Goal: Information Seeking & Learning: Compare options

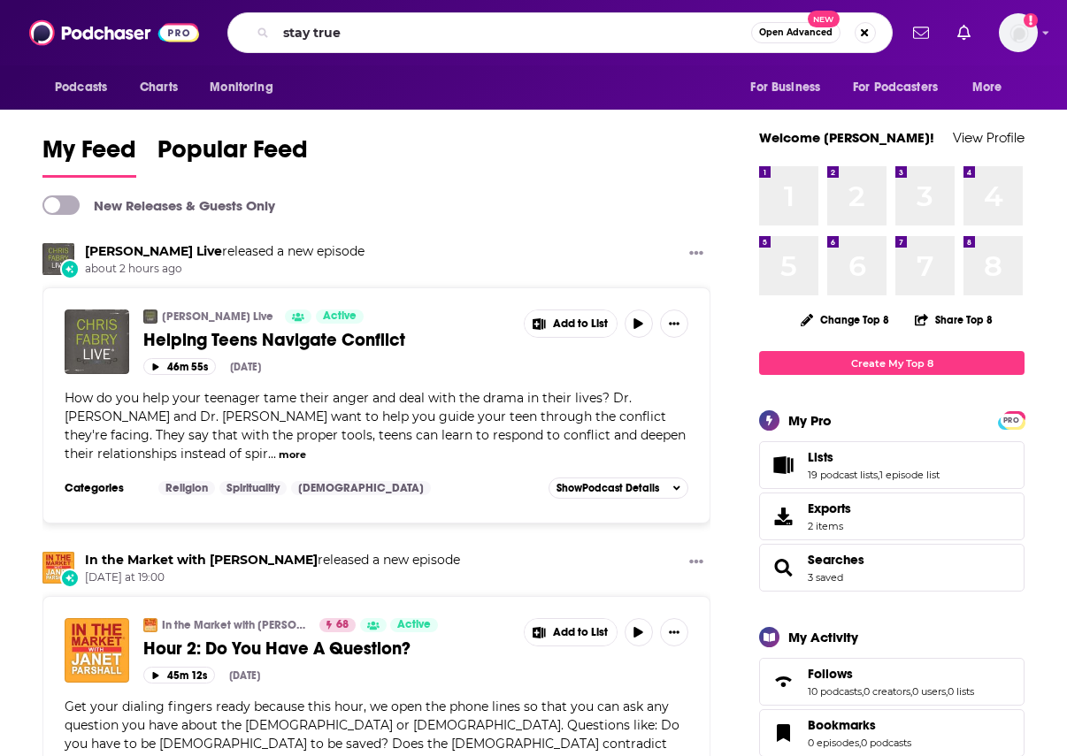
type input "stay true"
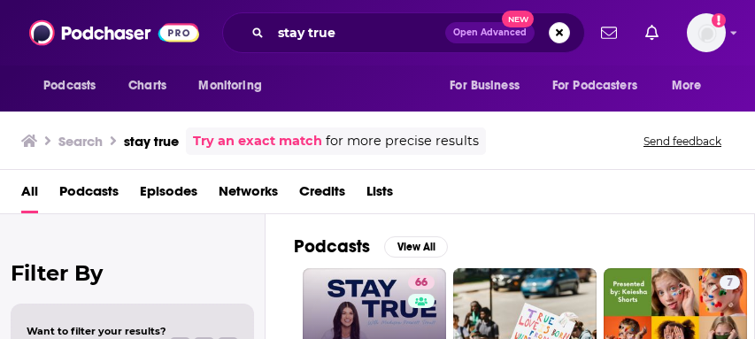
click at [371, 296] on link "66 Stay True with Madison Prewett Troutt" at bounding box center [374, 339] width 143 height 143
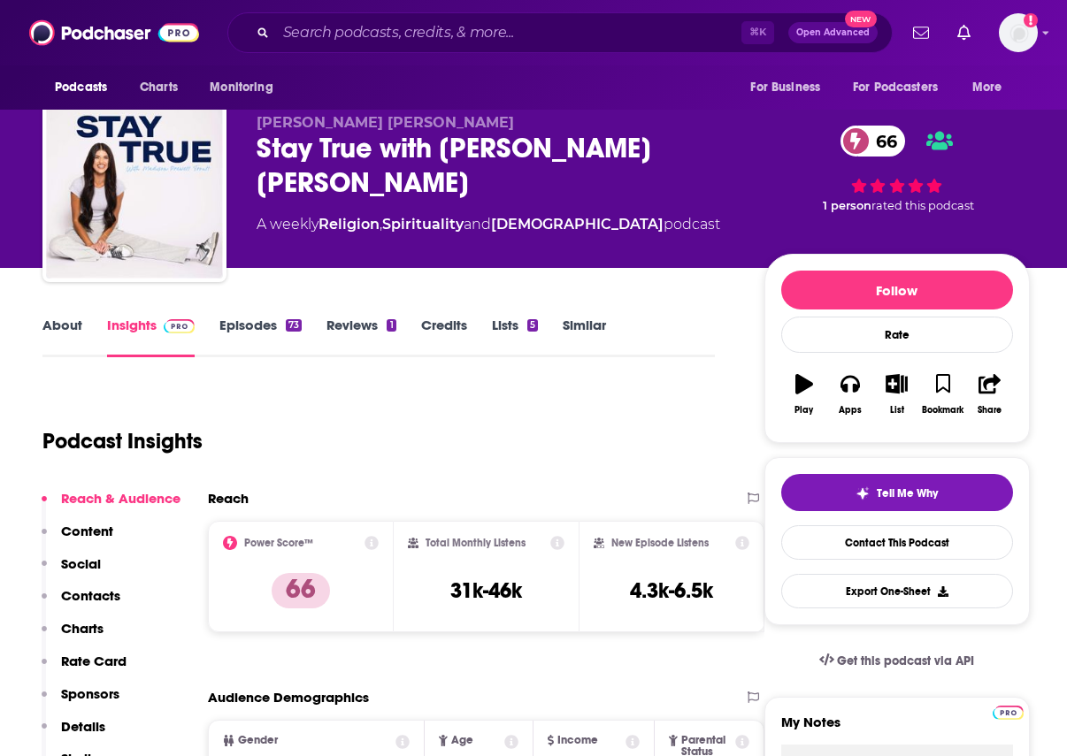
scroll to position [21, 0]
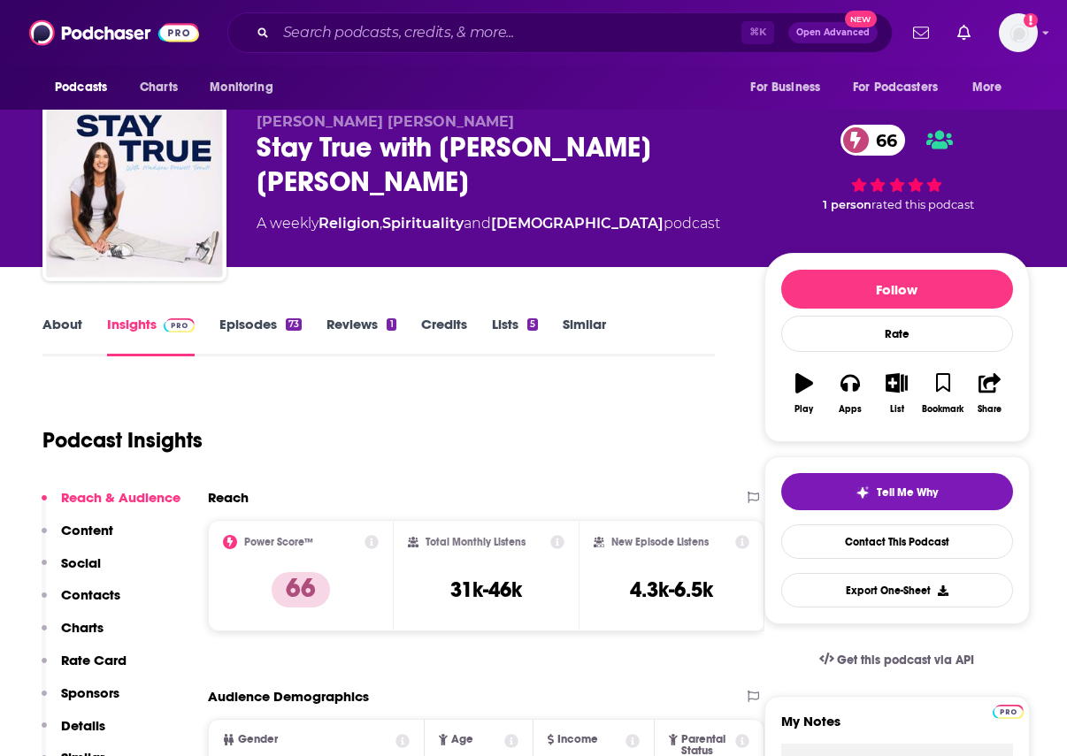
click at [254, 334] on link "Episodes 73" at bounding box center [260, 336] width 82 height 41
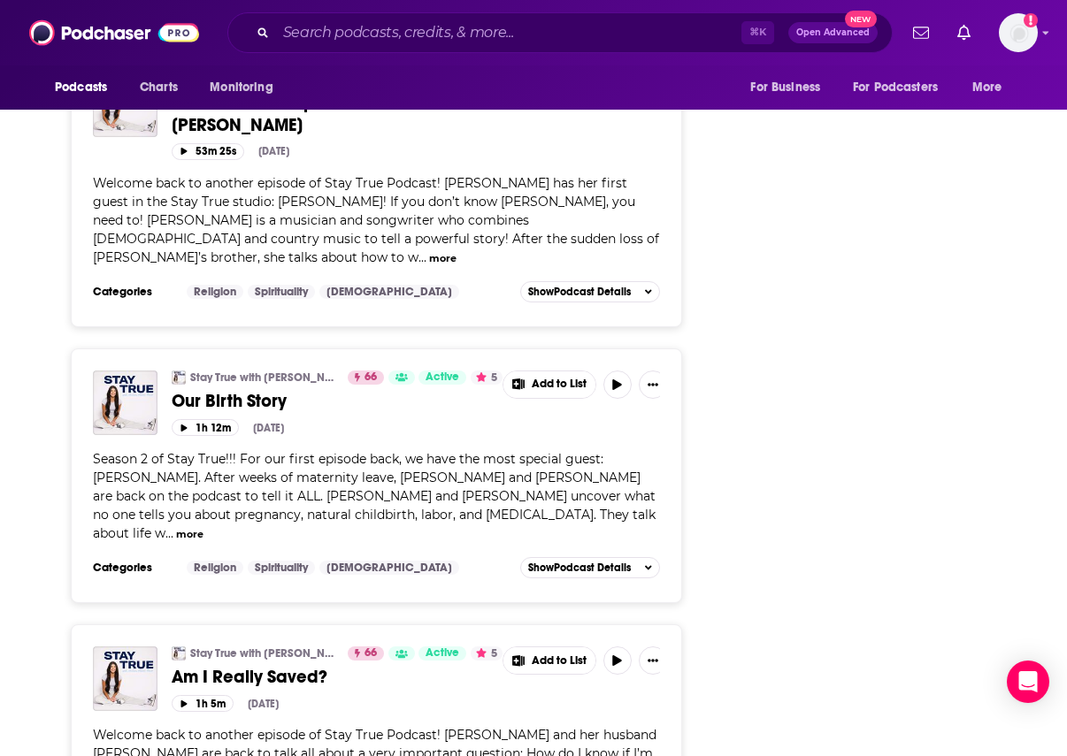
scroll to position [6639, 0]
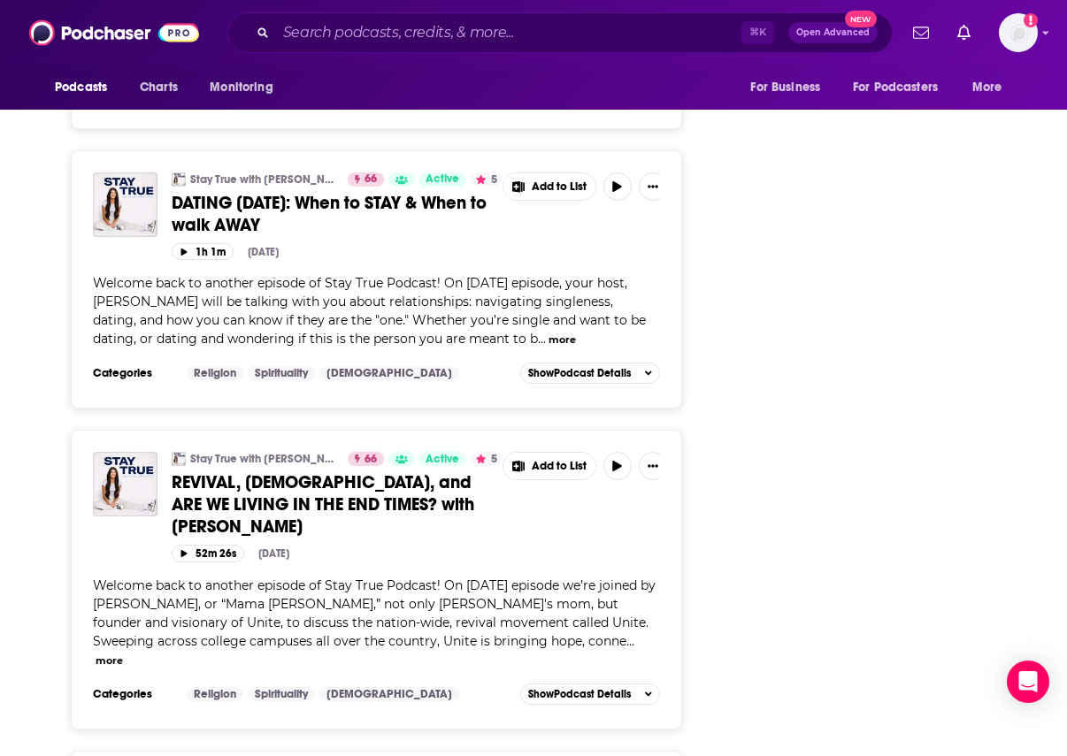
scroll to position [13675, 0]
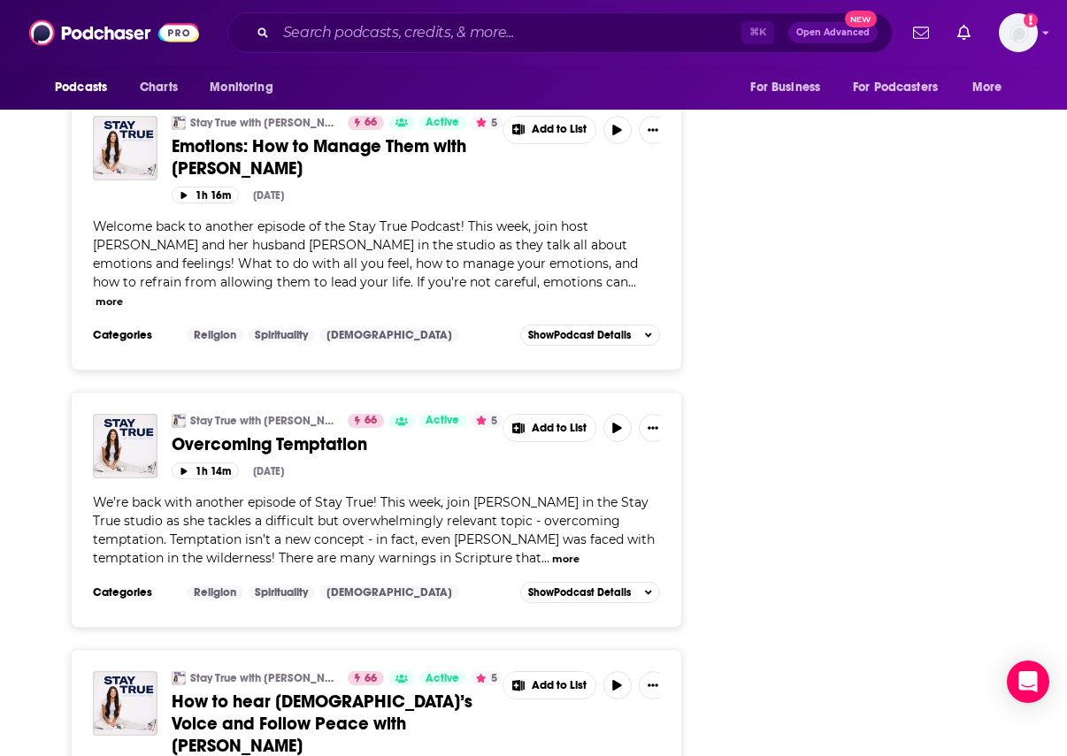
scroll to position [16347, 0]
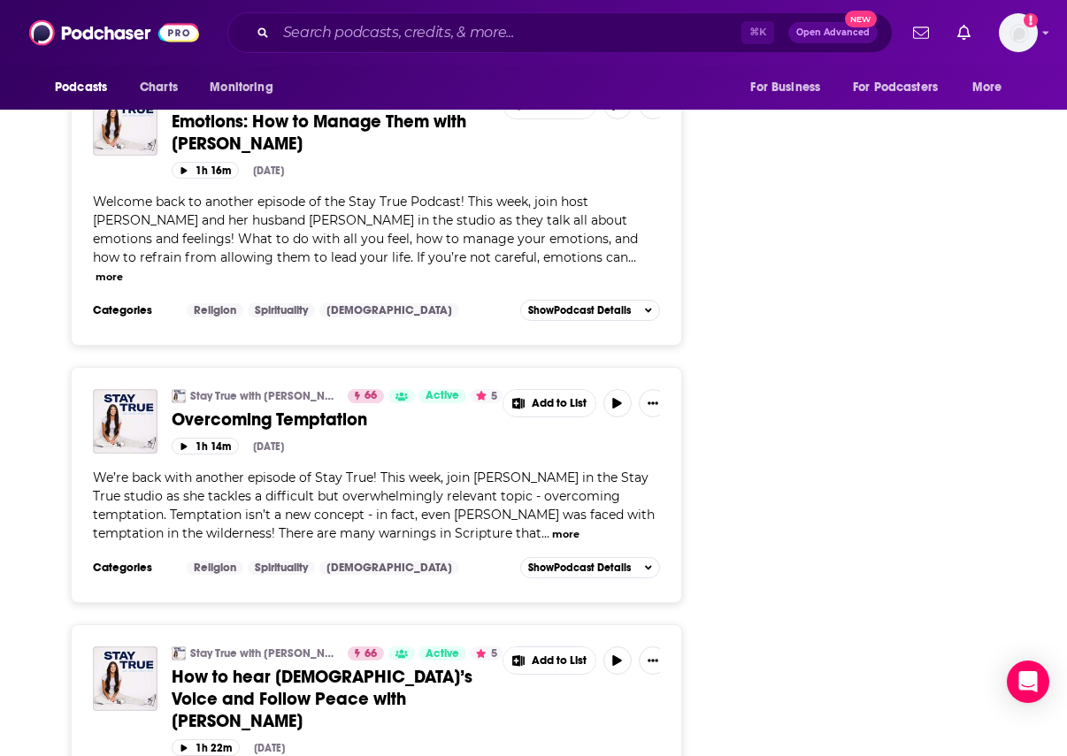
click at [380, 50] on div "⌘ K Open Advanced New" at bounding box center [559, 32] width 665 height 41
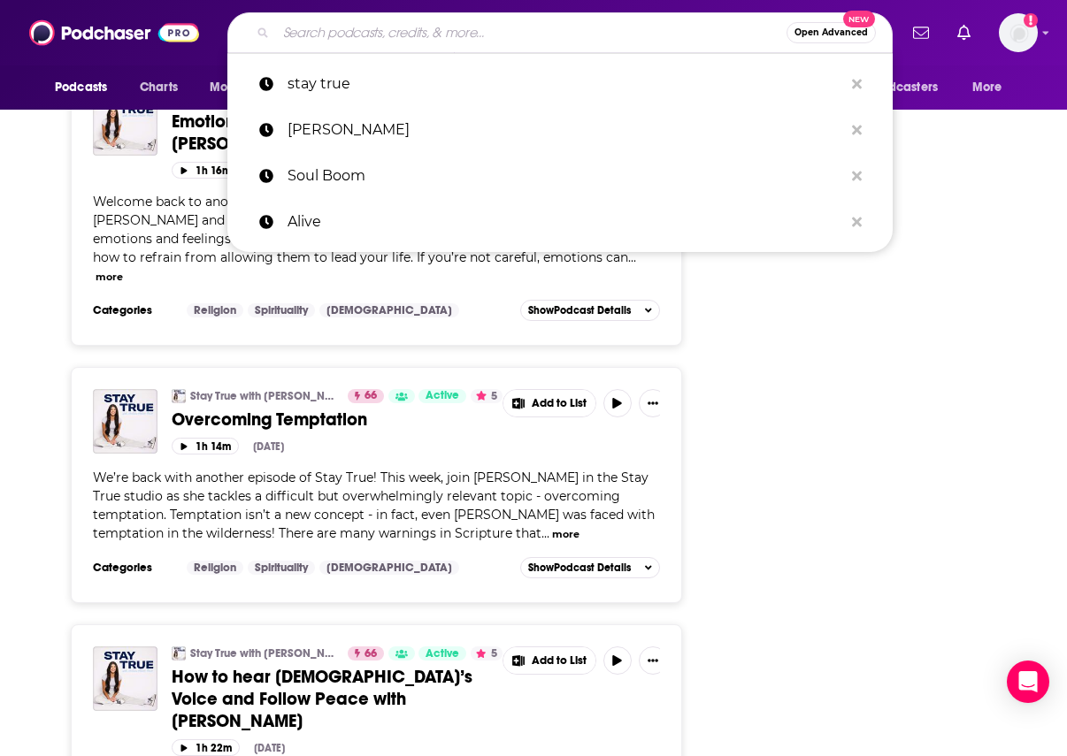
click at [380, 36] on input "Search podcasts, credits, & more..." at bounding box center [531, 33] width 510 height 28
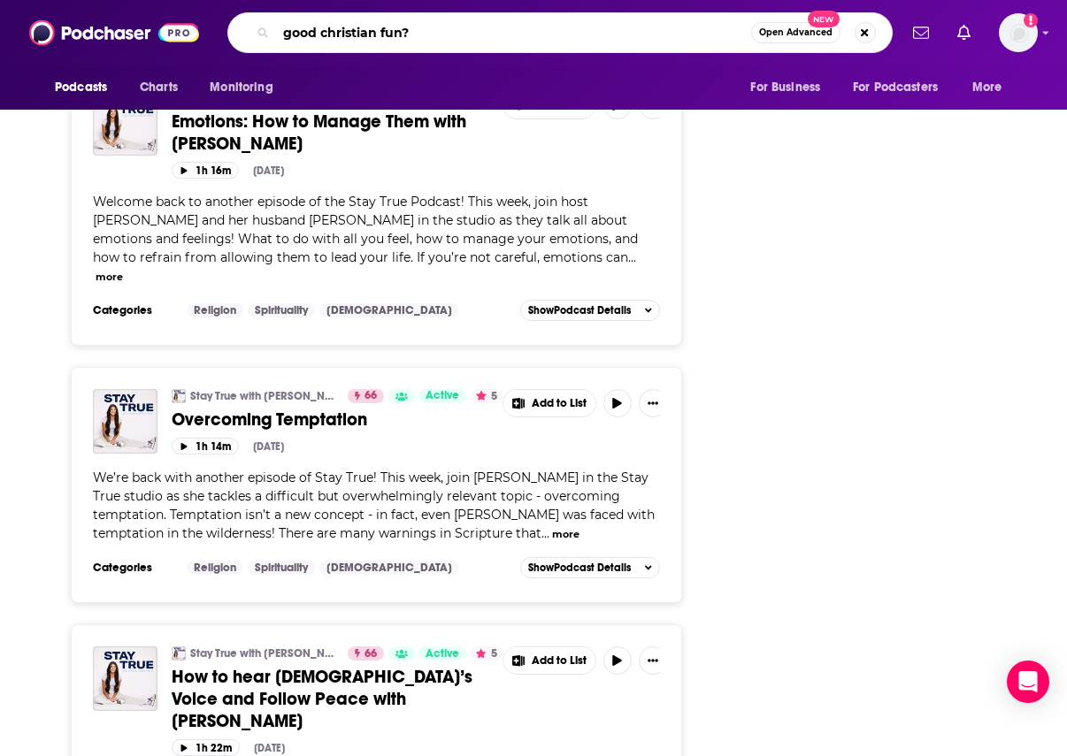
type input "good christian fun"
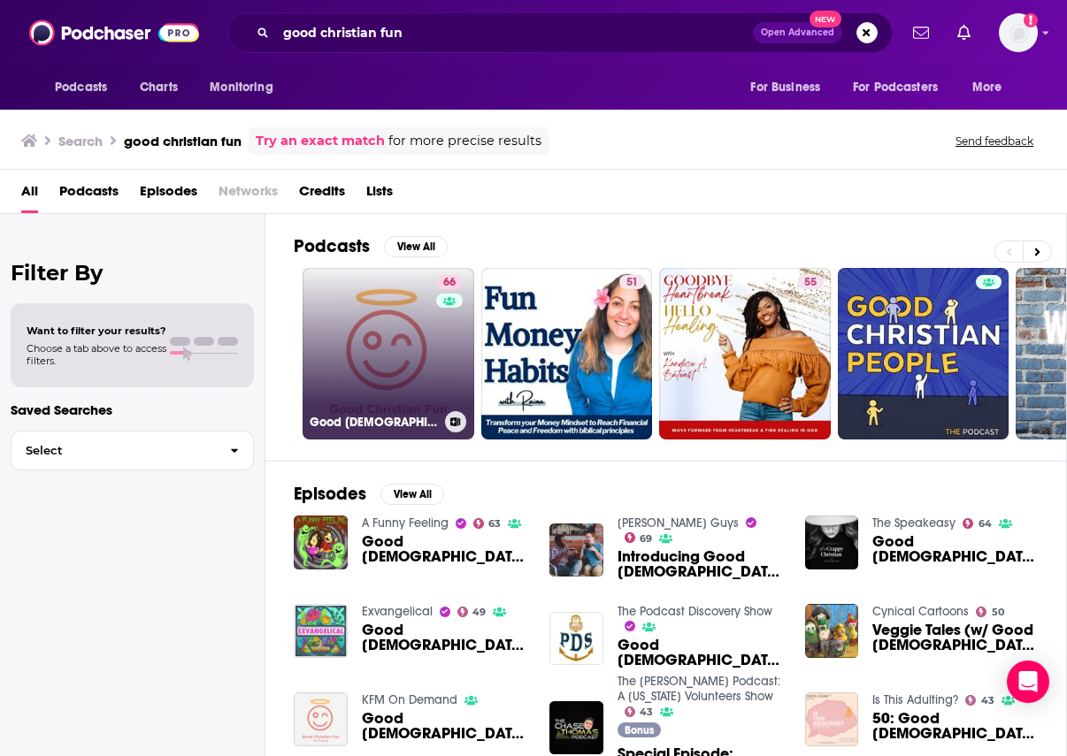
click at [420, 346] on link "66 Good Christian Fun" at bounding box center [389, 354] width 172 height 172
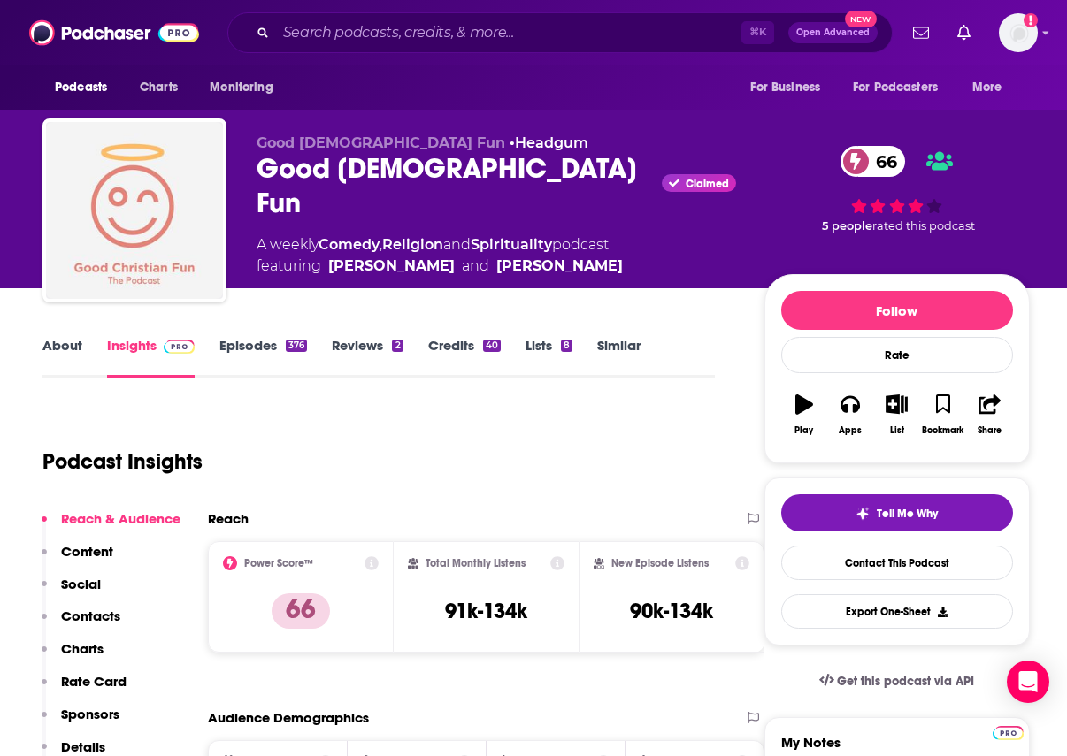
click at [265, 357] on link "Episodes 376" at bounding box center [263, 357] width 88 height 41
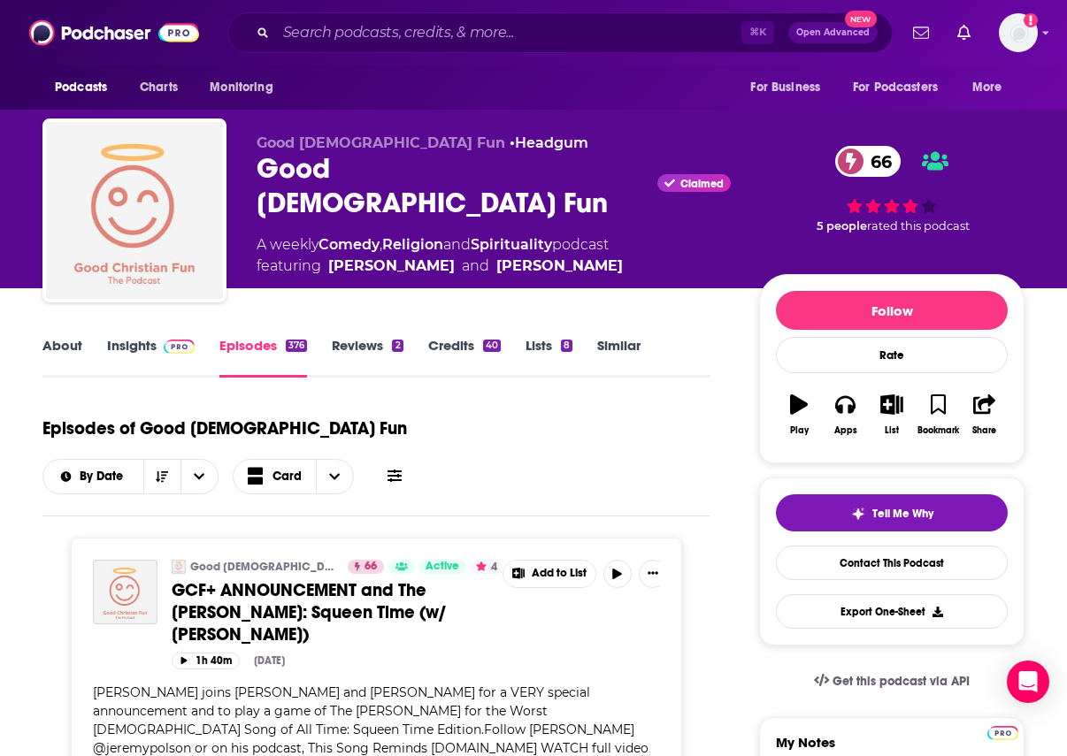
click at [74, 334] on div "About Insights Episodes 376 Reviews 2 Credits 40 Lists 8 Similar" at bounding box center [376, 355] width 668 height 43
click at [75, 347] on link "About" at bounding box center [62, 357] width 40 height 41
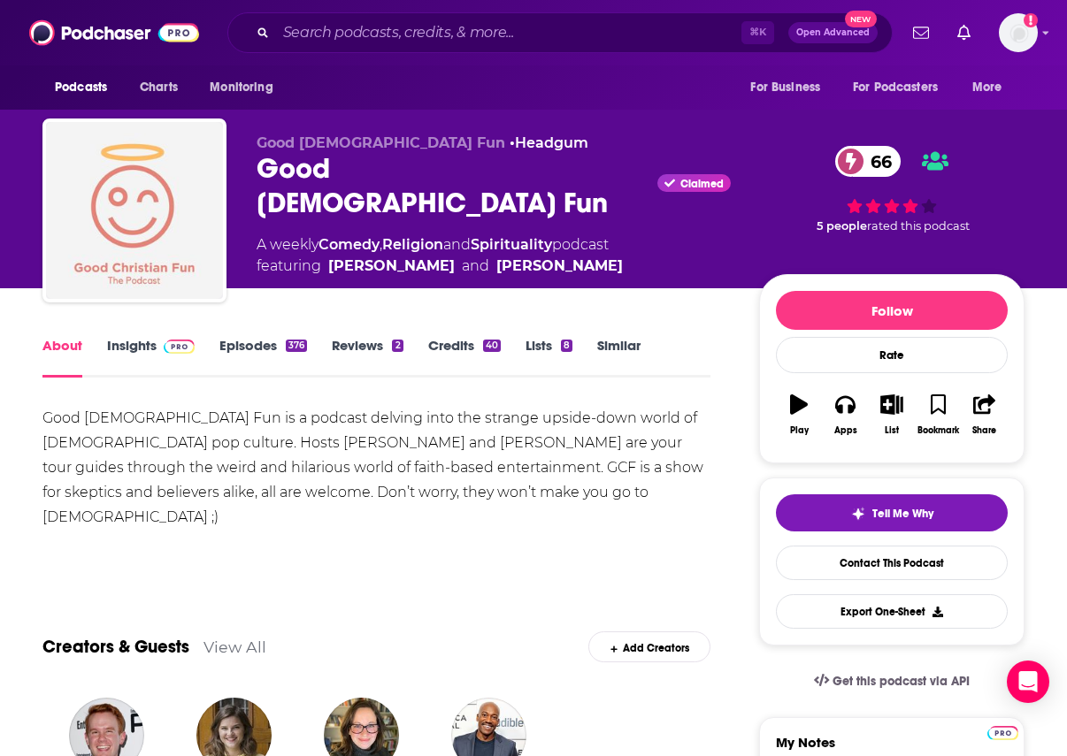
click at [136, 344] on link "Insights" at bounding box center [151, 357] width 88 height 41
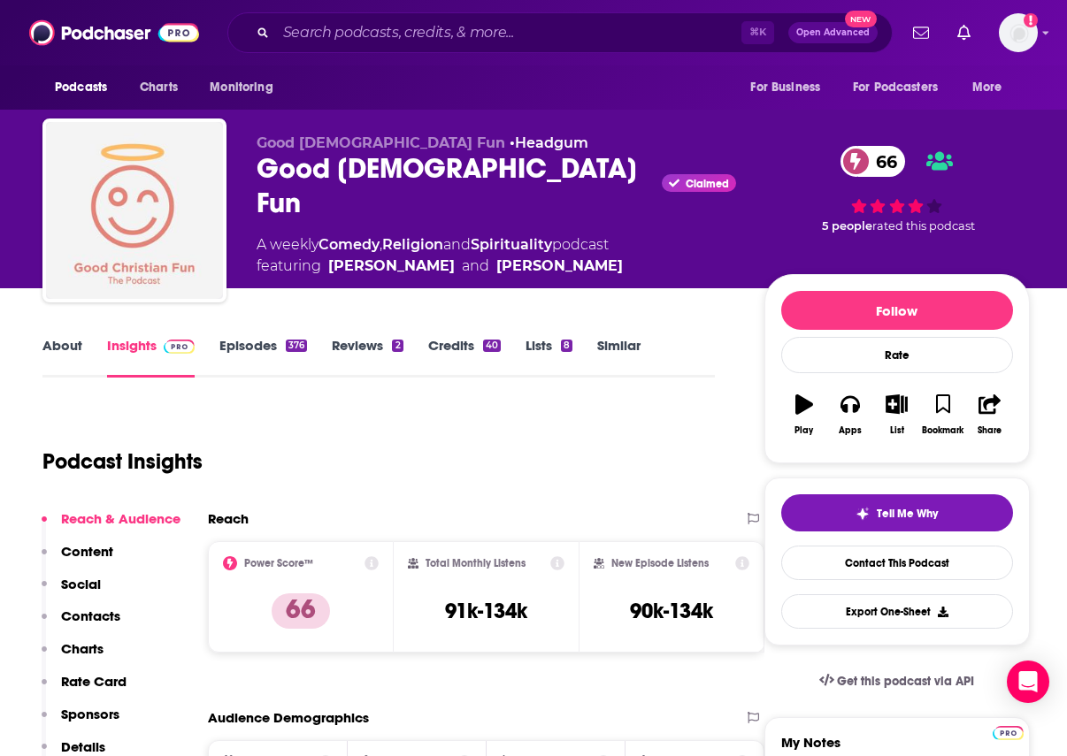
click at [265, 348] on link "Episodes 376" at bounding box center [263, 357] width 88 height 41
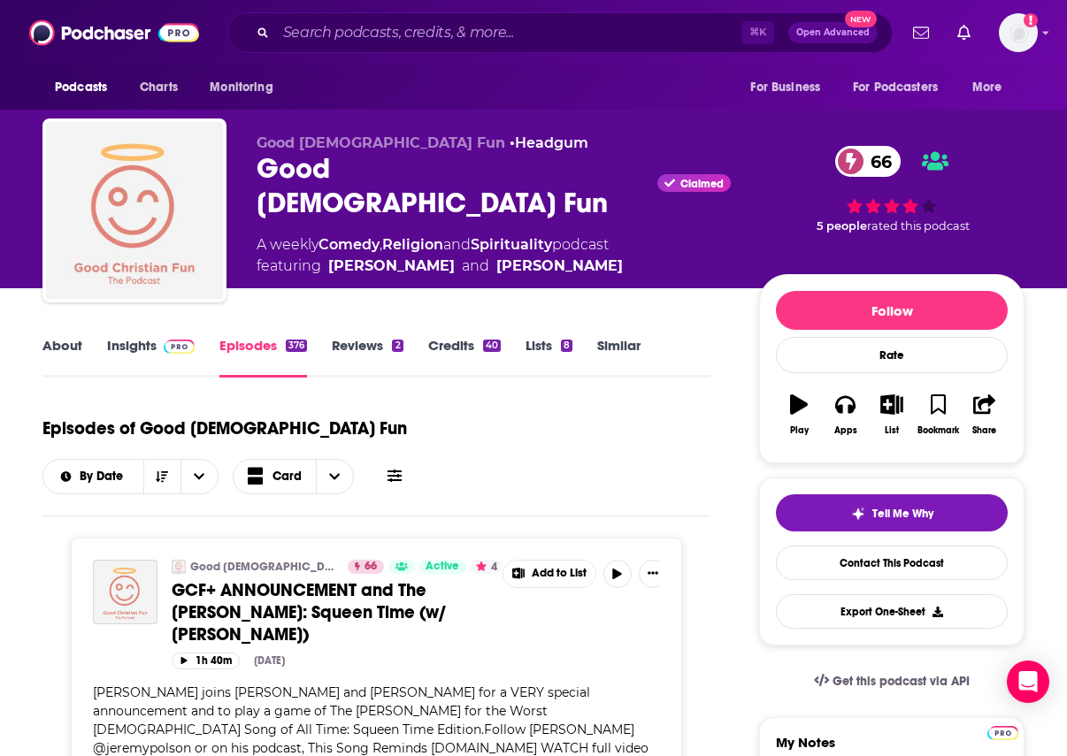
click at [402, 468] on span at bounding box center [394, 476] width 14 height 17
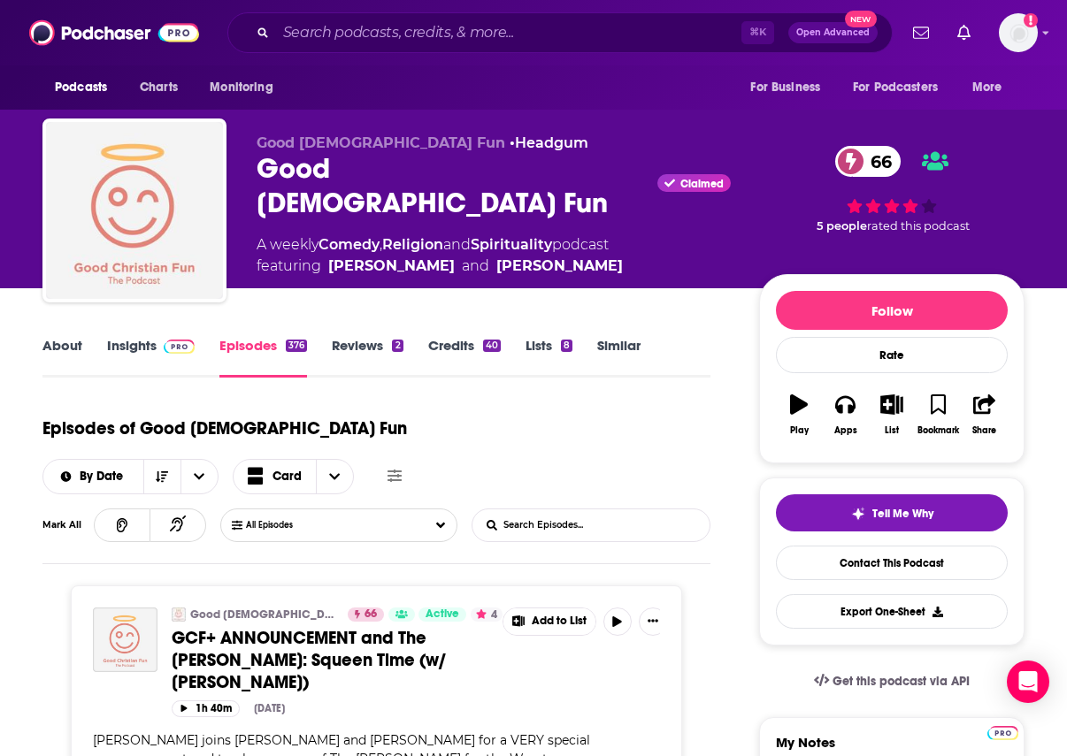
click at [614, 510] on input "List Search Input" at bounding box center [564, 526] width 185 height 32
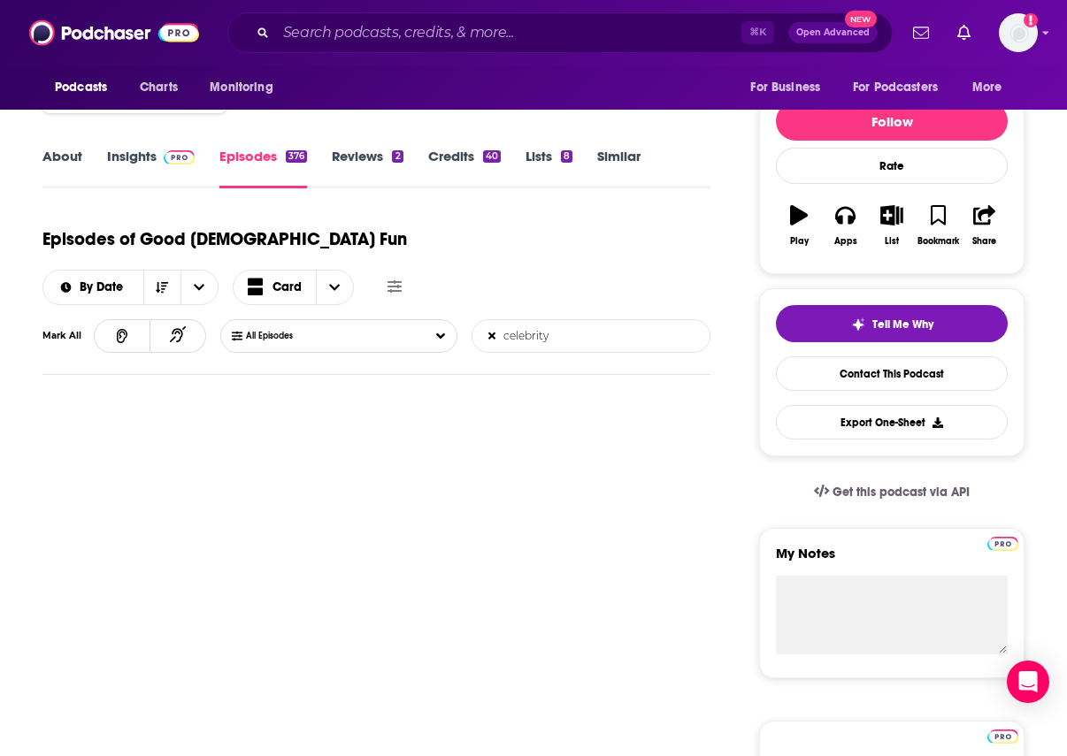
scroll to position [193, 0]
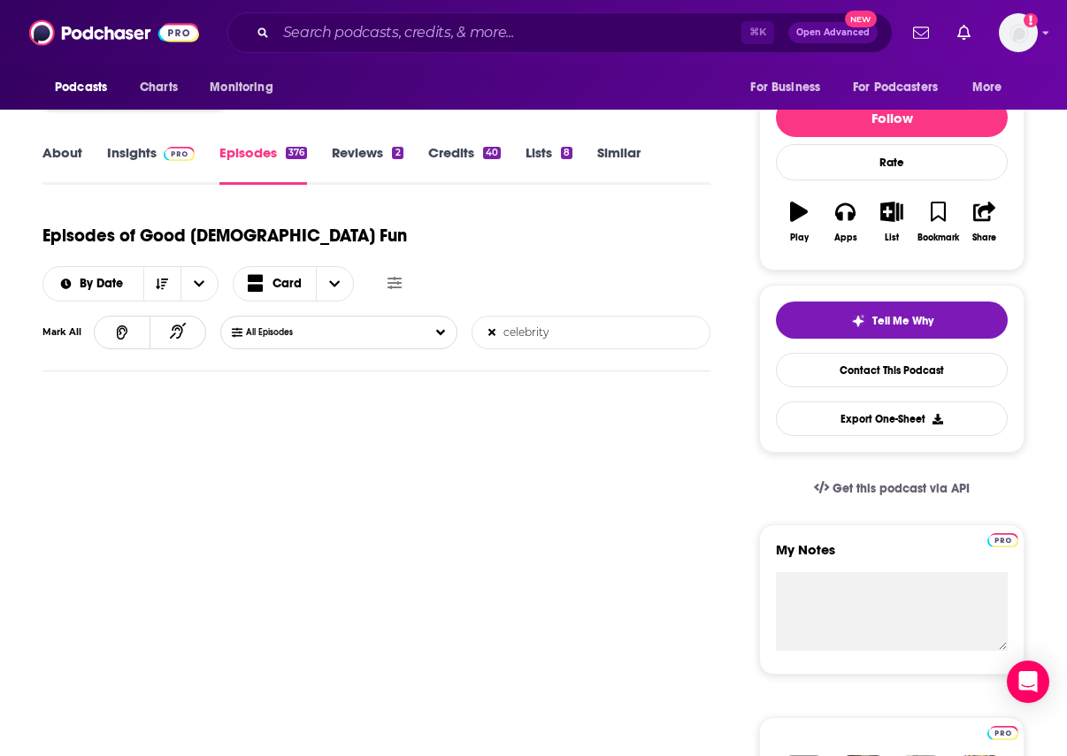
click at [525, 317] on input "celebrity" at bounding box center [564, 333] width 185 height 32
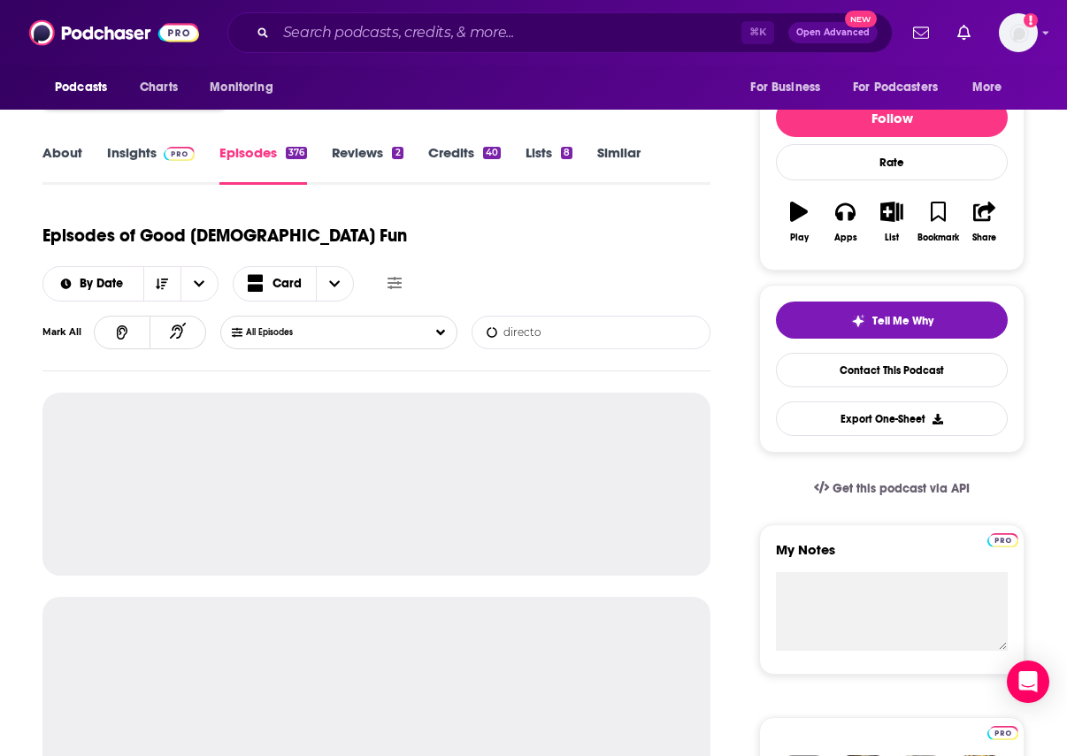
type input "director"
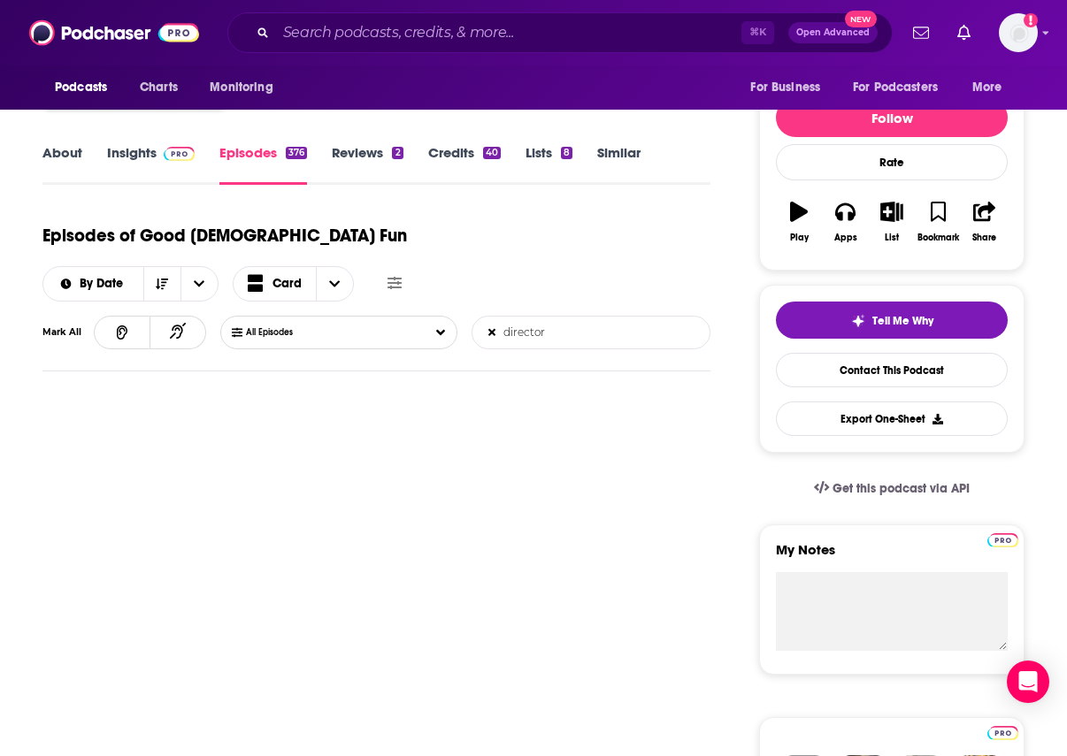
click at [525, 317] on input "director" at bounding box center [564, 333] width 185 height 32
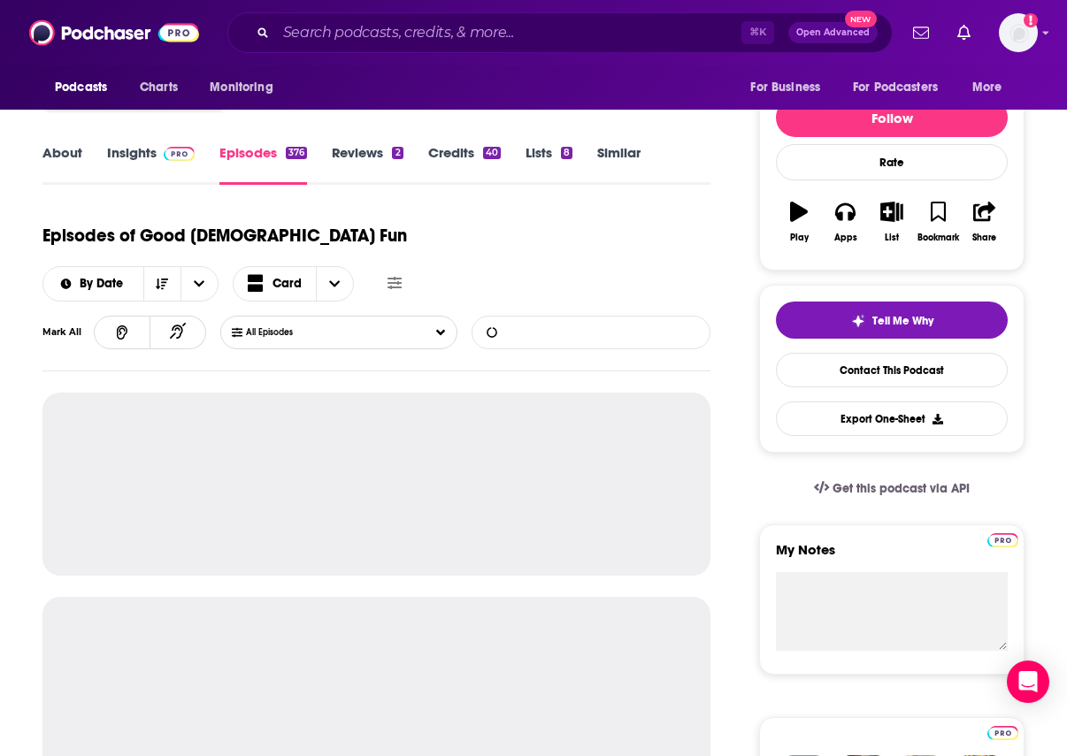
click at [620, 162] on link "Similar" at bounding box center [618, 164] width 43 height 41
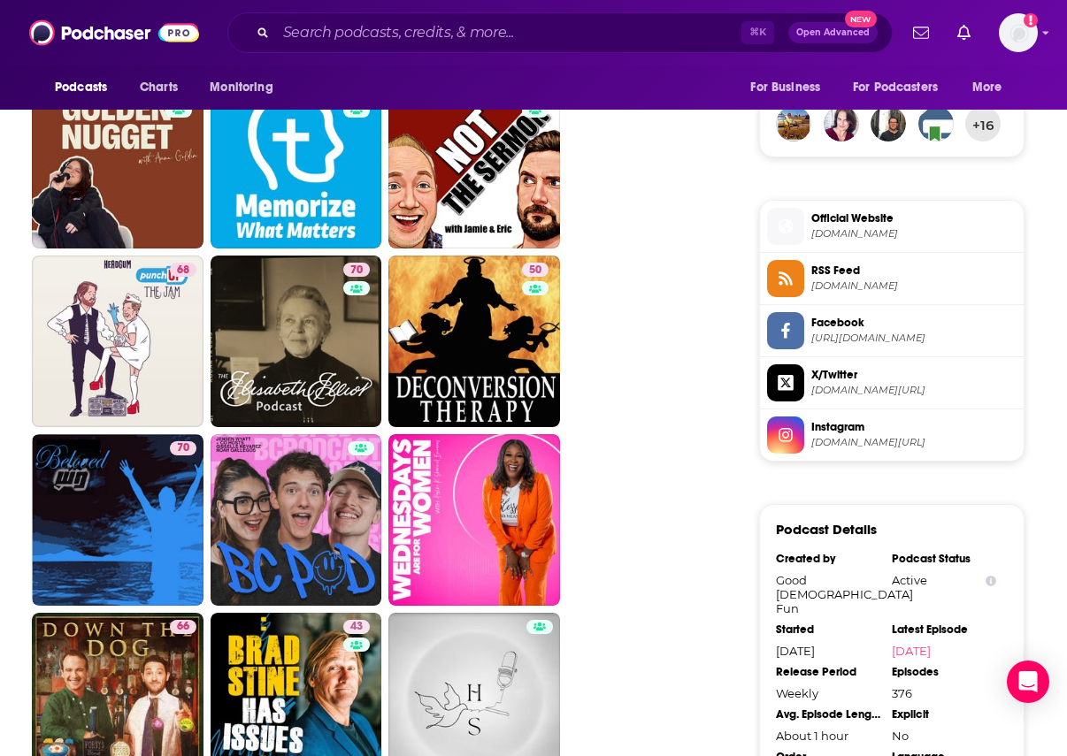
scroll to position [1309, 0]
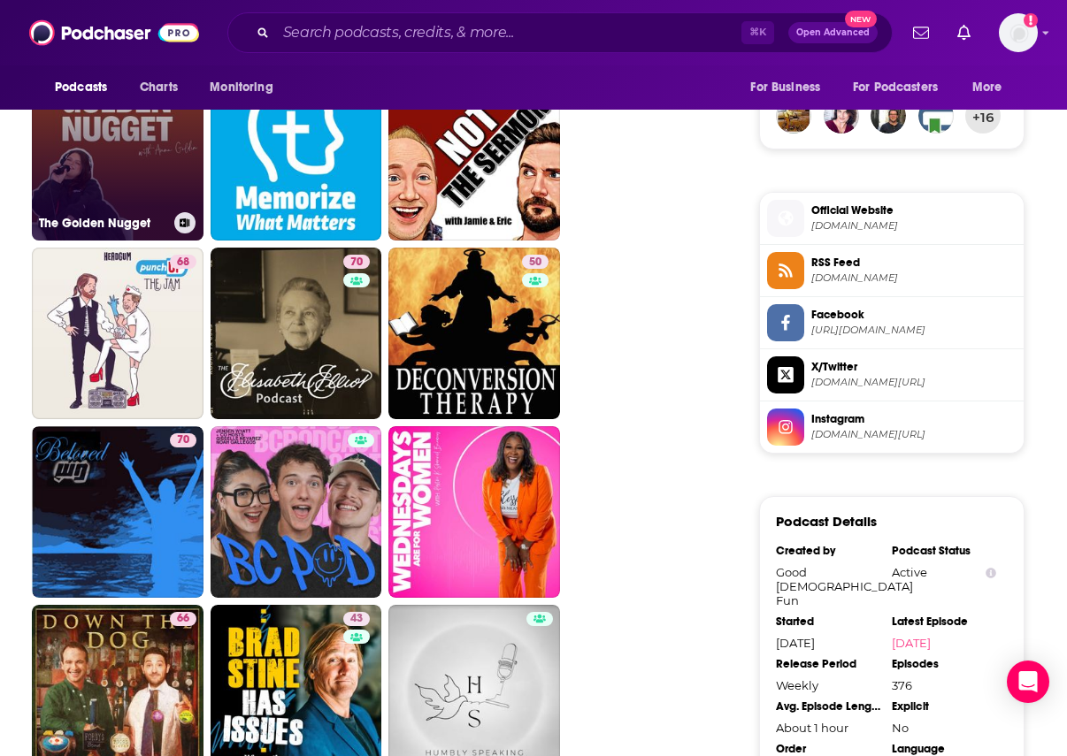
click at [185, 180] on div "30" at bounding box center [180, 145] width 31 height 136
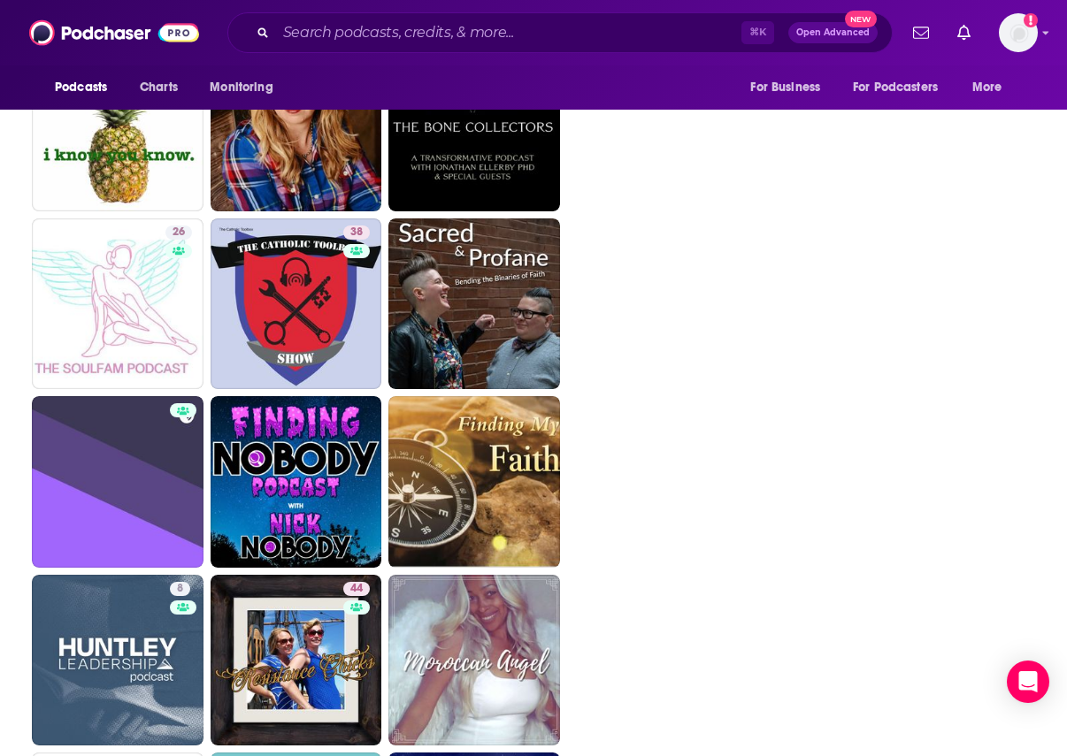
scroll to position [5280, 0]
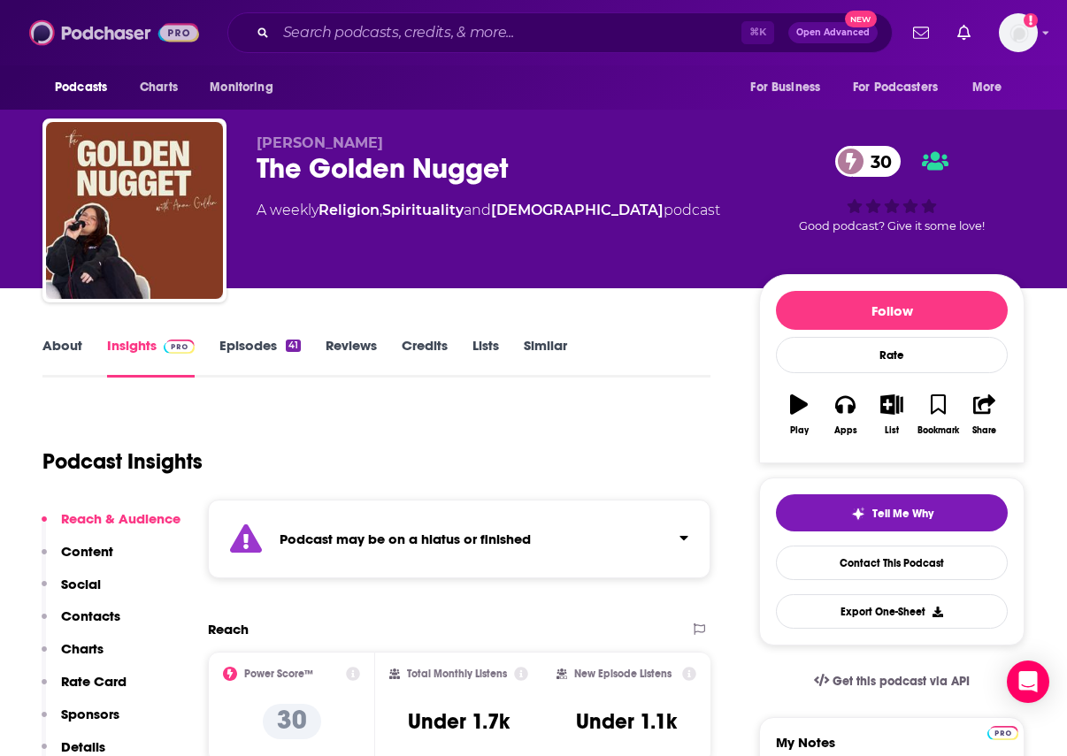
click at [104, 27] on img at bounding box center [114, 33] width 170 height 34
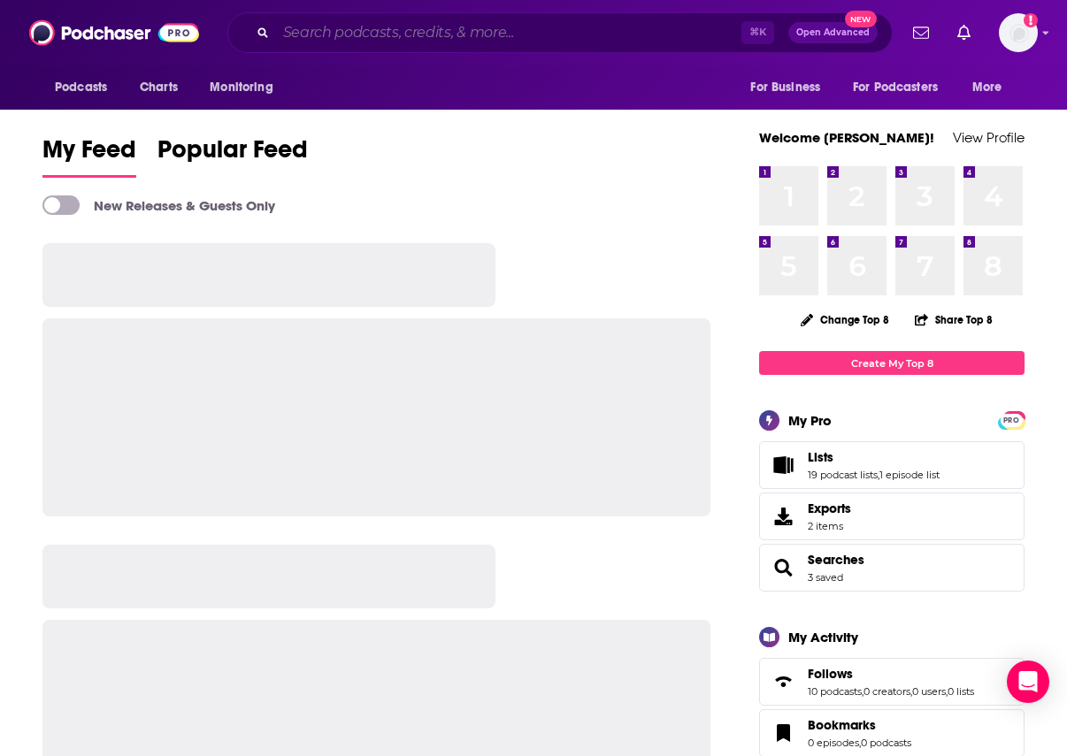
click at [335, 34] on input "Search podcasts, credits, & more..." at bounding box center [508, 33] width 465 height 28
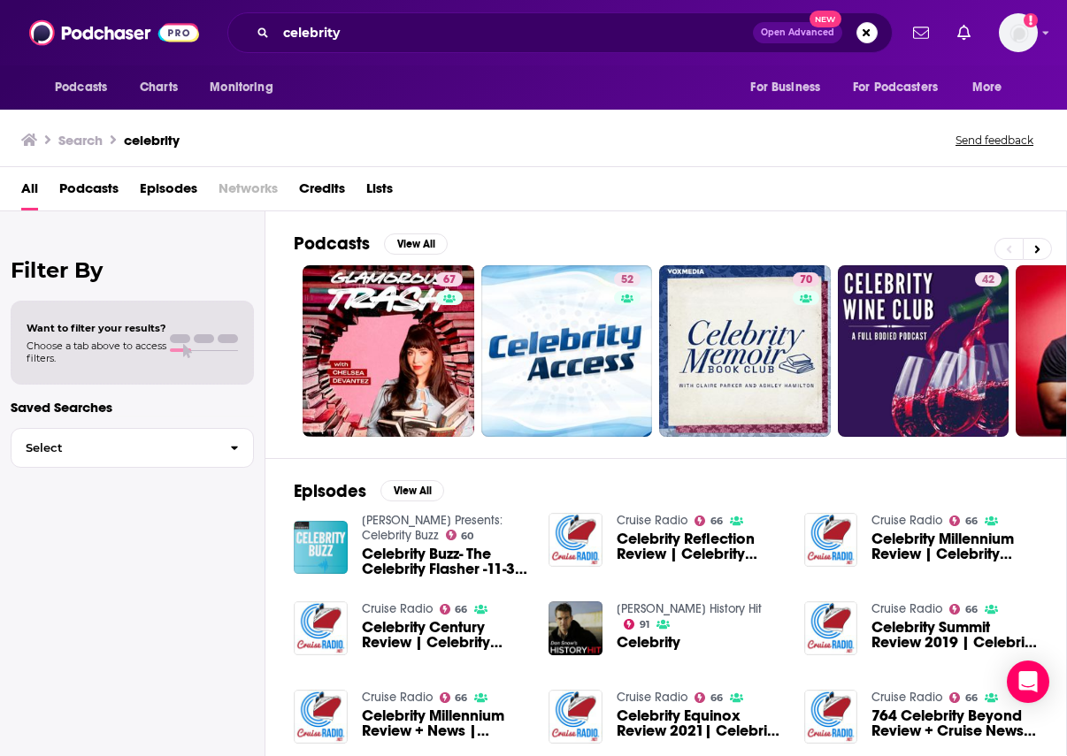
click at [410, 256] on div "Podcasts View All" at bounding box center [680, 249] width 772 height 33
click at [410, 249] on button "View All" at bounding box center [416, 244] width 64 height 21
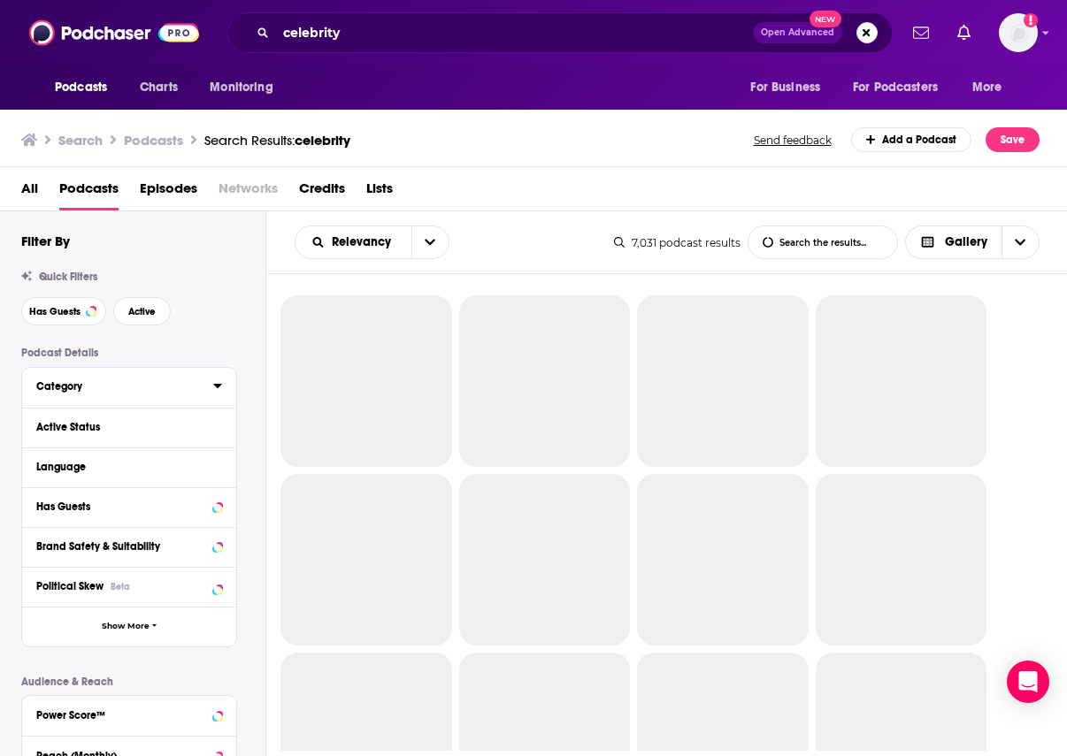
click at [134, 388] on div "Category" at bounding box center [118, 386] width 165 height 12
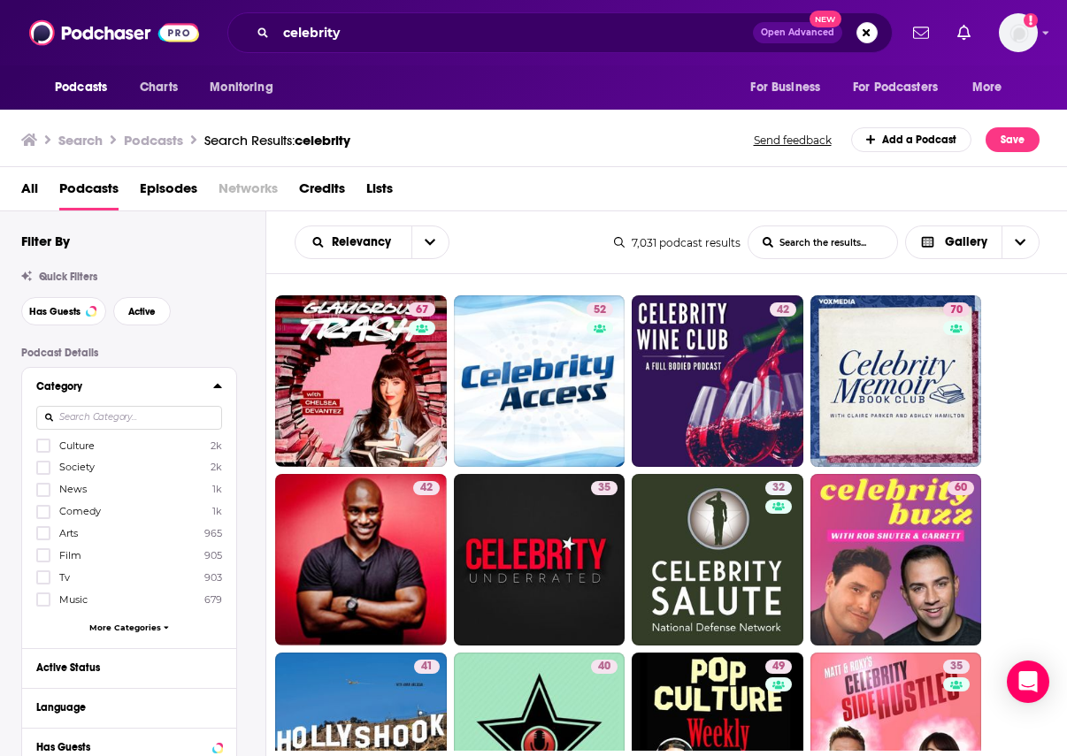
click at [119, 623] on span "More Categories" at bounding box center [125, 628] width 72 height 10
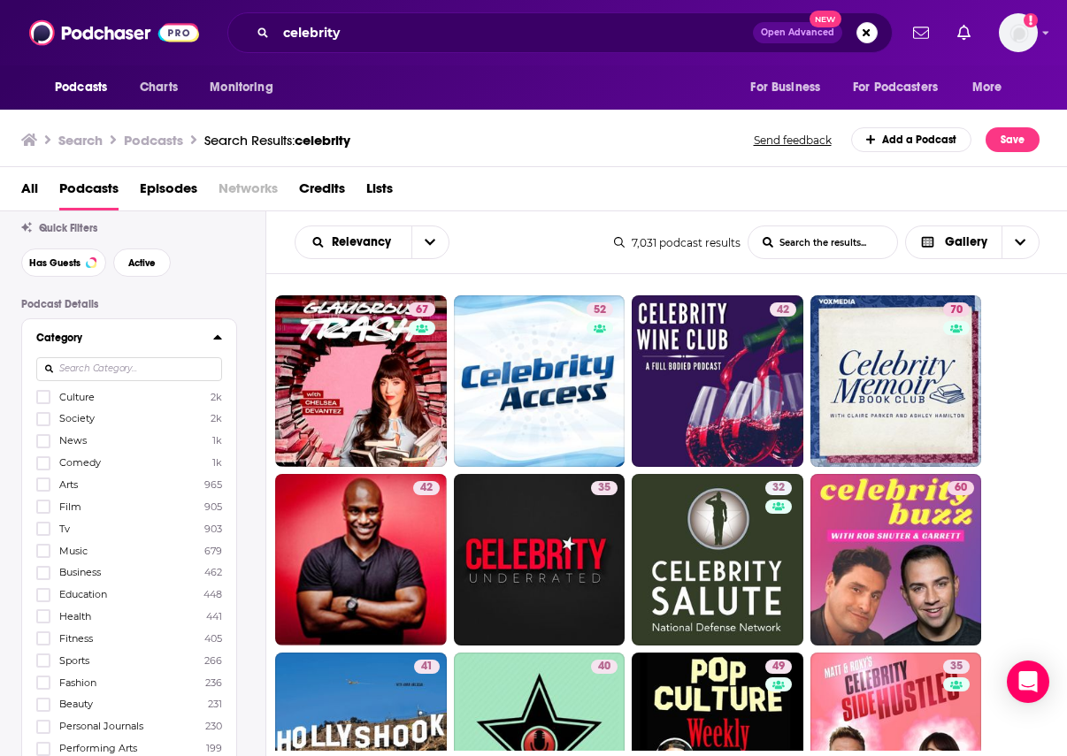
scroll to position [28, 0]
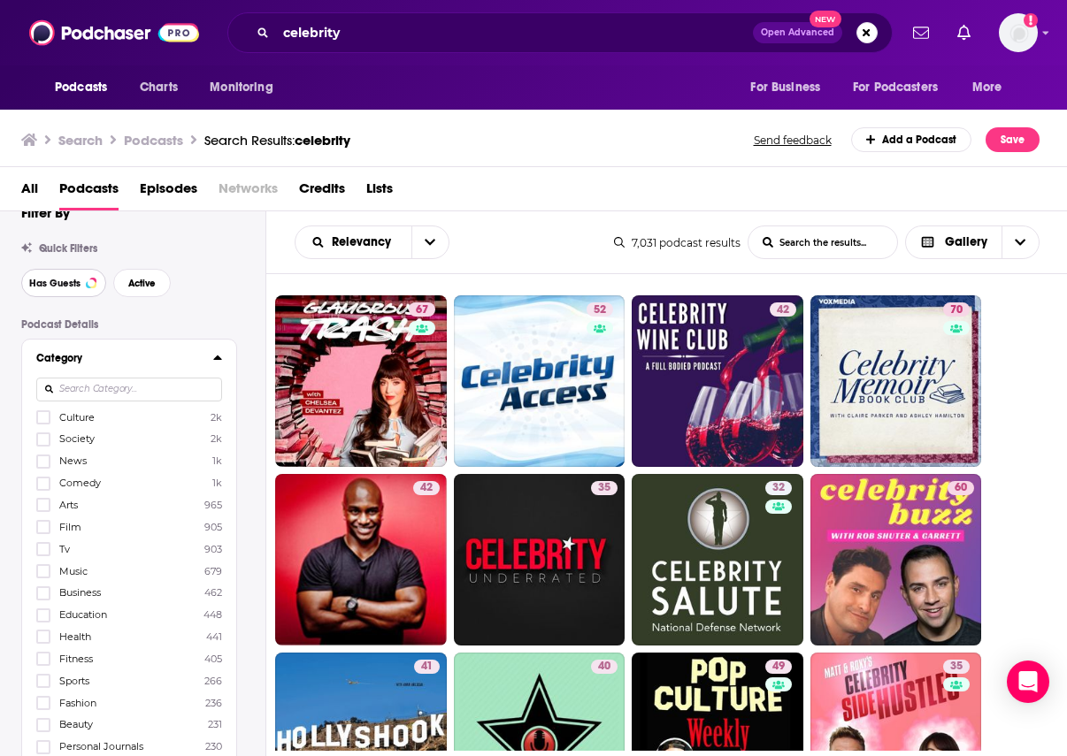
click at [65, 280] on span "Has Guests" at bounding box center [54, 284] width 51 height 10
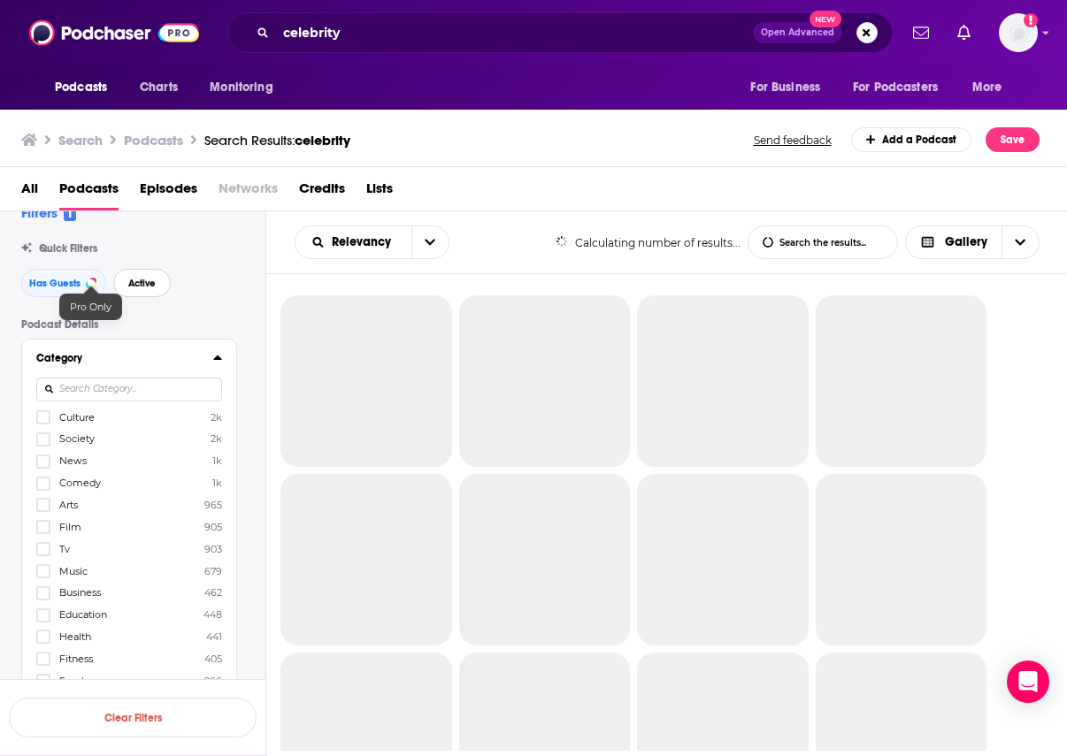
click at [143, 288] on span "Active" at bounding box center [141, 284] width 27 height 10
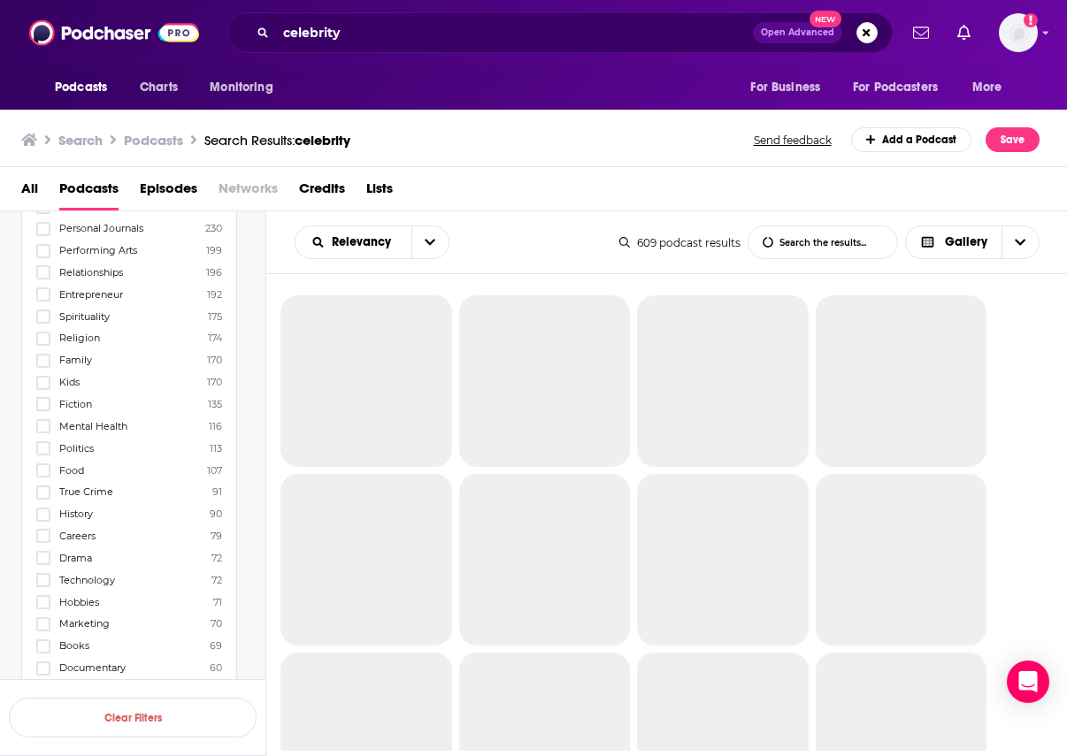
scroll to position [548, 0]
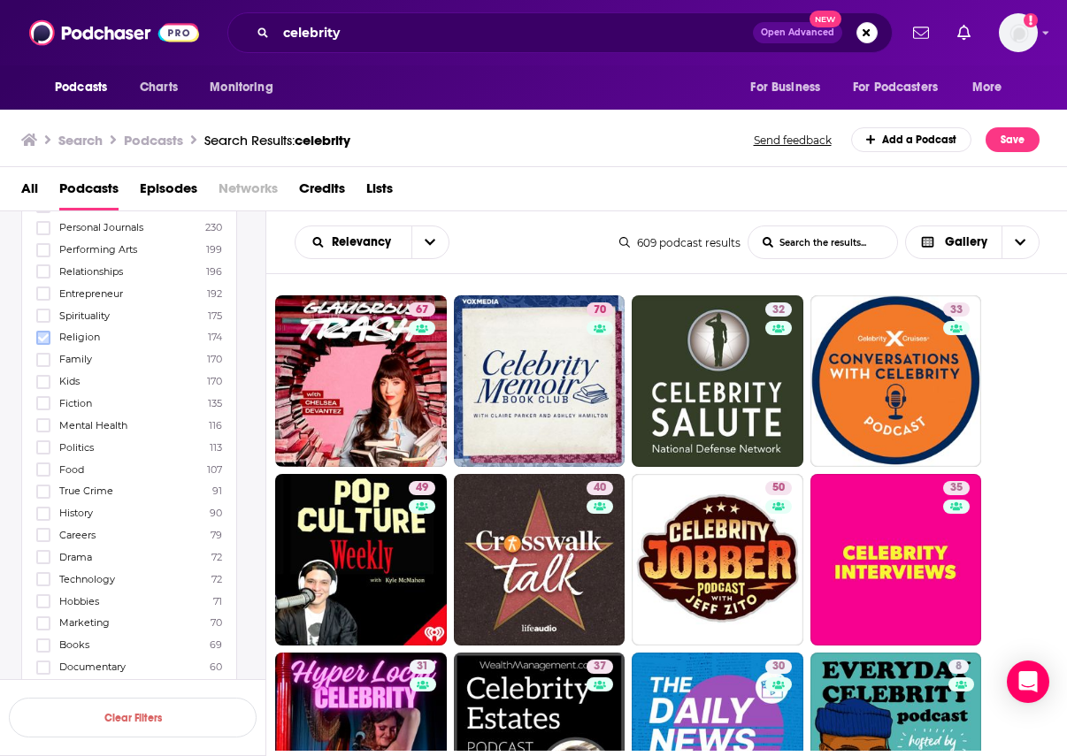
click at [42, 334] on icon at bounding box center [43, 338] width 11 height 8
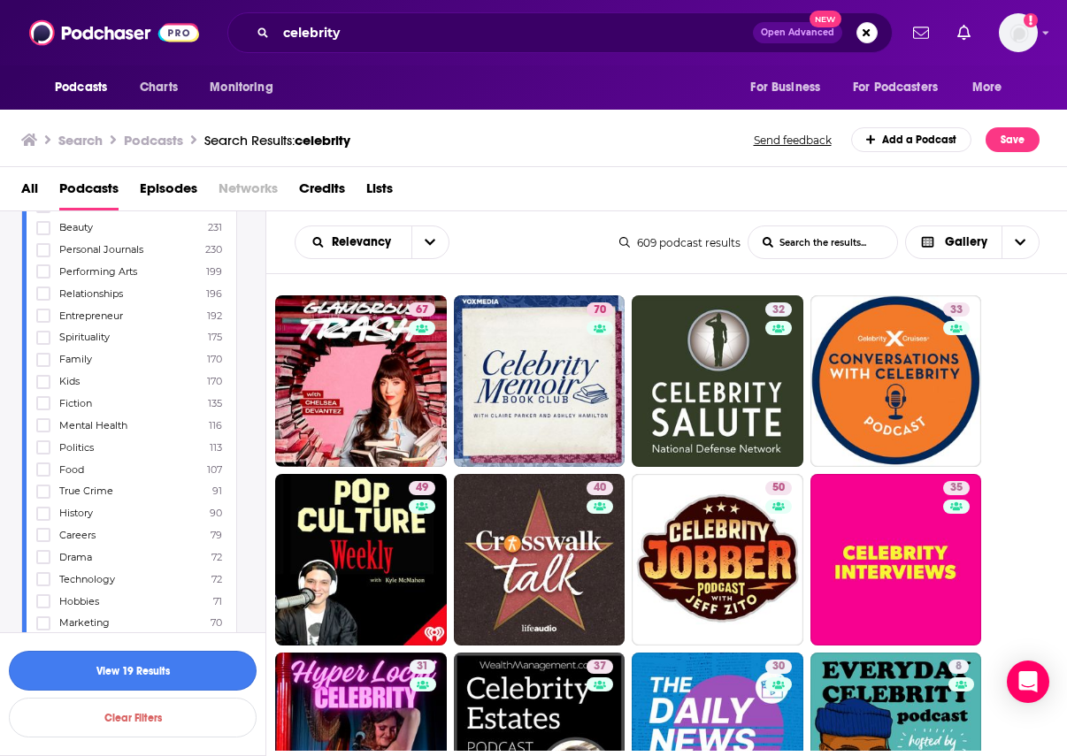
click at [141, 672] on button "View 19 Results" at bounding box center [133, 671] width 248 height 40
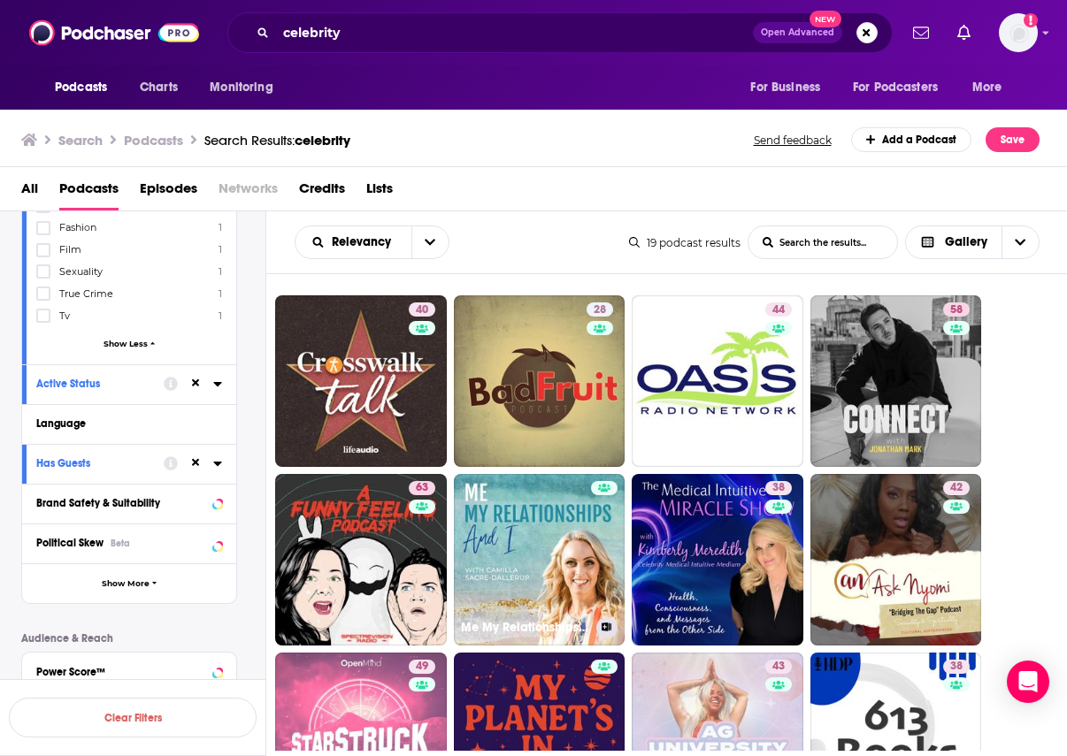
scroll to position [11, 0]
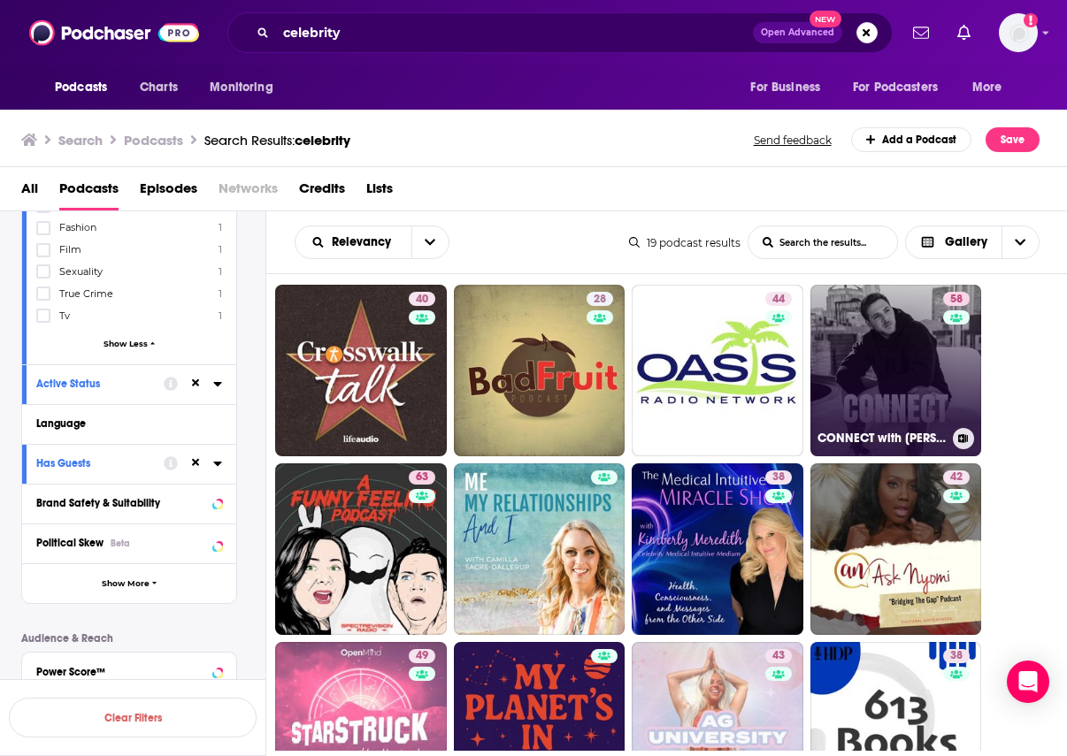
click at [904, 352] on link "58 CONNECT with Jonathan Mark" at bounding box center [896, 371] width 172 height 172
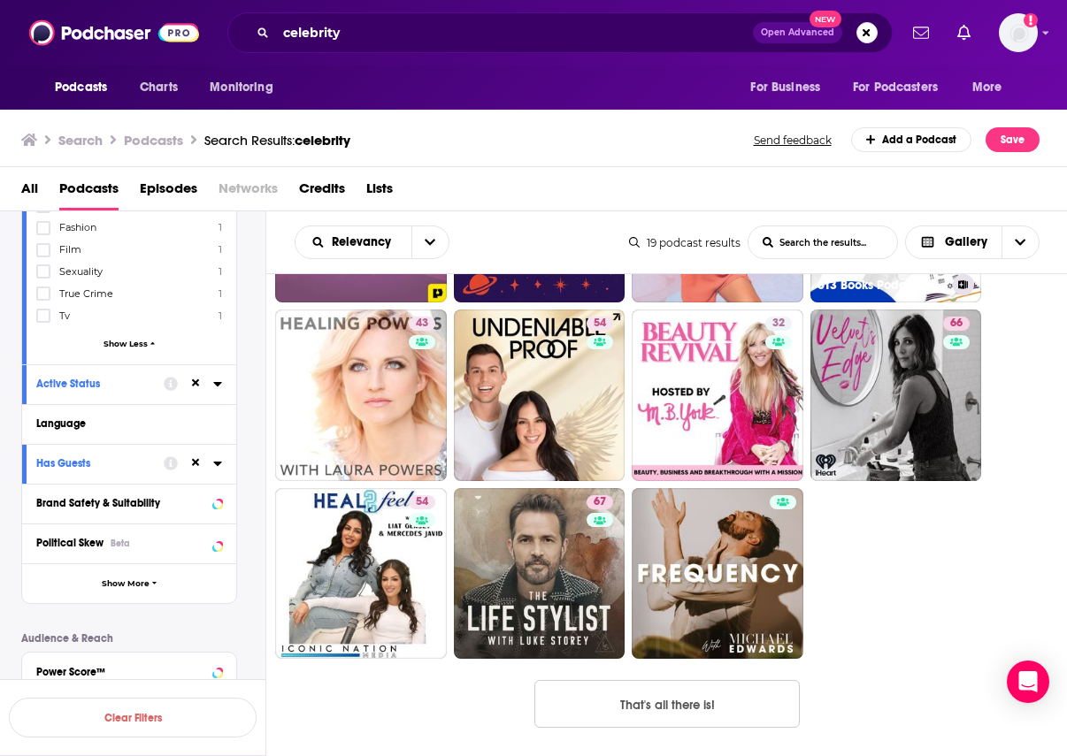
scroll to position [525, 0]
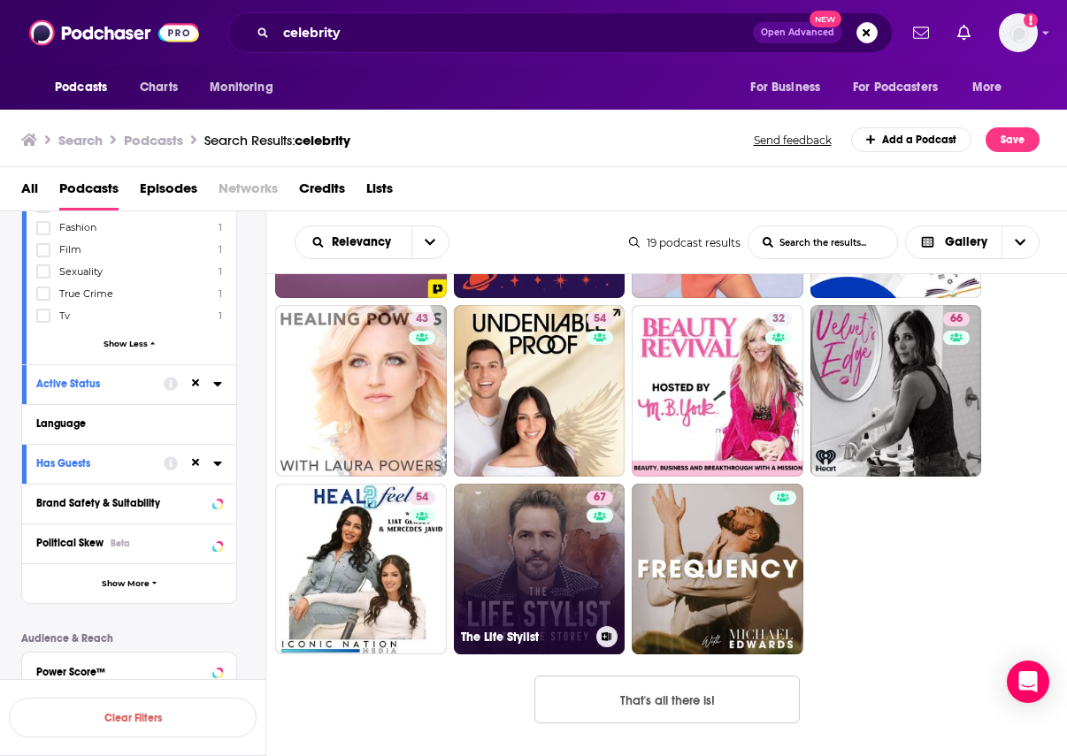
click at [560, 543] on link "67 The Life Stylist" at bounding box center [540, 570] width 172 height 172
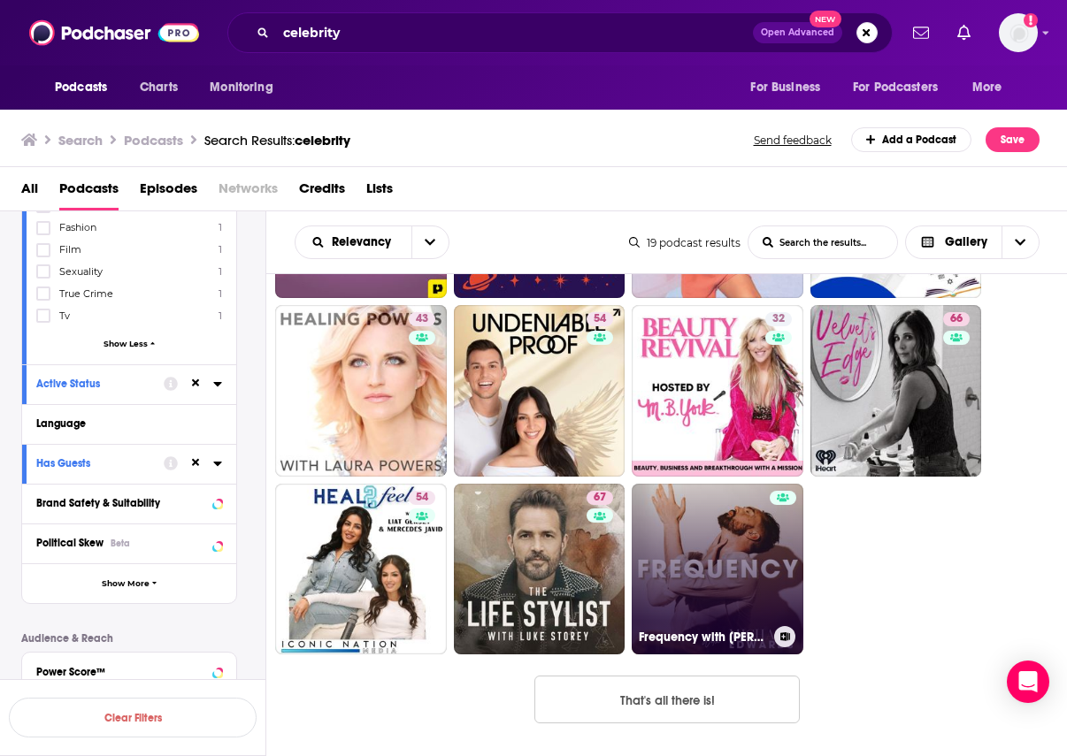
click at [740, 556] on link "Frequency with Michael Edwards" at bounding box center [718, 570] width 172 height 172
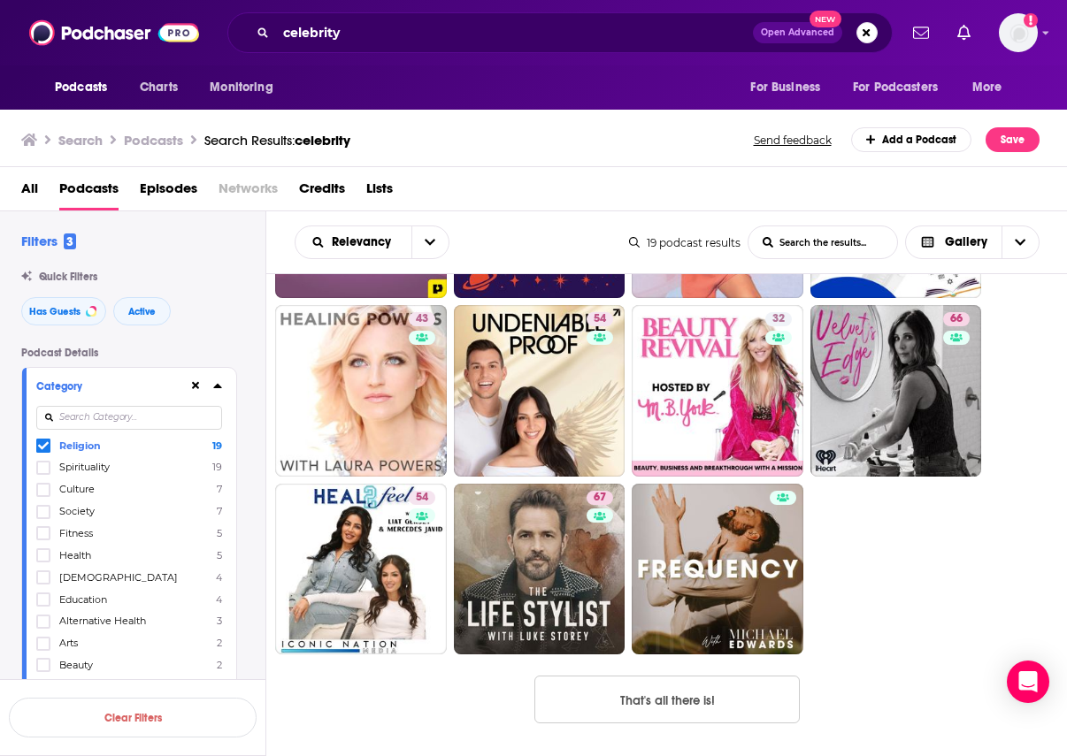
scroll to position [2, 0]
click at [42, 447] on icon at bounding box center [43, 445] width 11 height 8
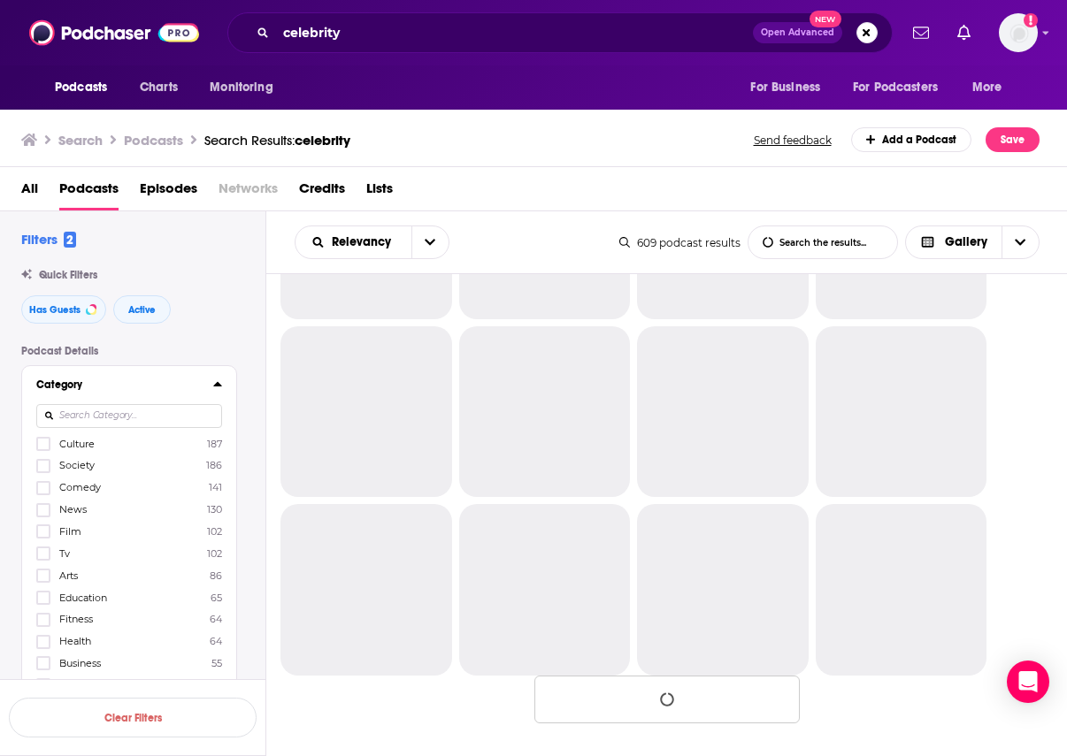
scroll to position [1952, 0]
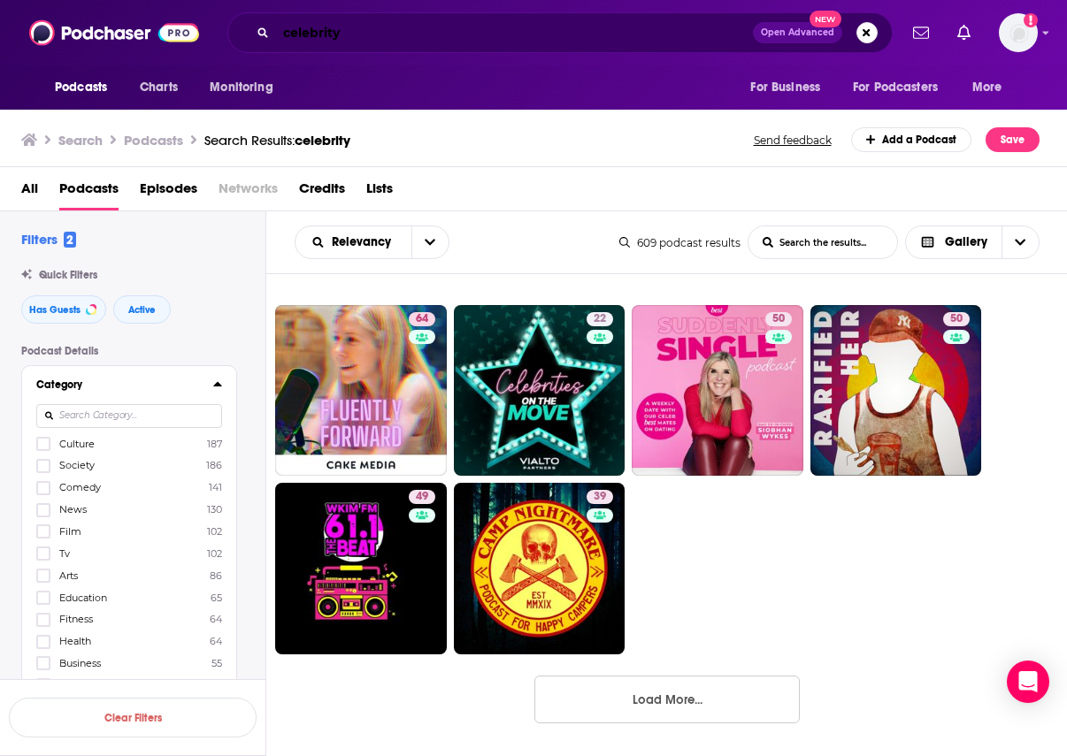
click at [311, 35] on input "celebrity" at bounding box center [514, 33] width 477 height 28
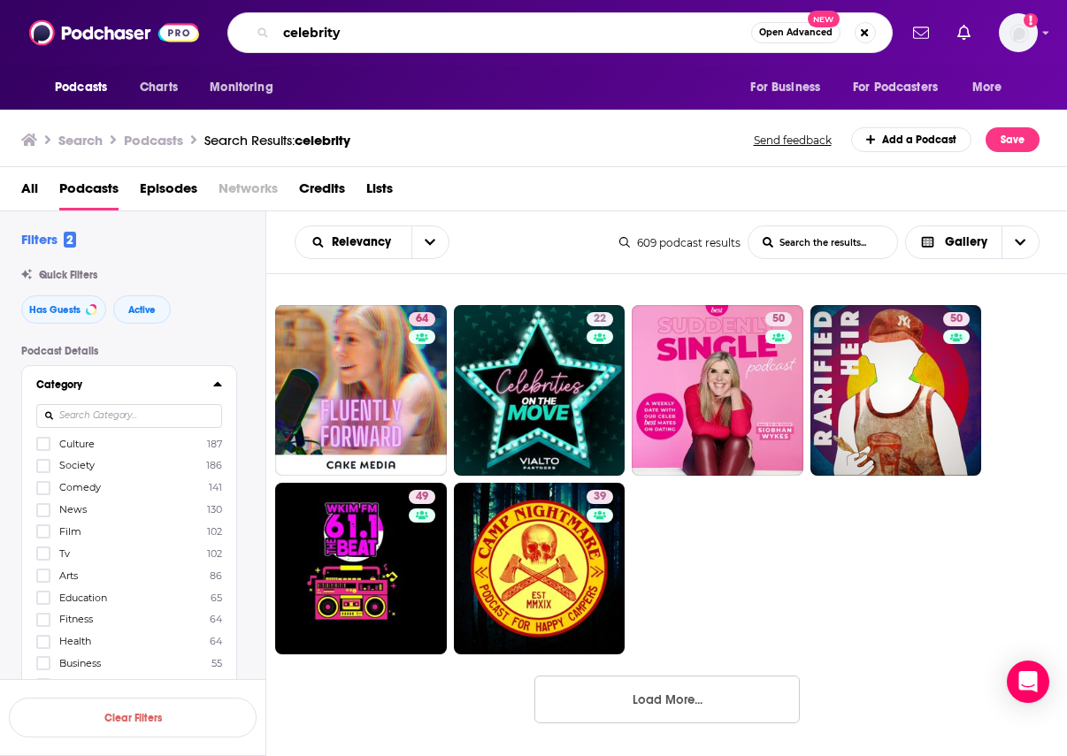
click at [311, 35] on input "celebrity" at bounding box center [513, 33] width 475 height 28
type input "r"
type input "christian"
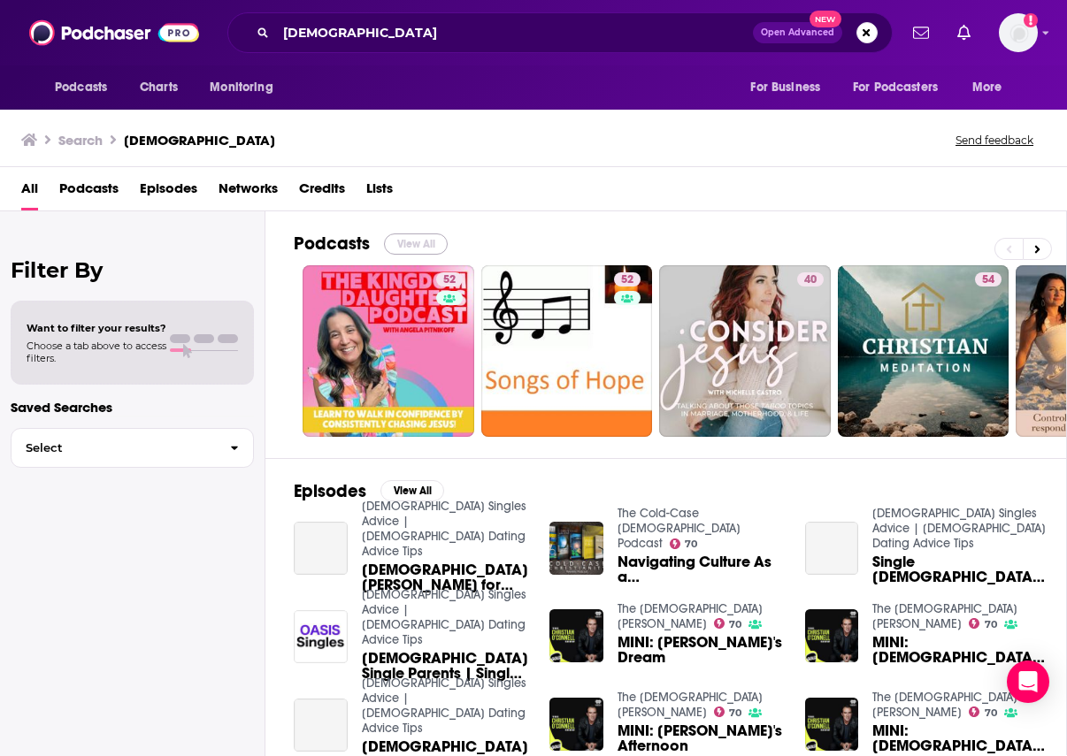
click at [422, 246] on button "View All" at bounding box center [416, 244] width 64 height 21
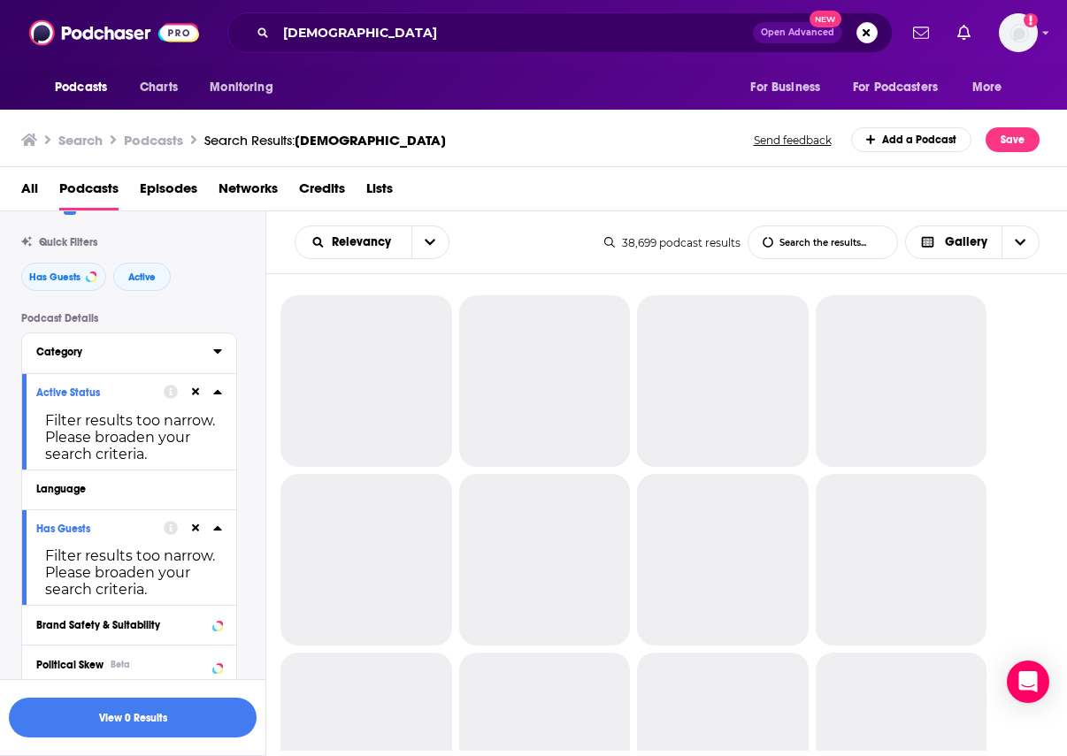
scroll to position [47, 0]
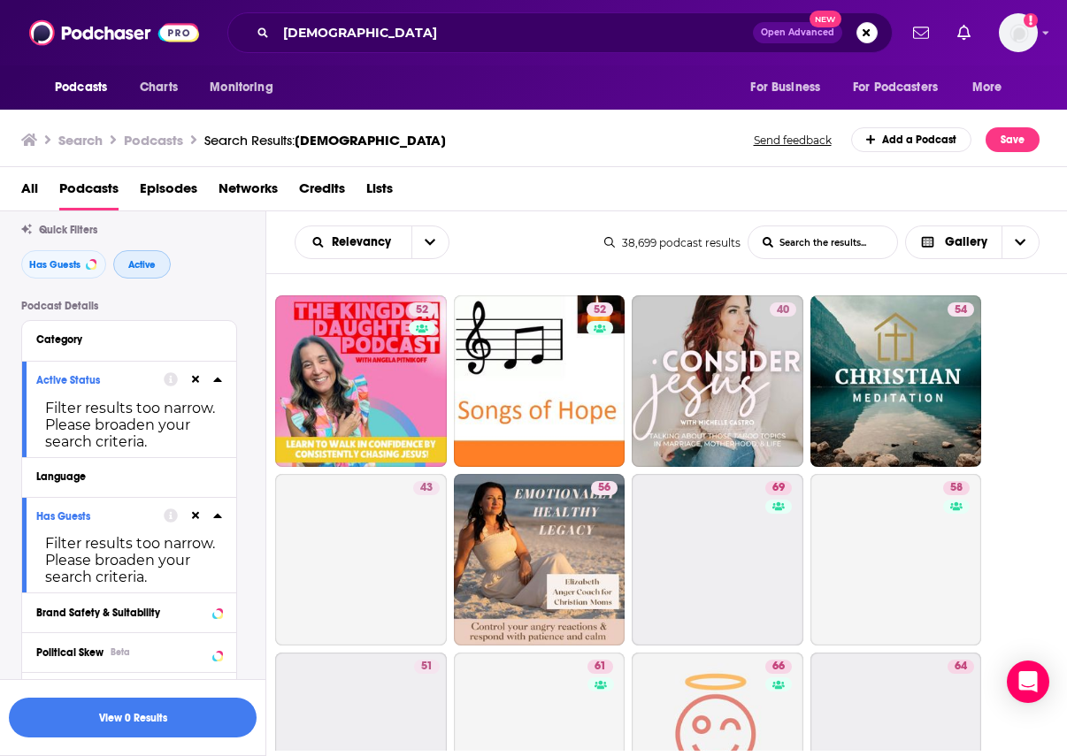
click at [147, 269] on span "Active" at bounding box center [141, 265] width 27 height 10
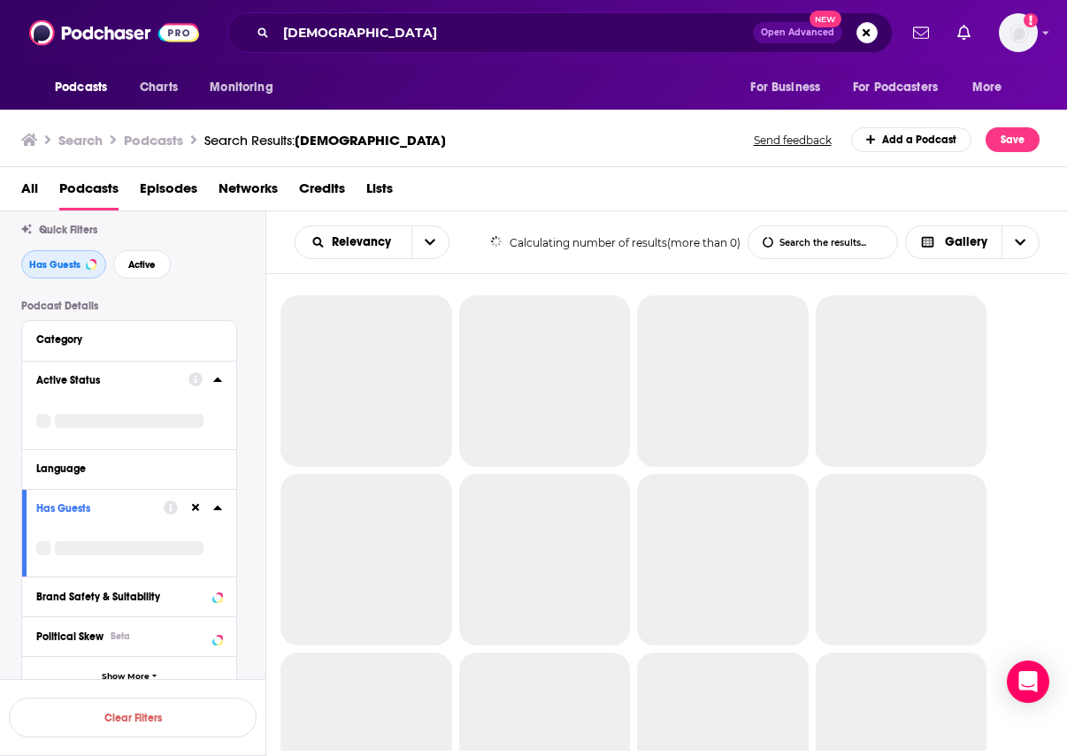
click at [76, 269] on span "Has Guests" at bounding box center [54, 265] width 51 height 10
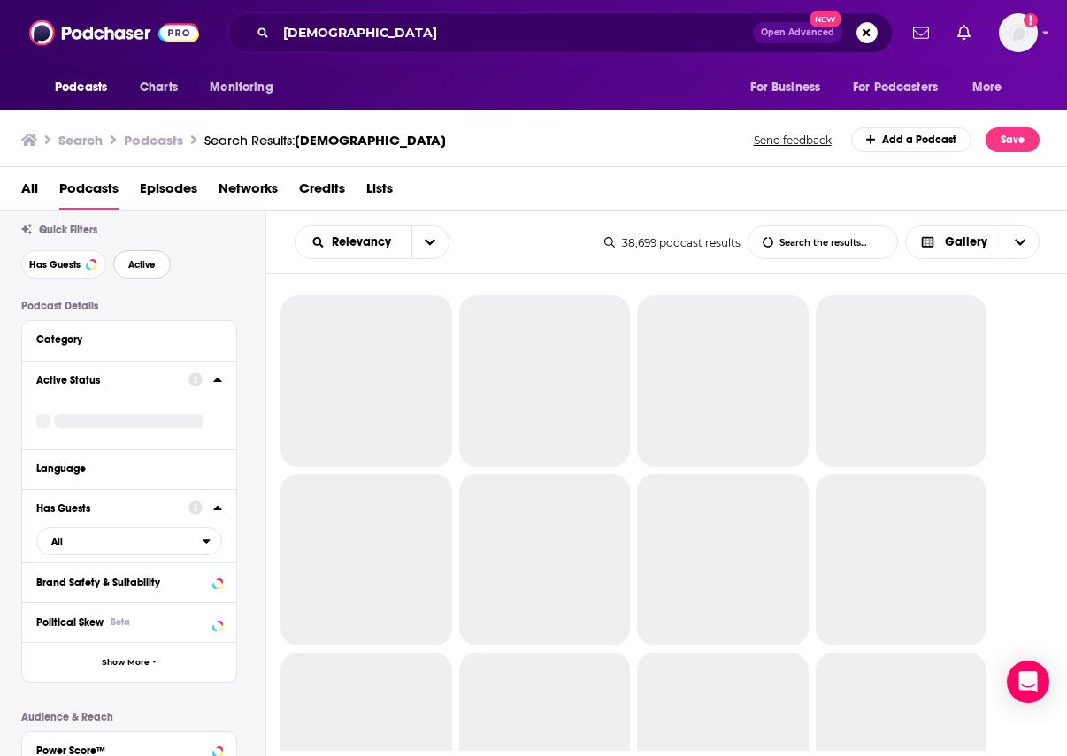
click at [140, 265] on span "Active" at bounding box center [141, 265] width 27 height 10
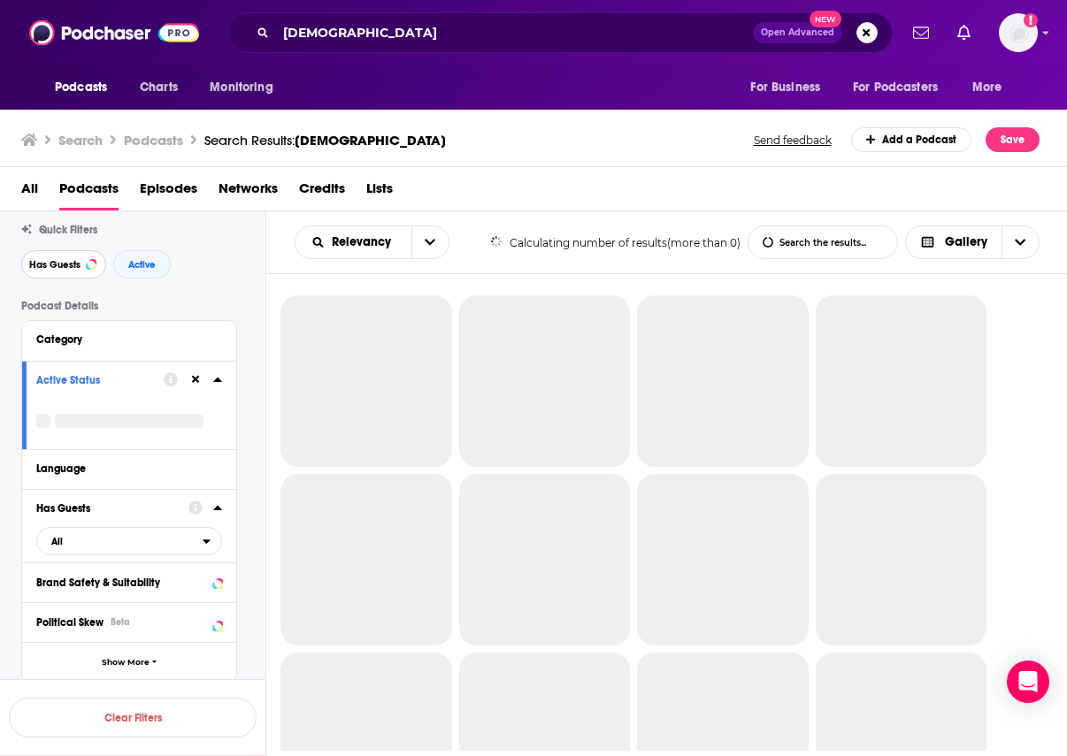
click at [75, 272] on button "Has Guests" at bounding box center [63, 264] width 85 height 28
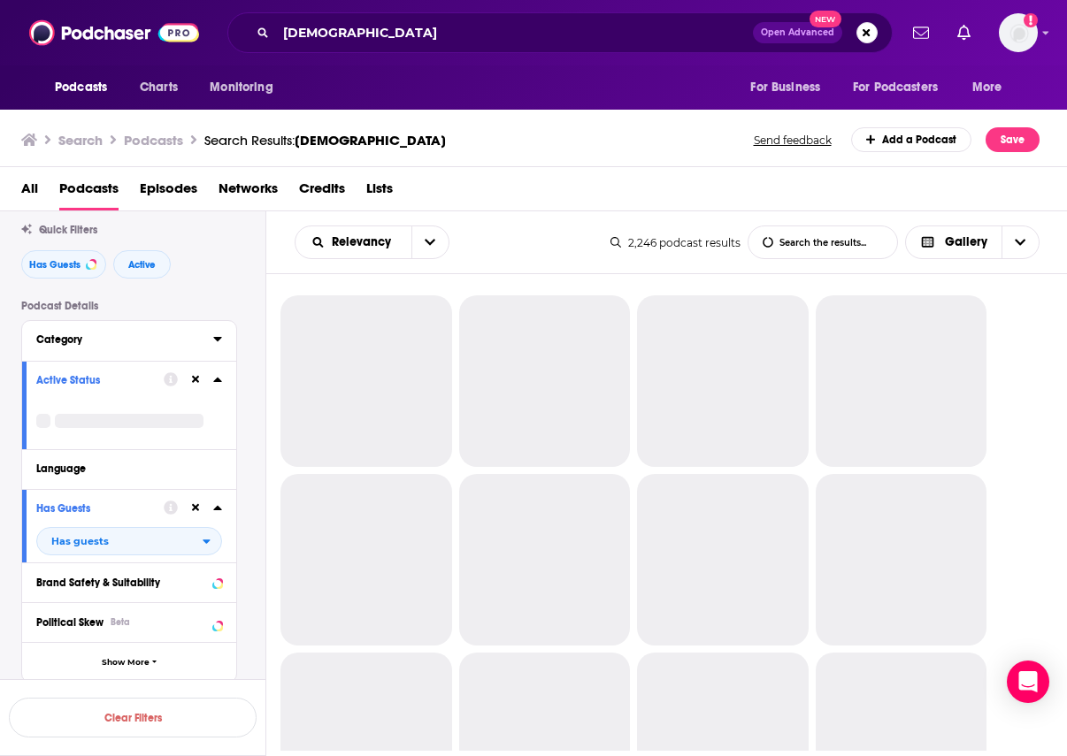
click at [122, 336] on div "Category" at bounding box center [118, 340] width 165 height 12
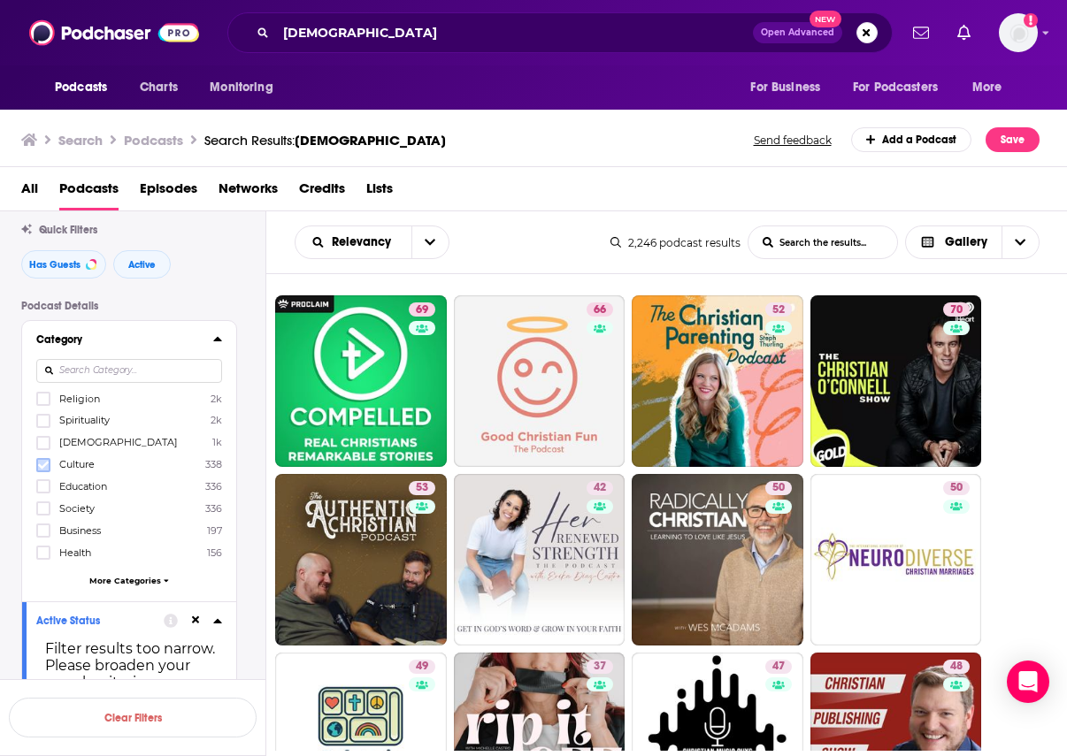
click at [44, 465] on icon at bounding box center [43, 465] width 11 height 8
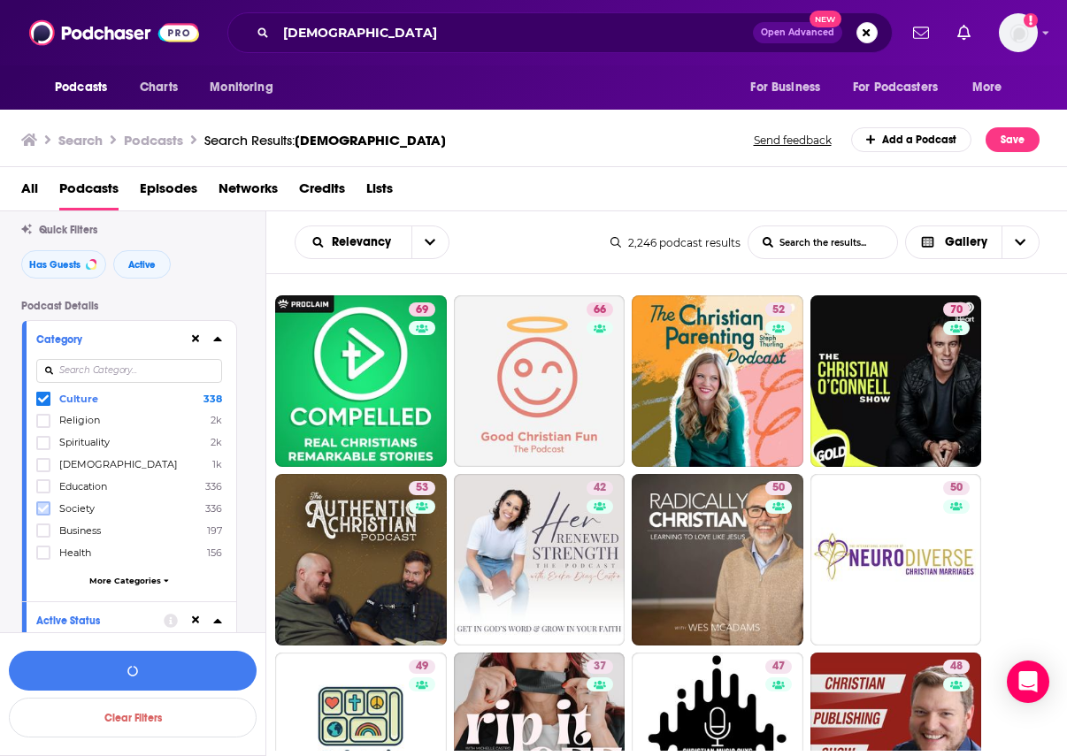
click at [44, 506] on icon at bounding box center [43, 508] width 11 height 11
click at [112, 581] on span "More Categories" at bounding box center [125, 581] width 72 height 10
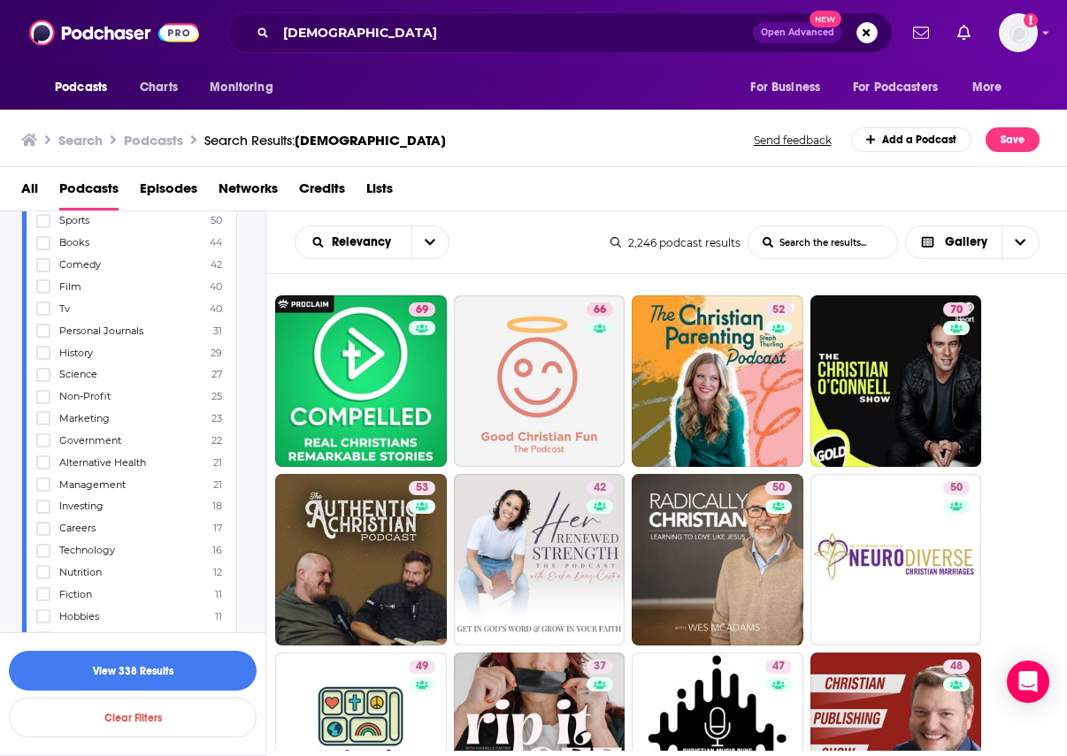
scroll to position [666, 0]
click at [38, 258] on icon at bounding box center [43, 263] width 11 height 11
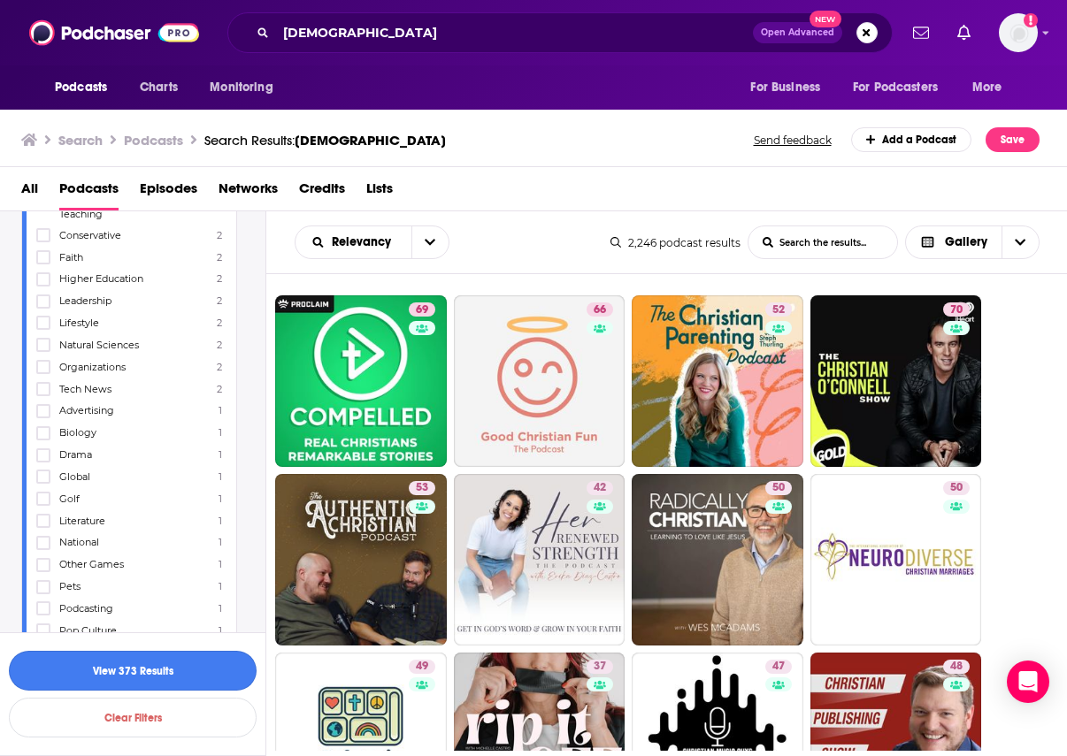
click at [134, 664] on button "View 373 Results" at bounding box center [133, 671] width 248 height 40
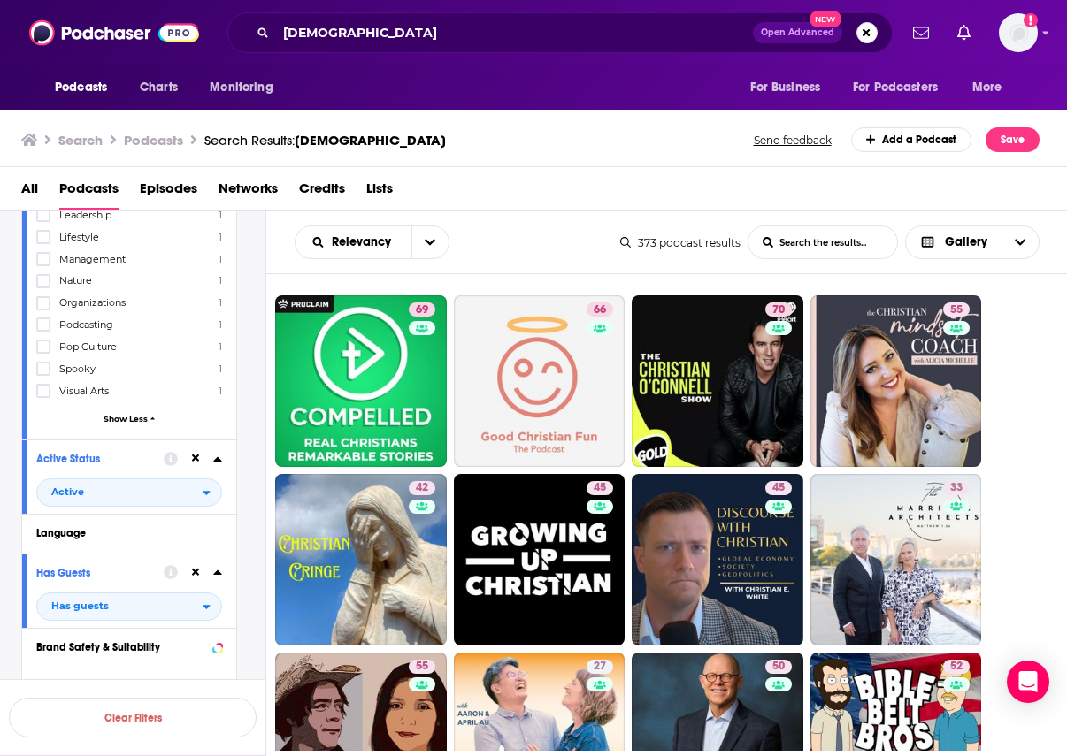
scroll to position [1917, 0]
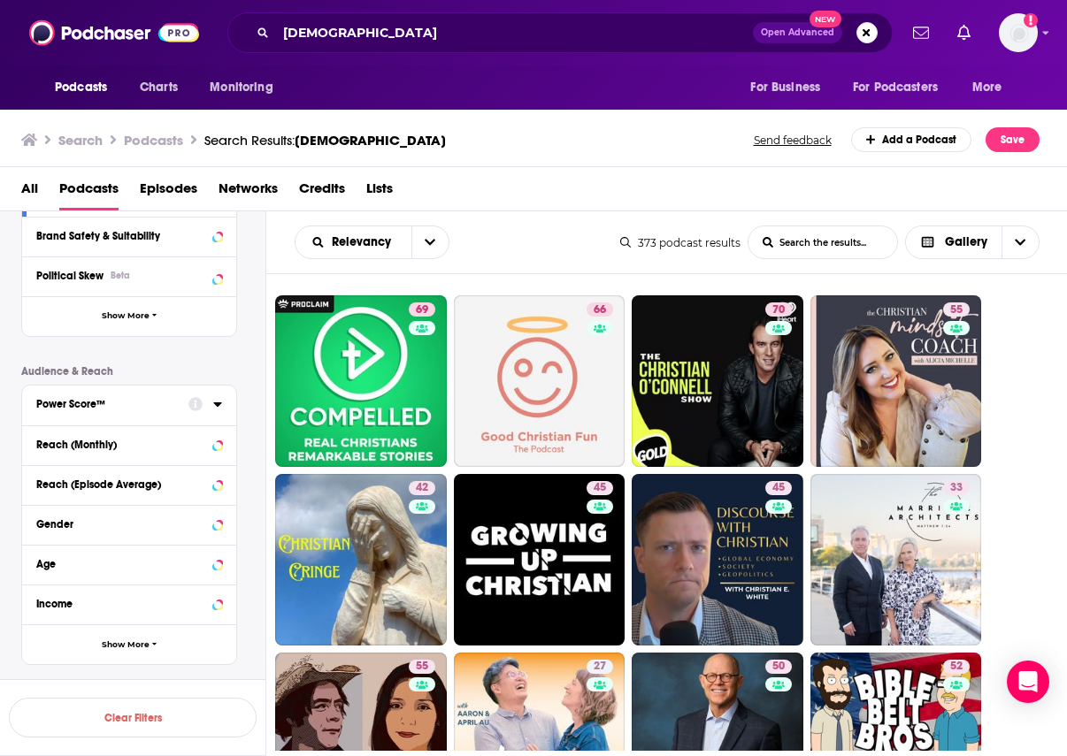
click at [164, 398] on div "Power Score™" at bounding box center [106, 404] width 141 height 12
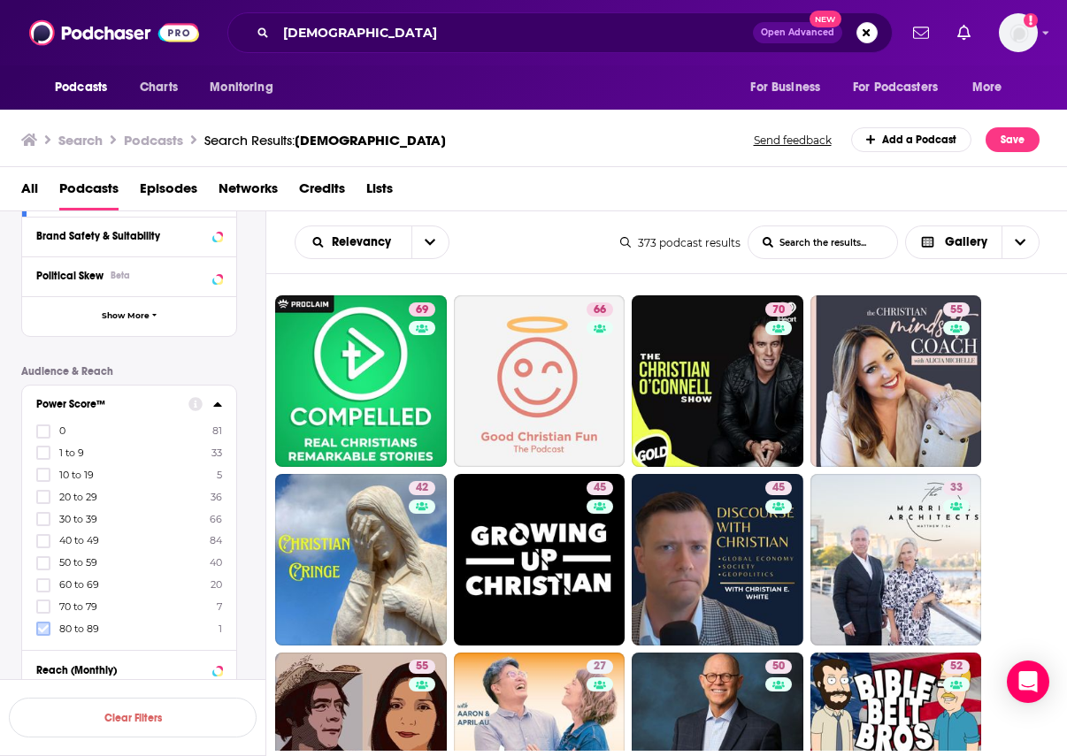
click at [49, 622] on label at bounding box center [43, 629] width 14 height 14
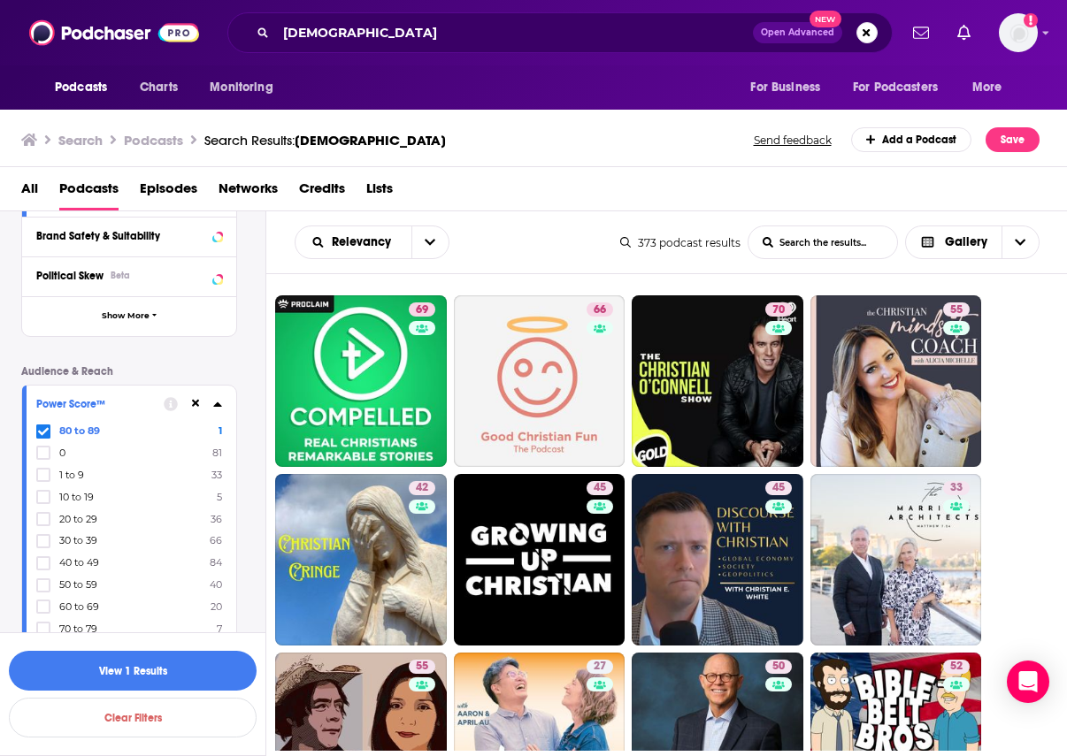
click at [49, 621] on div at bounding box center [45, 628] width 18 height 15
click at [43, 634] on input "multiSelectOption-70-9" at bounding box center [43, 634] width 0 height 0
click at [46, 625] on icon at bounding box center [43, 629] width 11 height 8
click at [43, 624] on icon at bounding box center [43, 629] width 11 height 11
click at [199, 667] on button "View 68 Results" at bounding box center [133, 671] width 248 height 40
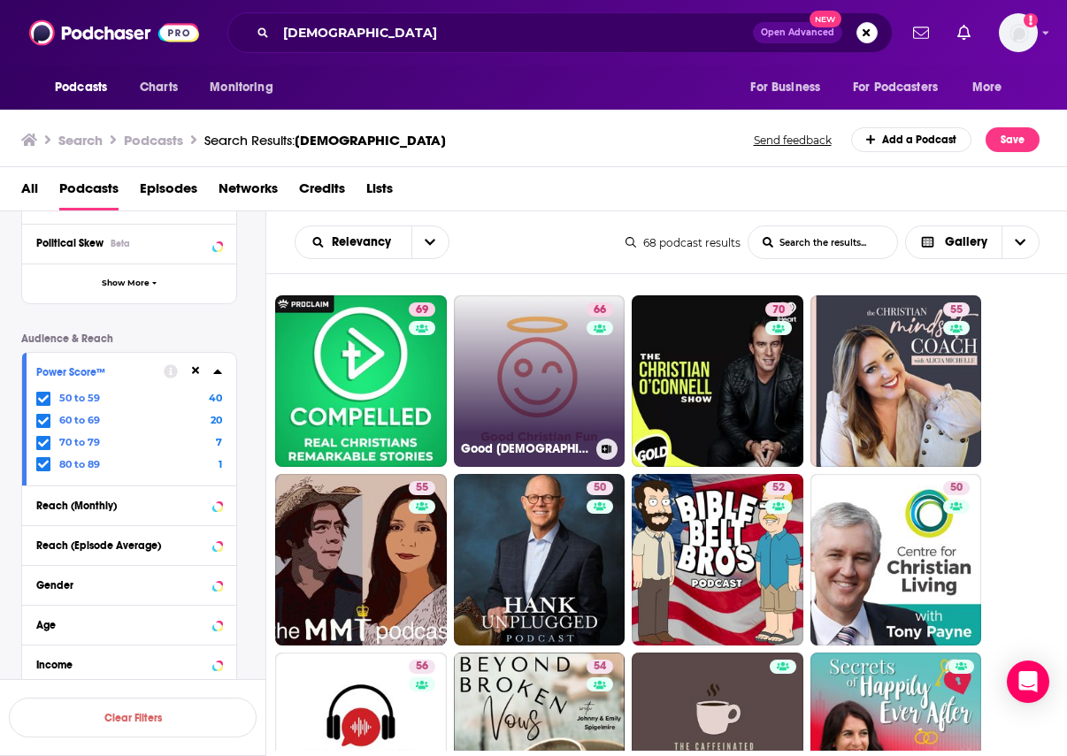
click at [552, 374] on link "66 Good Christian Fun" at bounding box center [540, 381] width 172 height 172
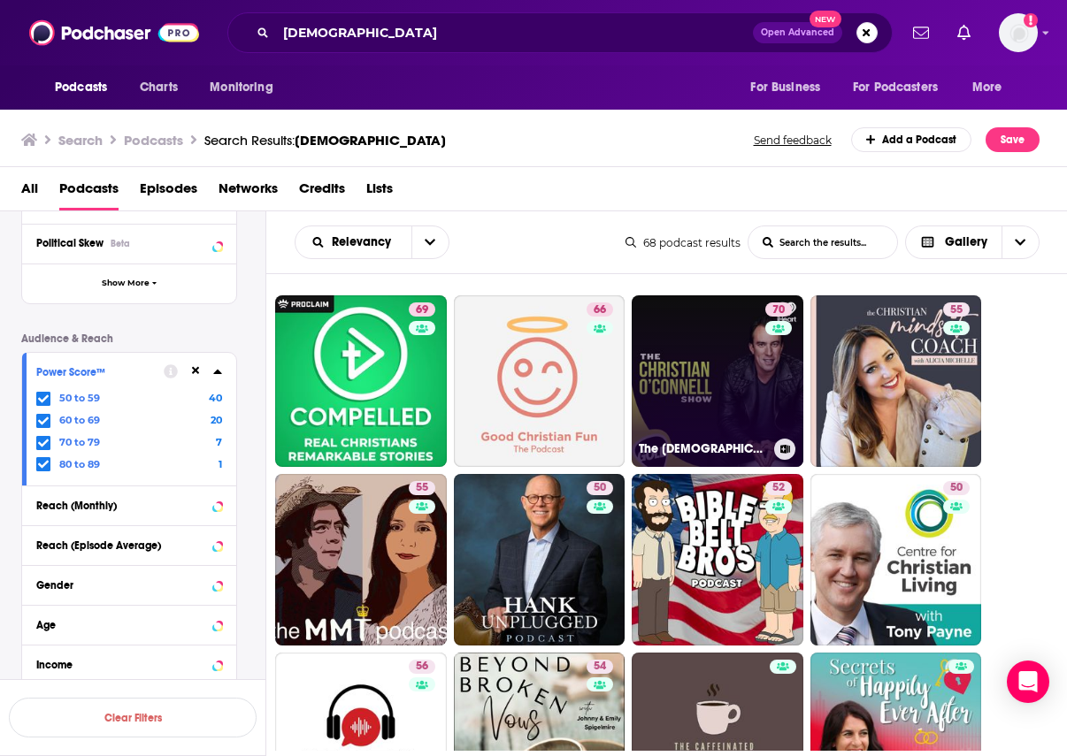
click at [731, 379] on link "70 The Christian O’Connell Show" at bounding box center [718, 381] width 172 height 172
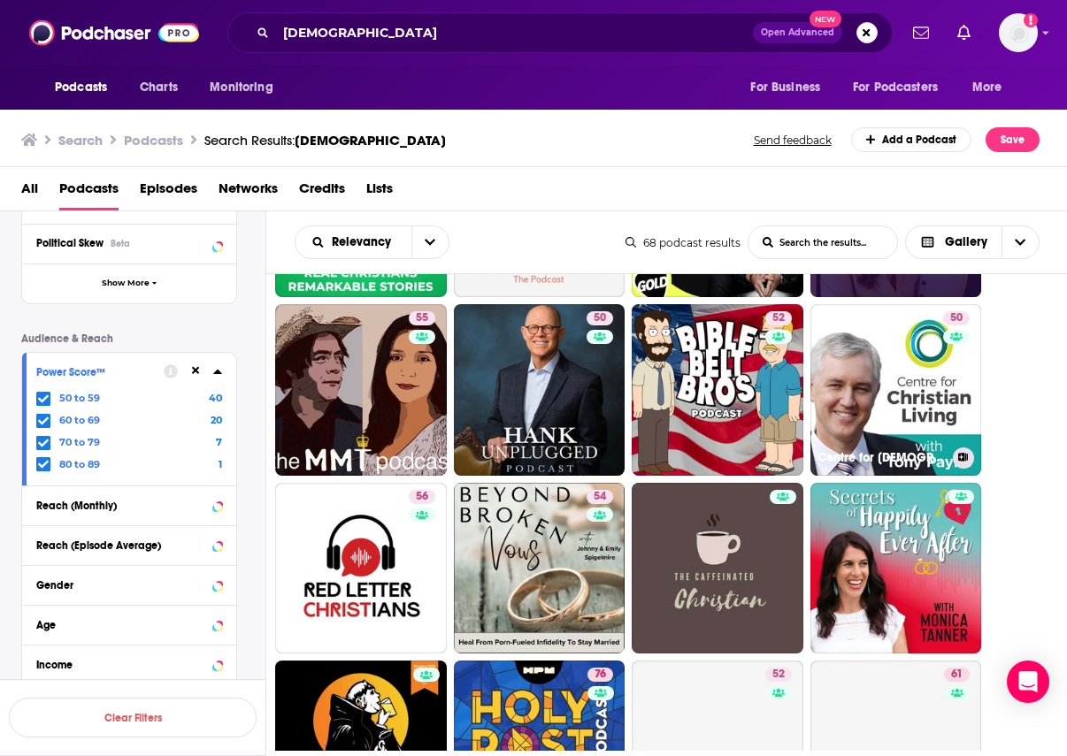
scroll to position [187, 0]
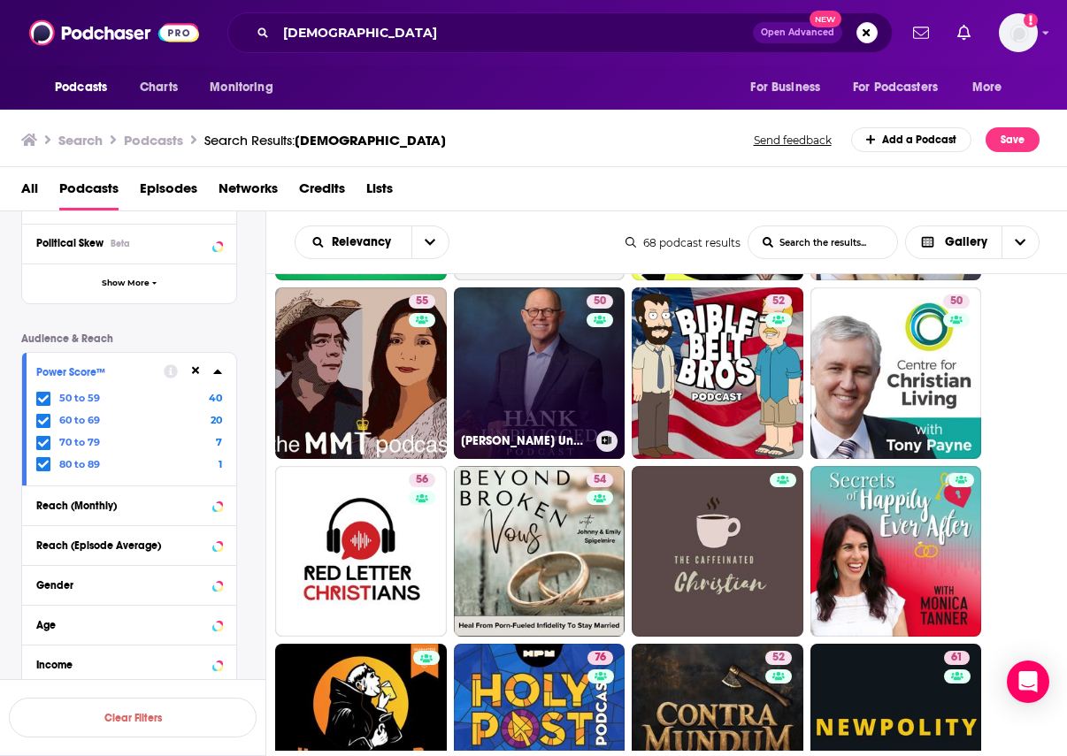
click at [574, 393] on link "50 Hank Unplugged: Essential Christian Conversations" at bounding box center [540, 374] width 172 height 172
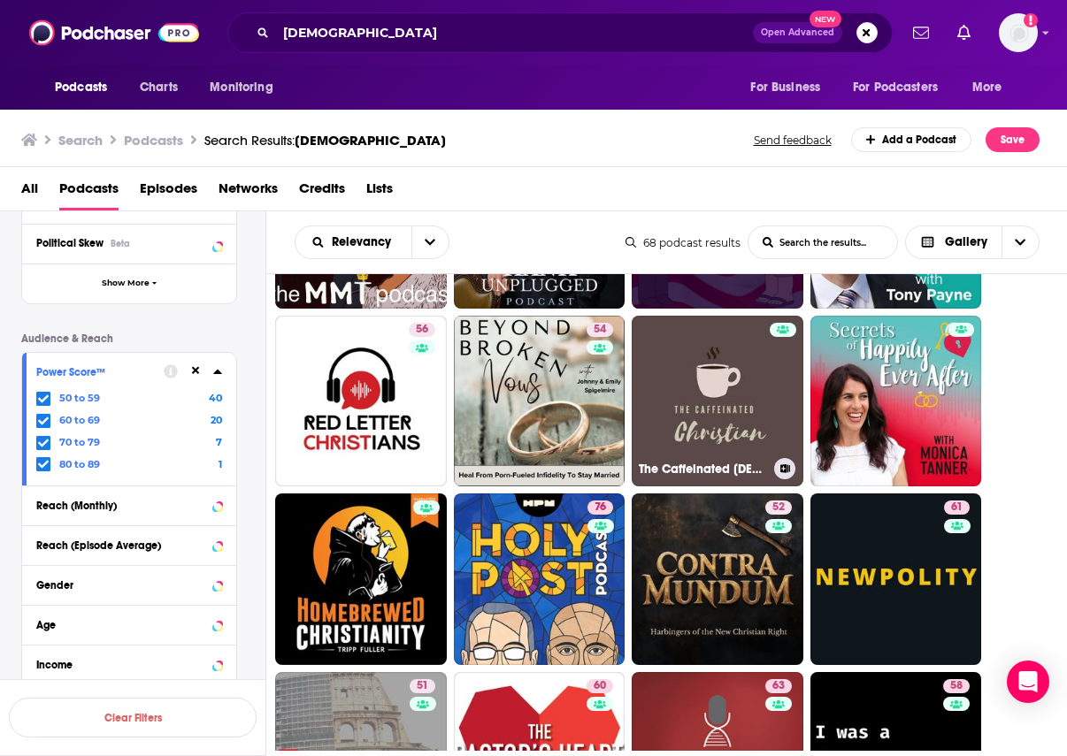
scroll to position [349, 0]
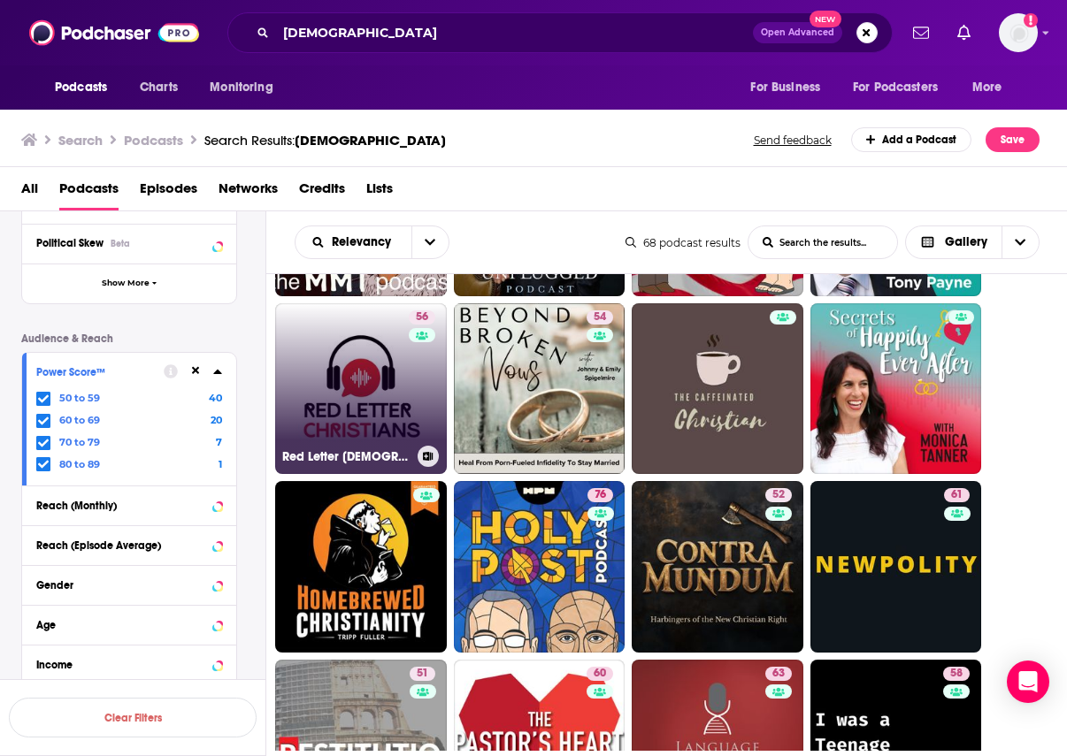
click at [375, 392] on link "56 Red Letter Christians Podcast" at bounding box center [361, 389] width 172 height 172
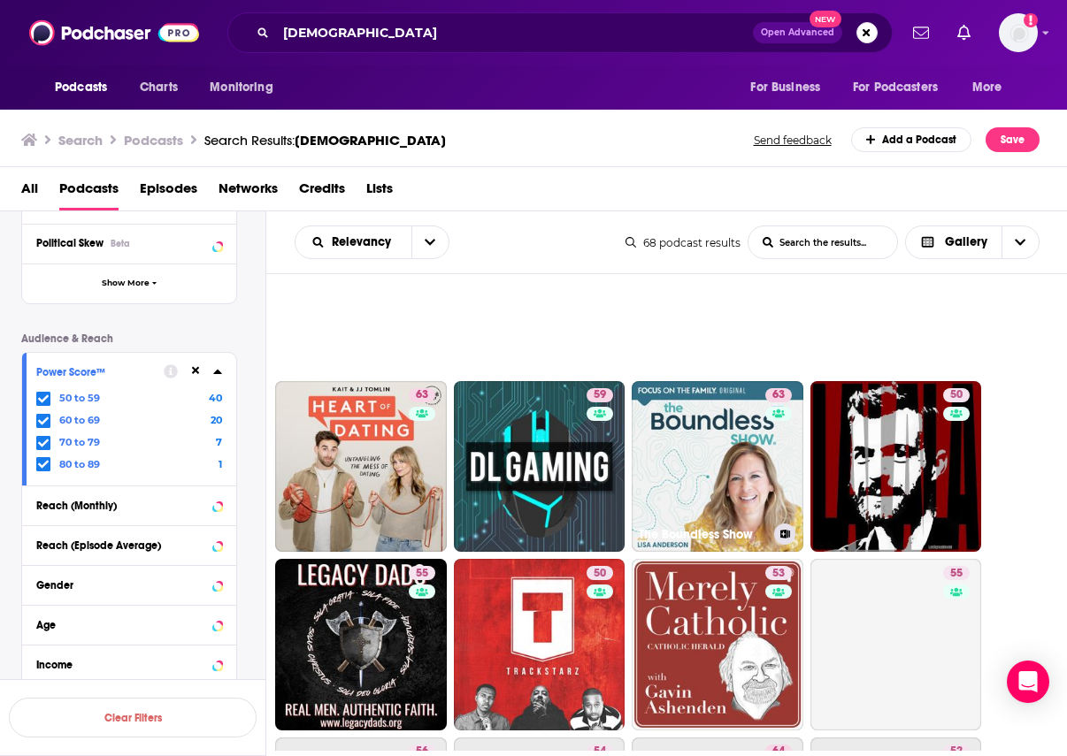
scroll to position [990, 0]
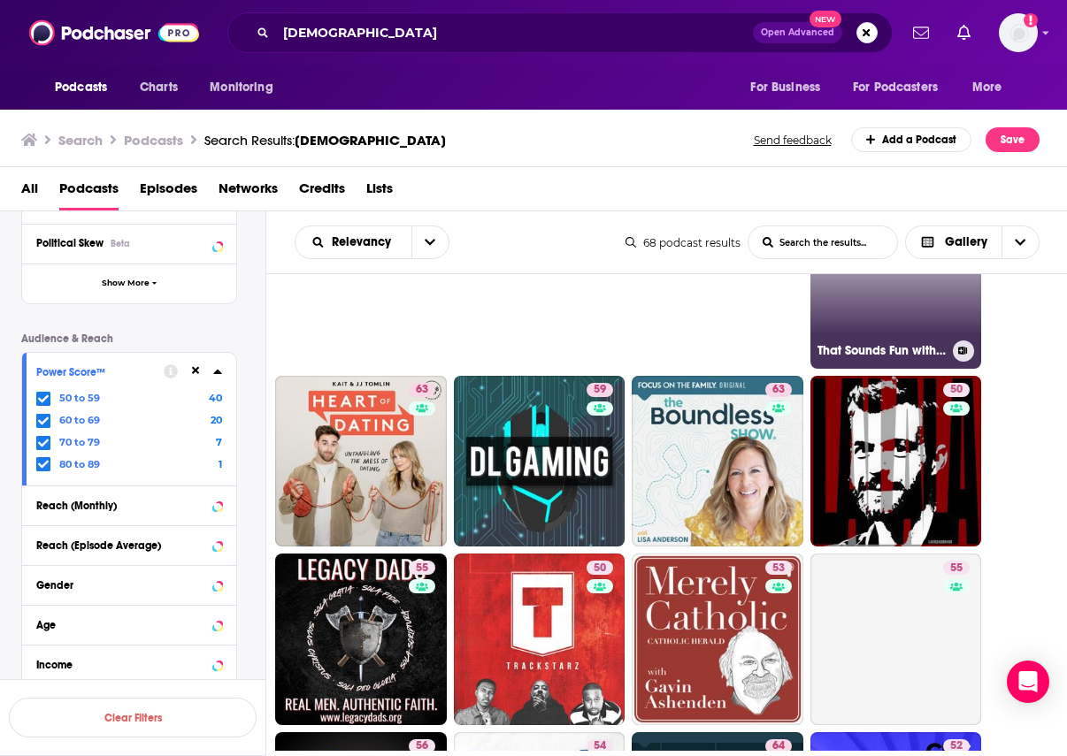
click at [940, 306] on link "75 That Sounds Fun with Annie F. Downs" at bounding box center [896, 283] width 172 height 172
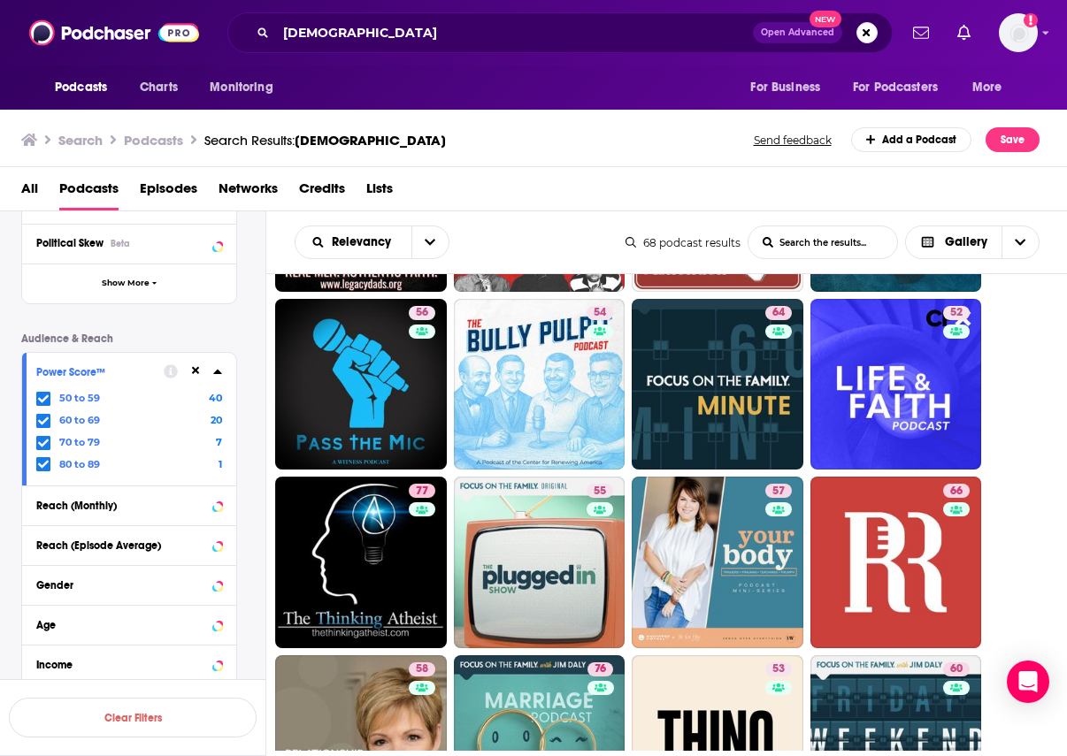
scroll to position [1422, 0]
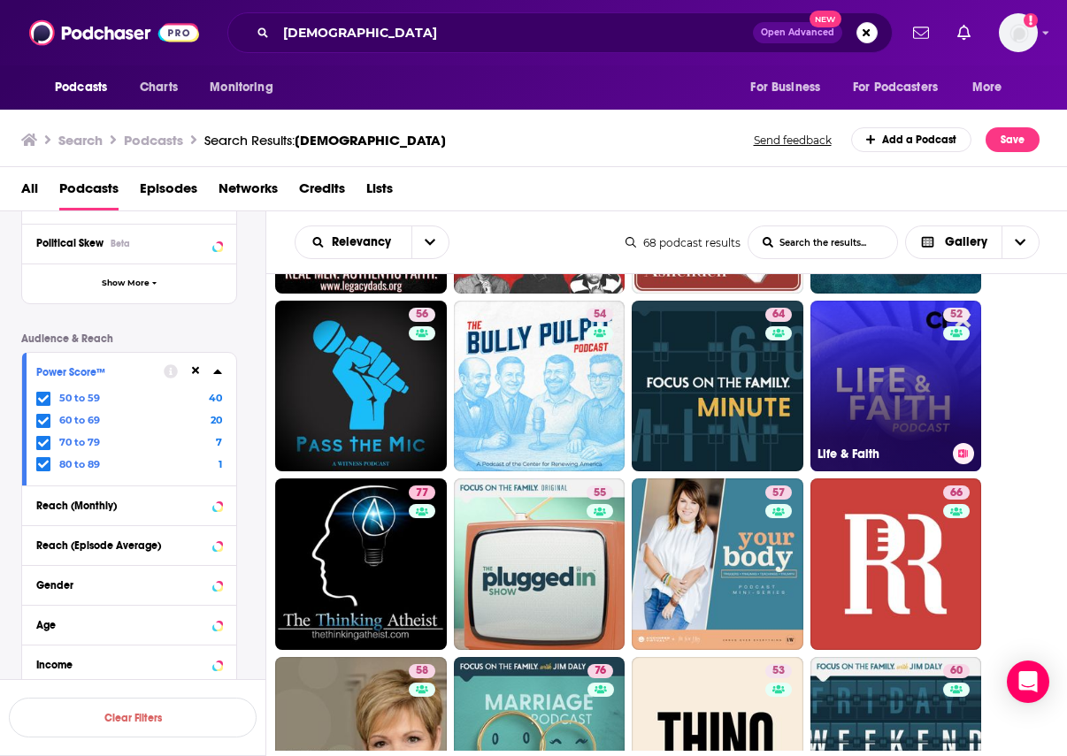
click at [855, 389] on link "52 Life & Faith" at bounding box center [896, 387] width 172 height 172
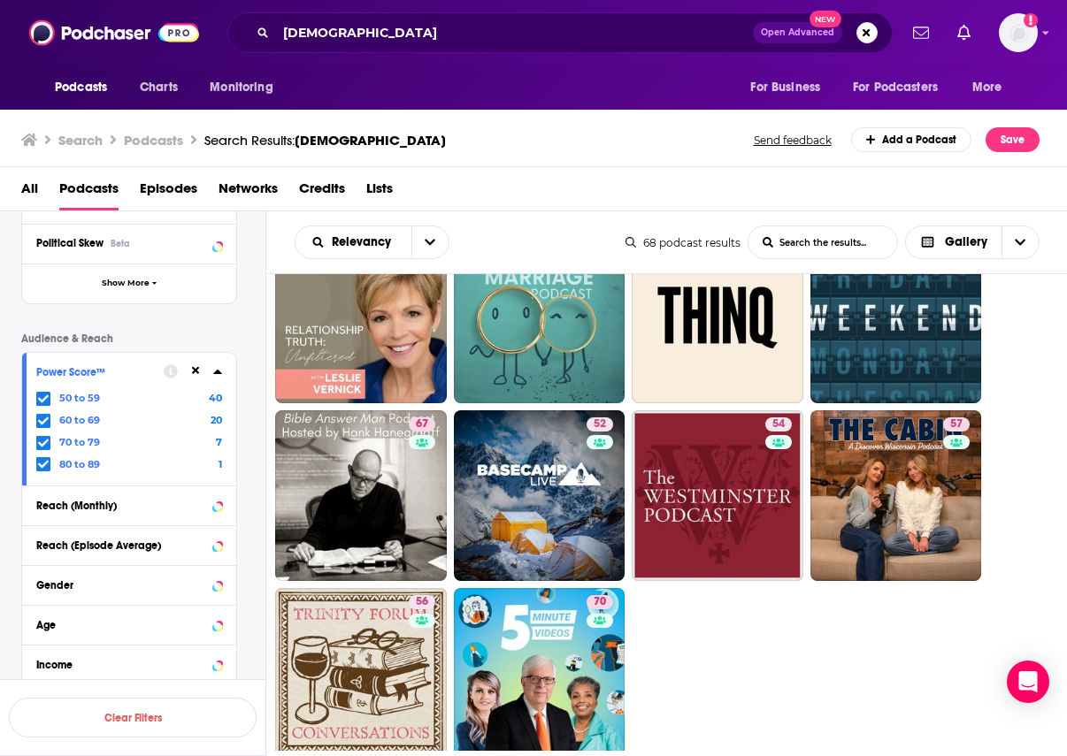
scroll to position [1838, 0]
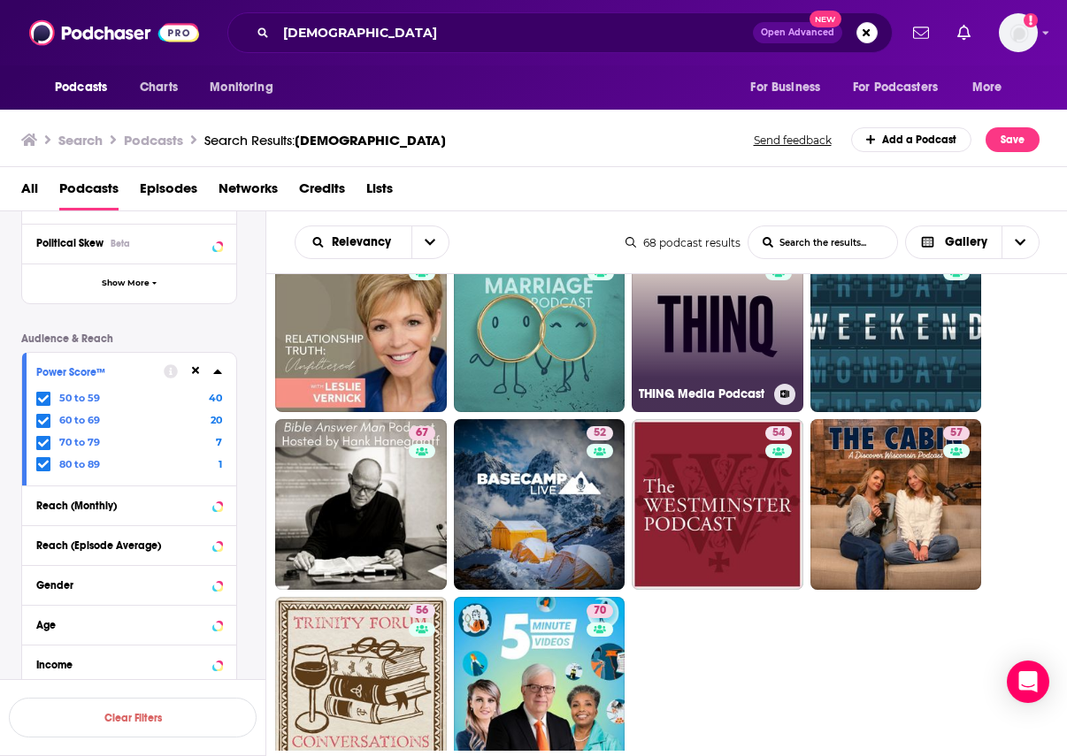
click at [716, 369] on link "53 THINQ Media Podcast" at bounding box center [718, 327] width 172 height 172
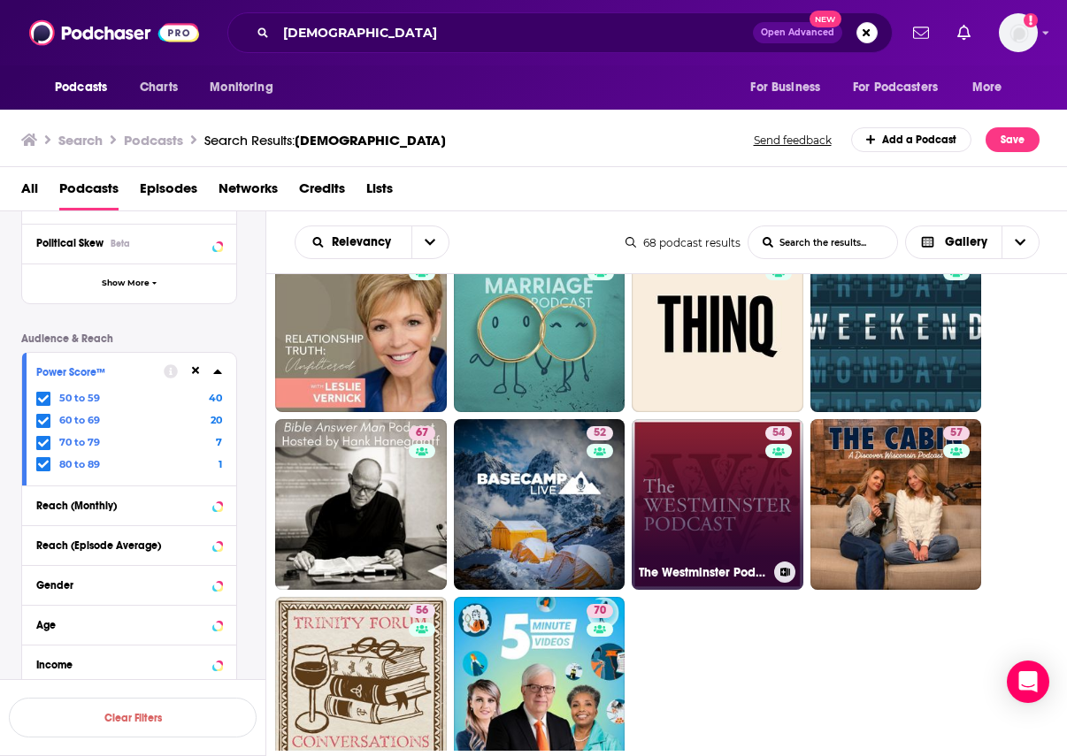
scroll to position [1952, 0]
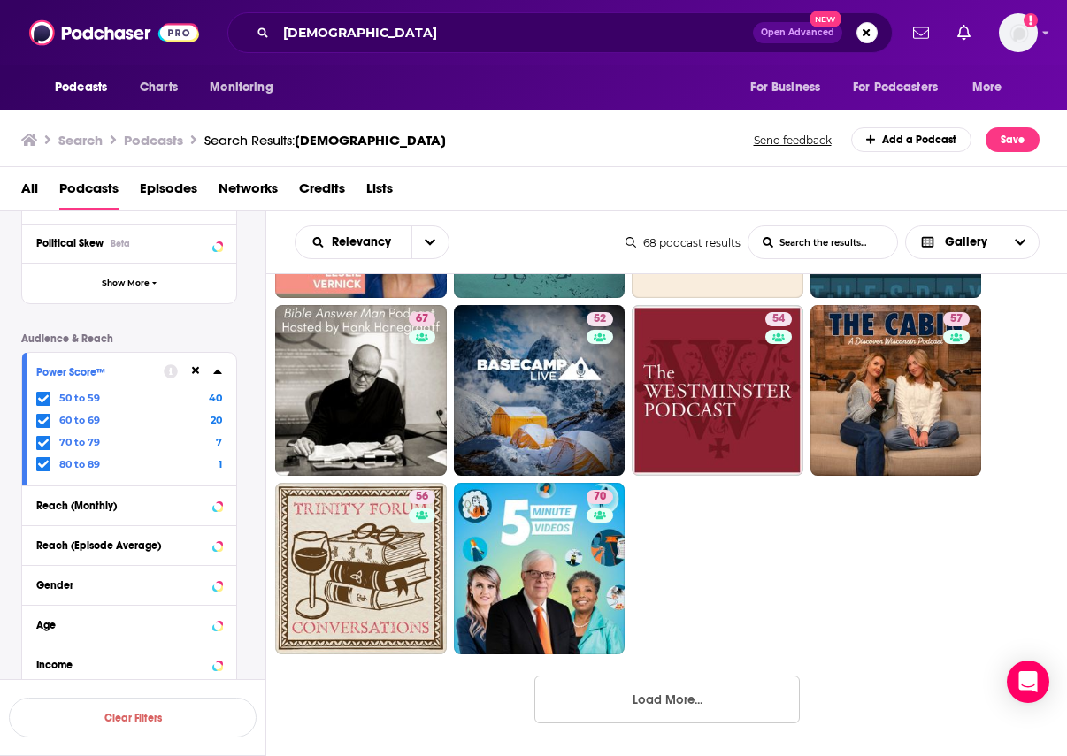
click at [709, 713] on button "Load More..." at bounding box center [666, 700] width 265 height 48
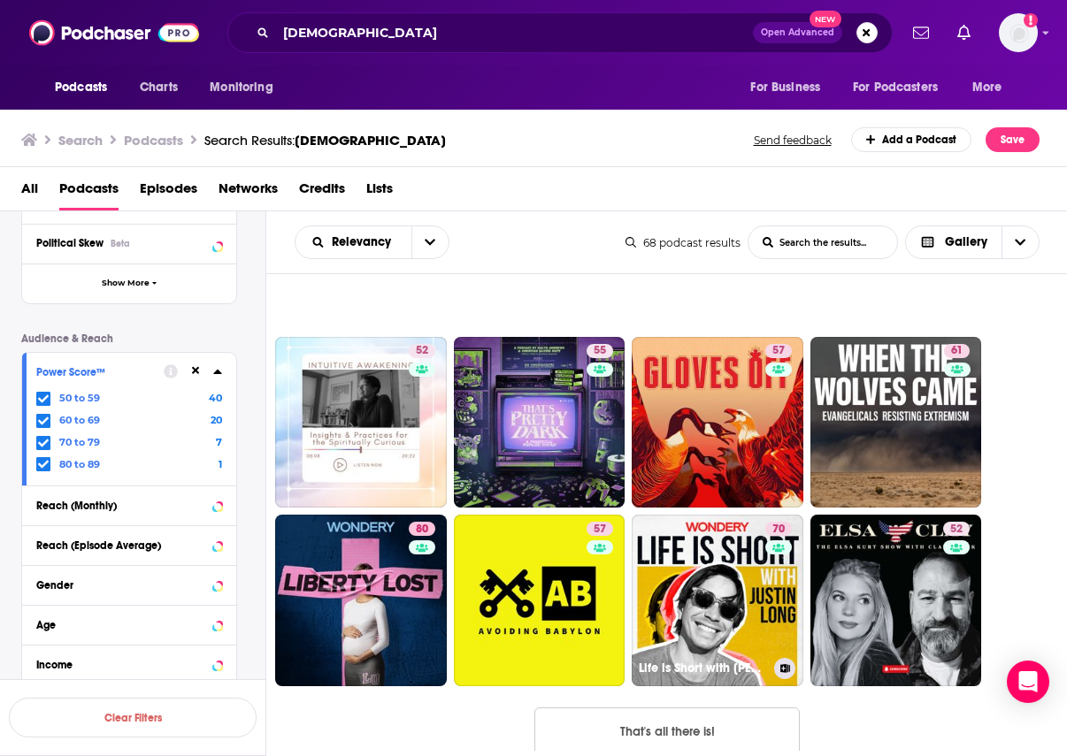
scroll to position [2665, 0]
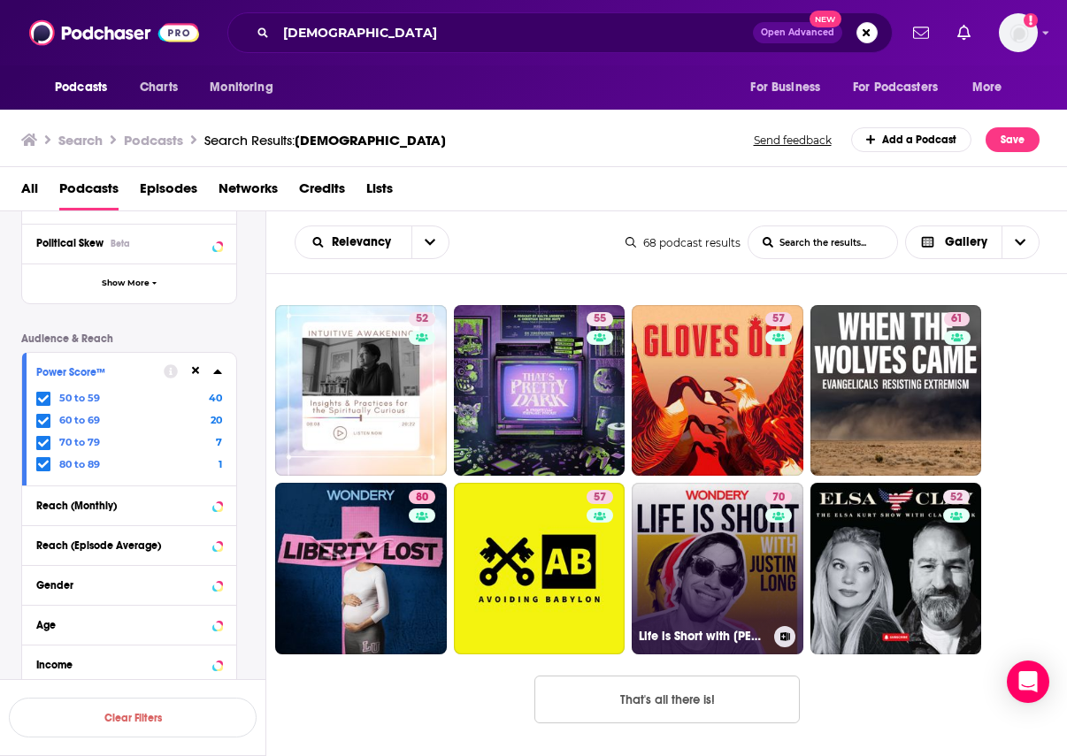
click at [730, 610] on link "70 Life is Short with Justin Long" at bounding box center [718, 569] width 172 height 172
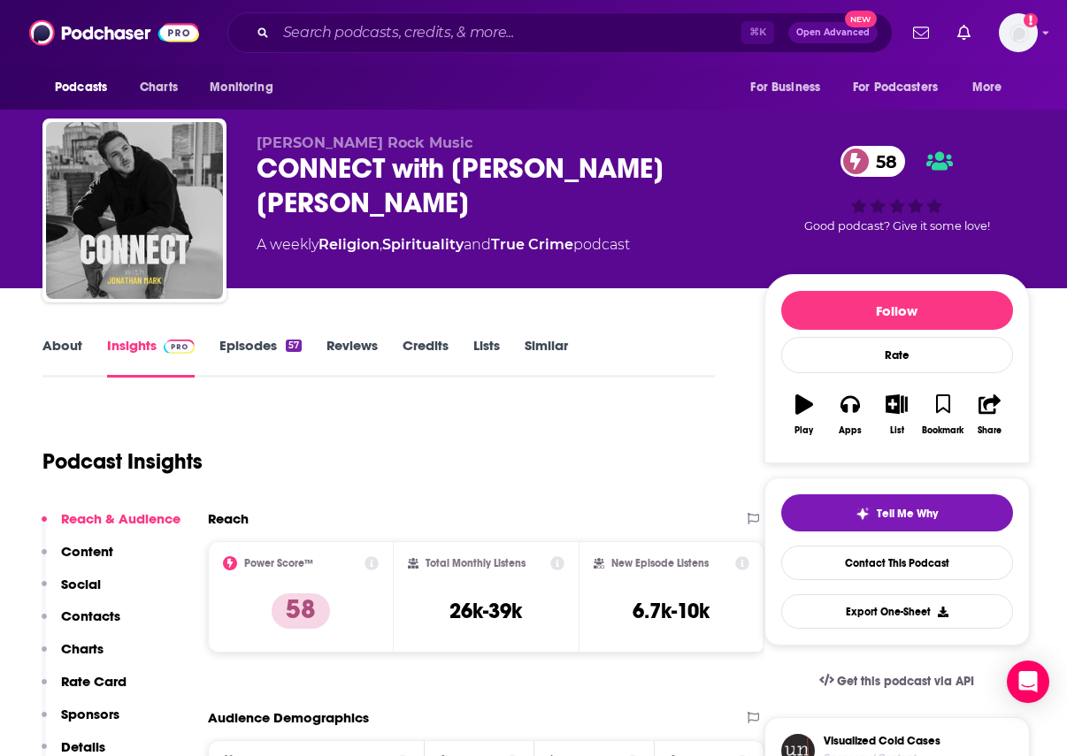
click at [78, 362] on link "About" at bounding box center [62, 357] width 40 height 41
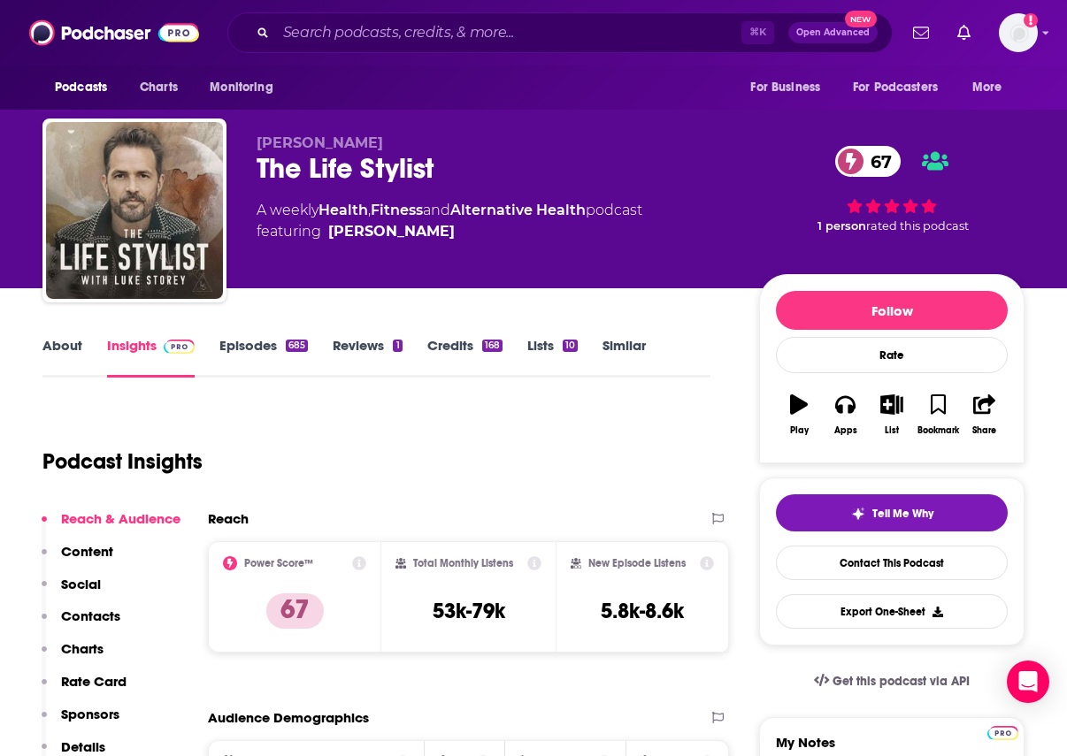
click at [69, 350] on link "About" at bounding box center [62, 357] width 40 height 41
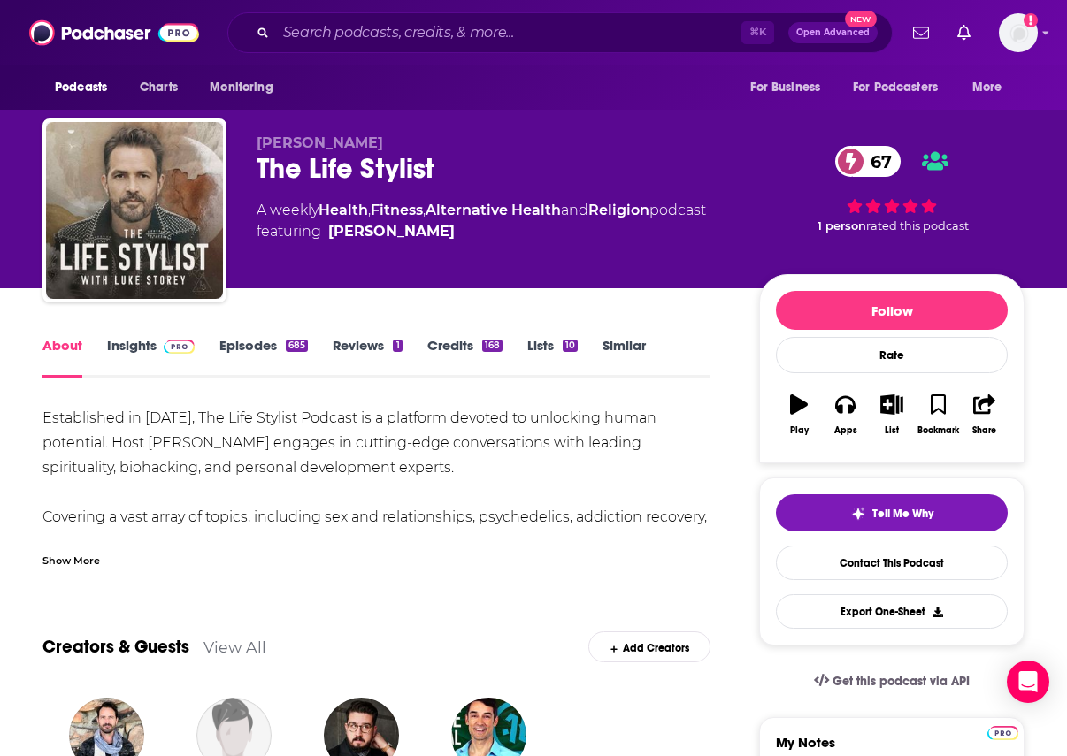
click at [82, 567] on div "Show More" at bounding box center [71, 559] width 58 height 17
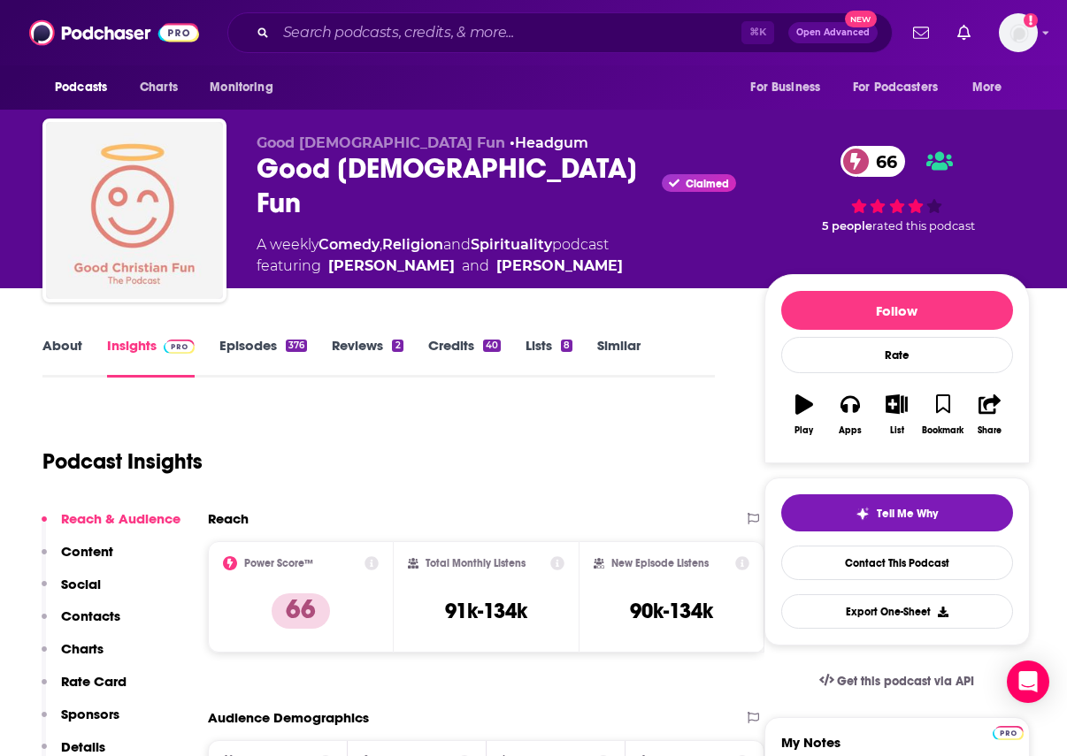
click at [279, 342] on link "Episodes 376" at bounding box center [263, 357] width 88 height 41
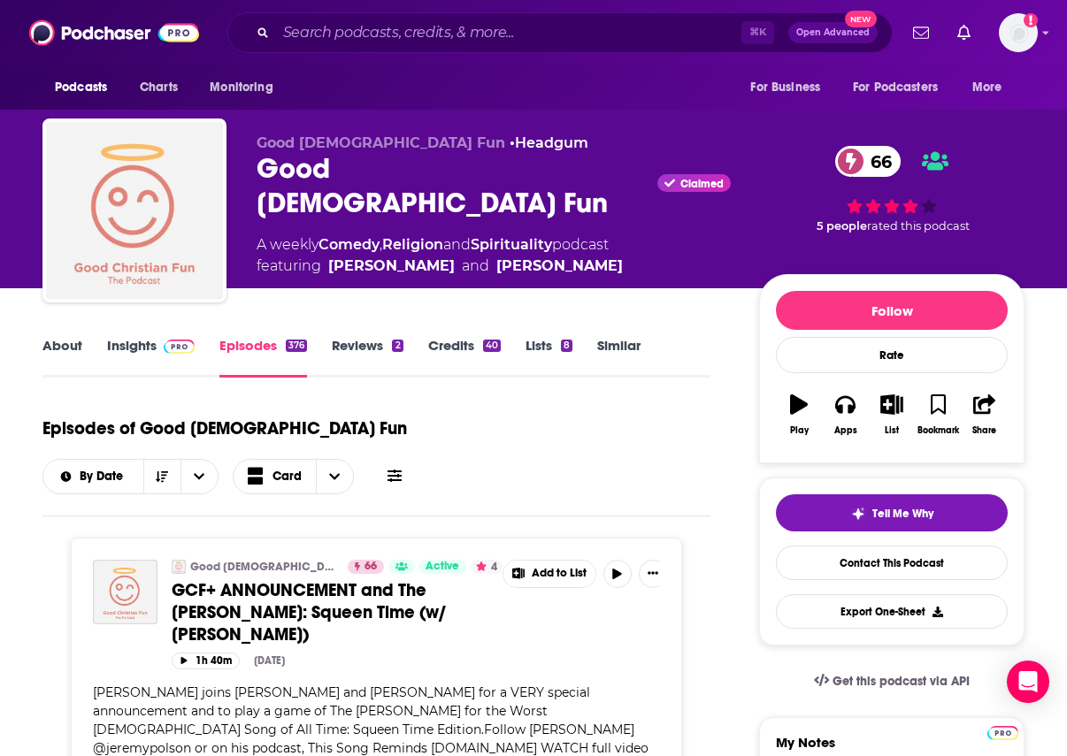
click at [127, 341] on link "Insights" at bounding box center [151, 357] width 88 height 41
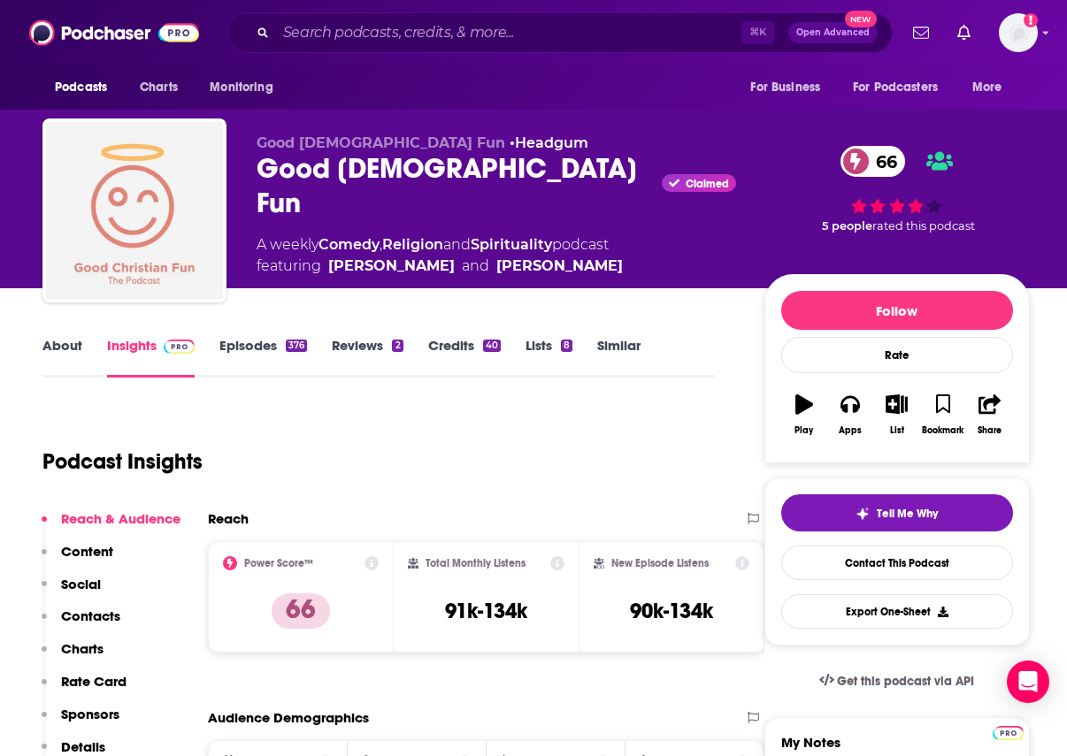
click at [66, 344] on link "About" at bounding box center [62, 357] width 40 height 41
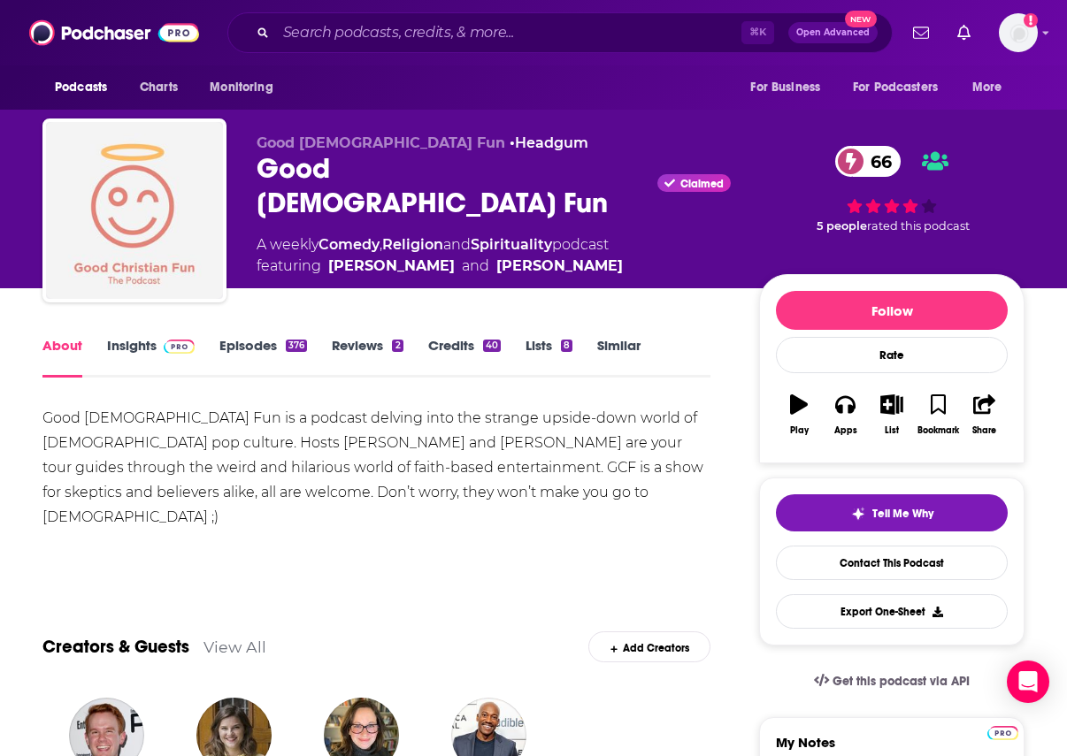
click at [121, 351] on link "Insights" at bounding box center [151, 357] width 88 height 41
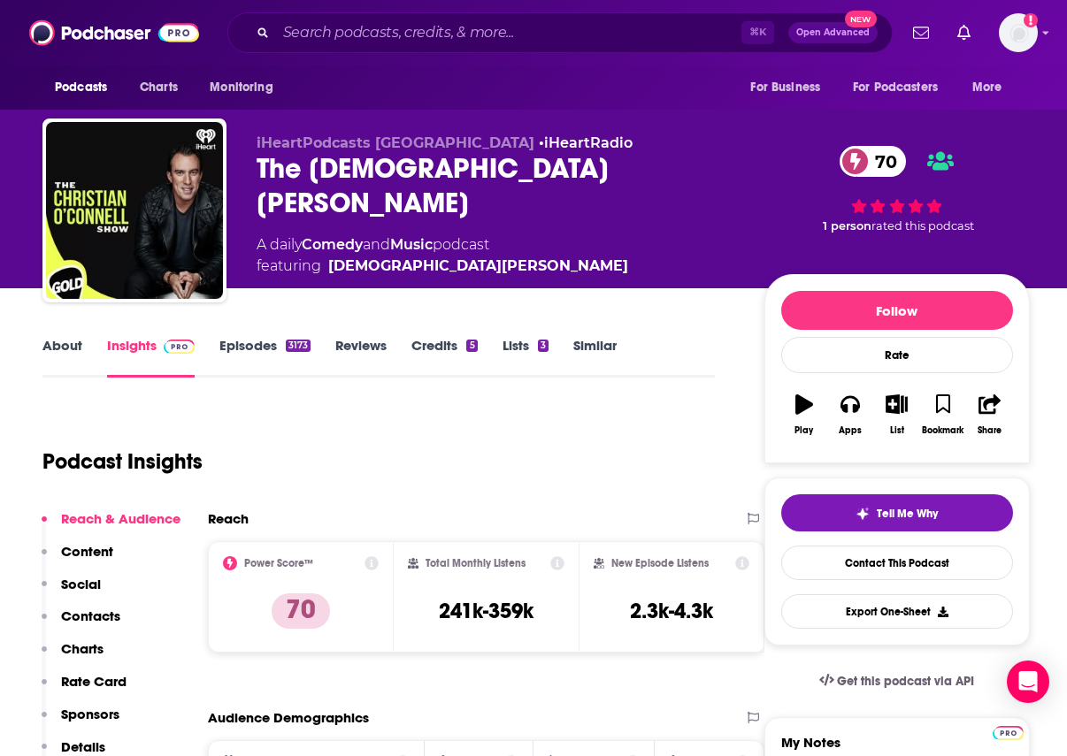
click at [245, 349] on link "Episodes 3173" at bounding box center [264, 357] width 91 height 41
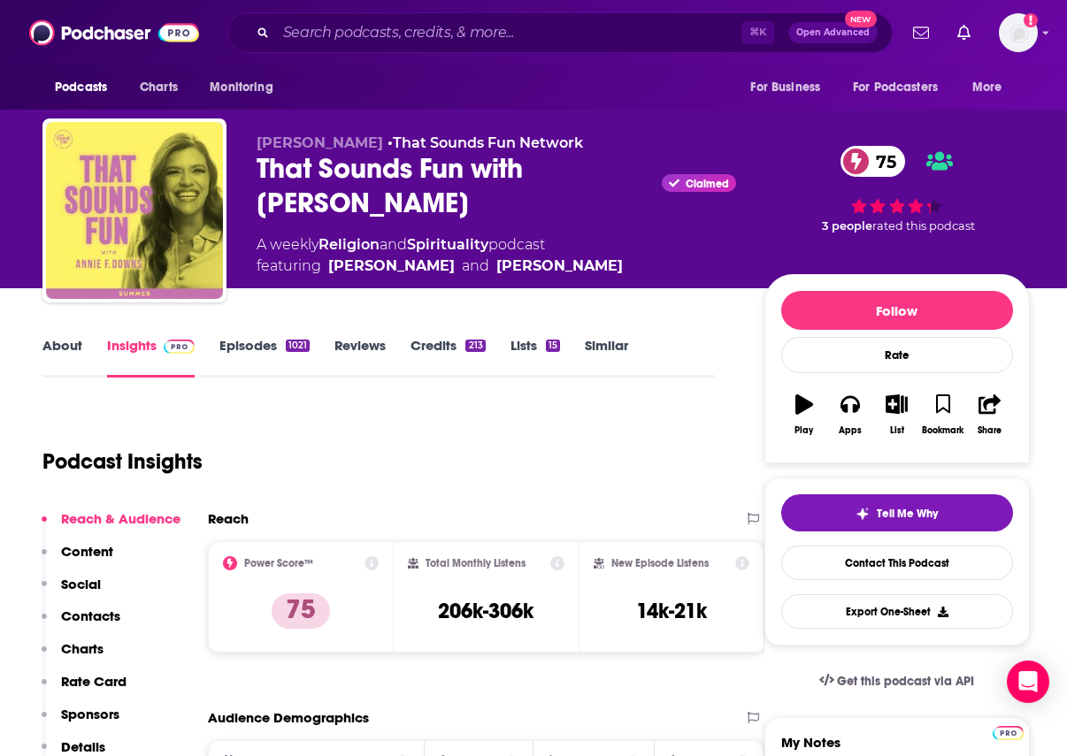
click at [253, 376] on link "Episodes 1021" at bounding box center [264, 357] width 90 height 41
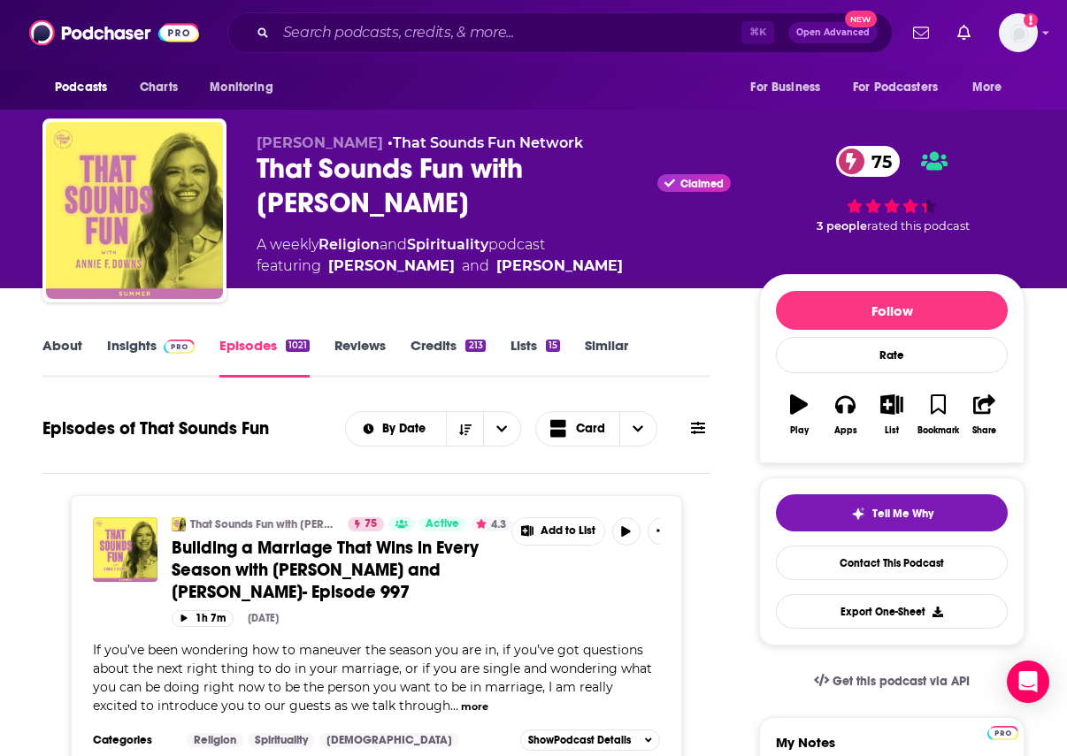
click at [587, 349] on link "Similar" at bounding box center [606, 357] width 43 height 41
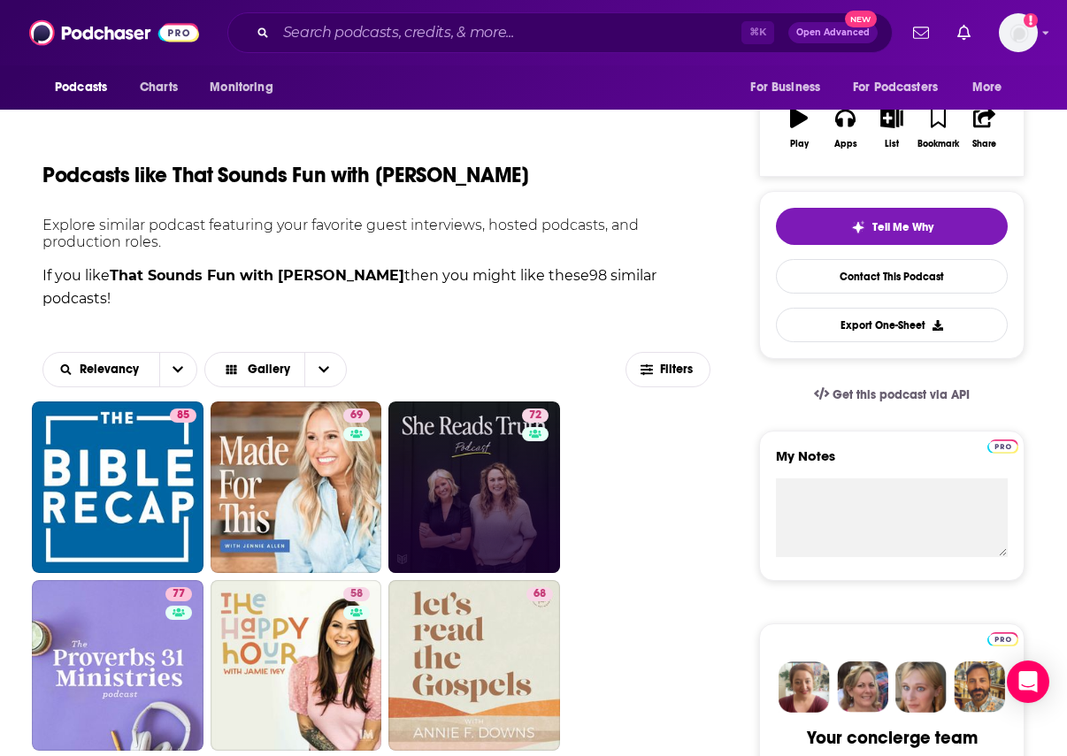
scroll to position [285, 0]
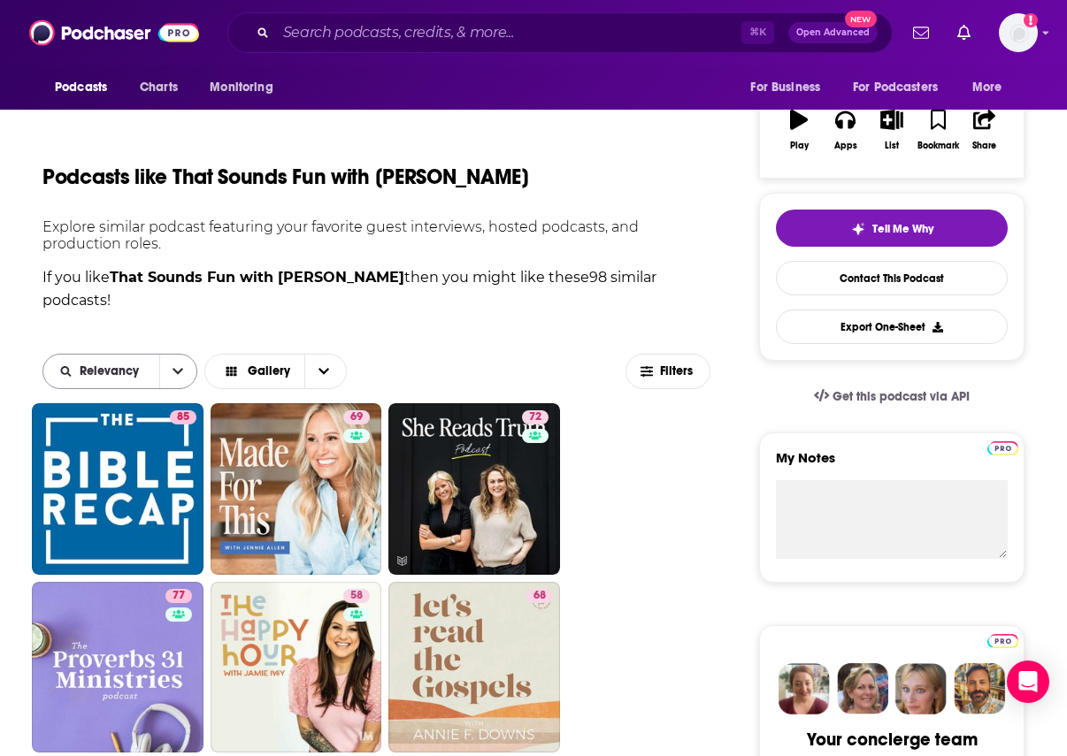
click at [175, 368] on icon "open menu" at bounding box center [178, 371] width 11 height 12
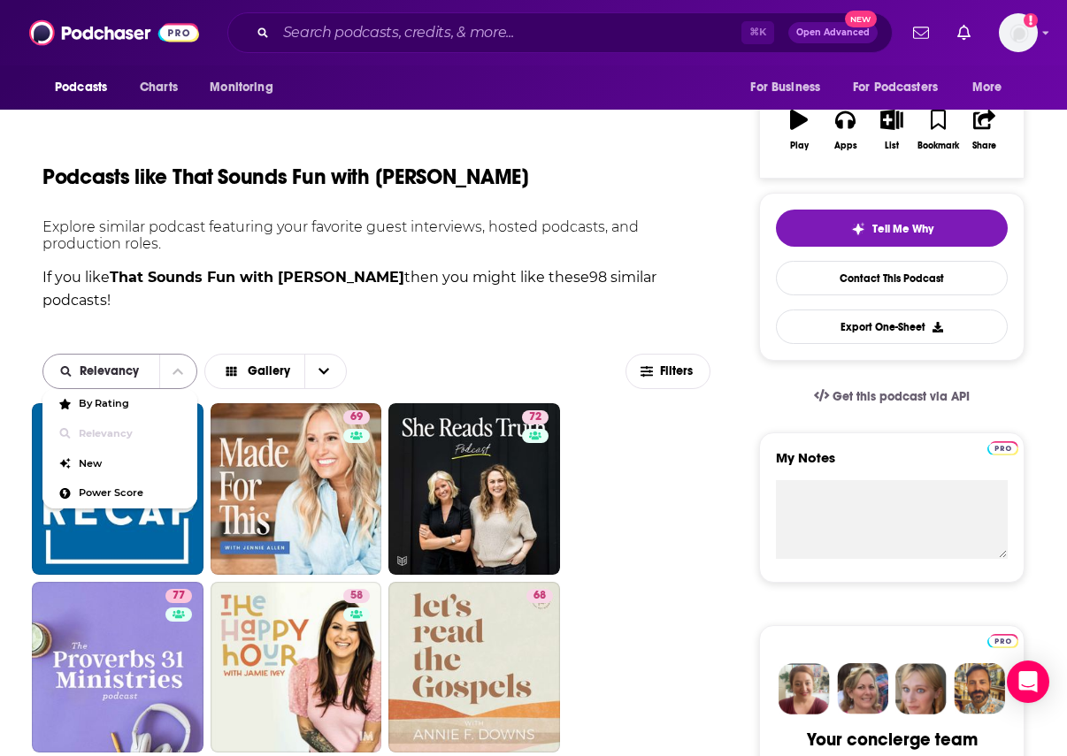
click at [175, 368] on icon "close menu" at bounding box center [178, 371] width 11 height 12
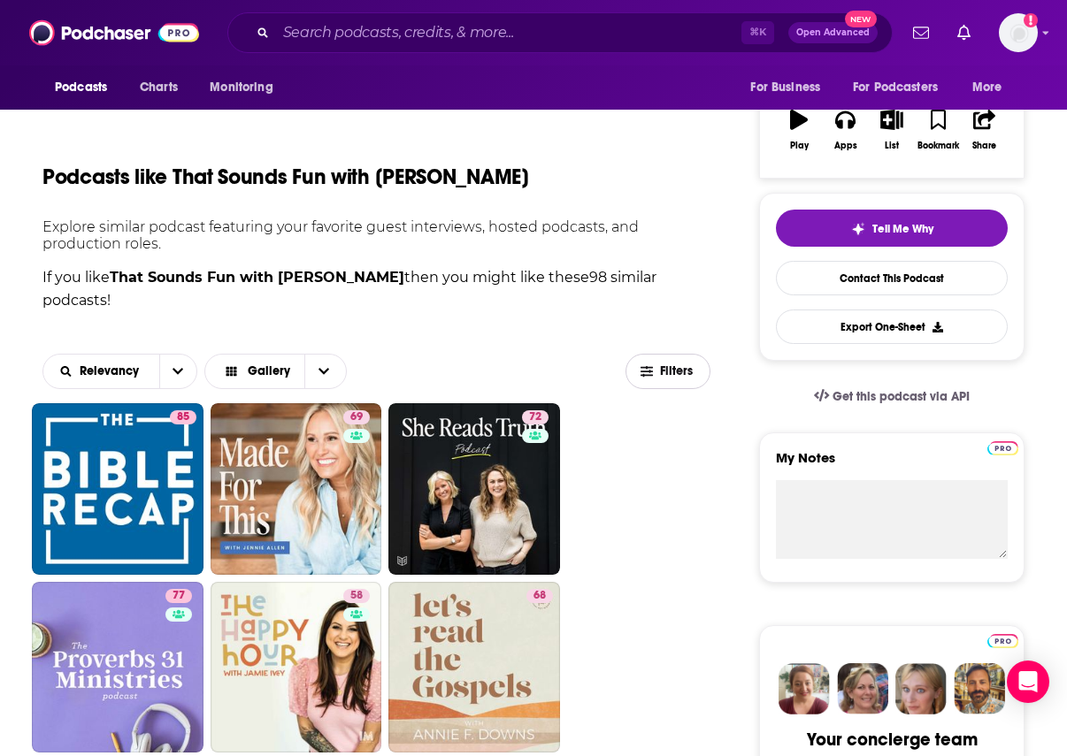
click at [666, 365] on span "Filters" at bounding box center [677, 371] width 35 height 12
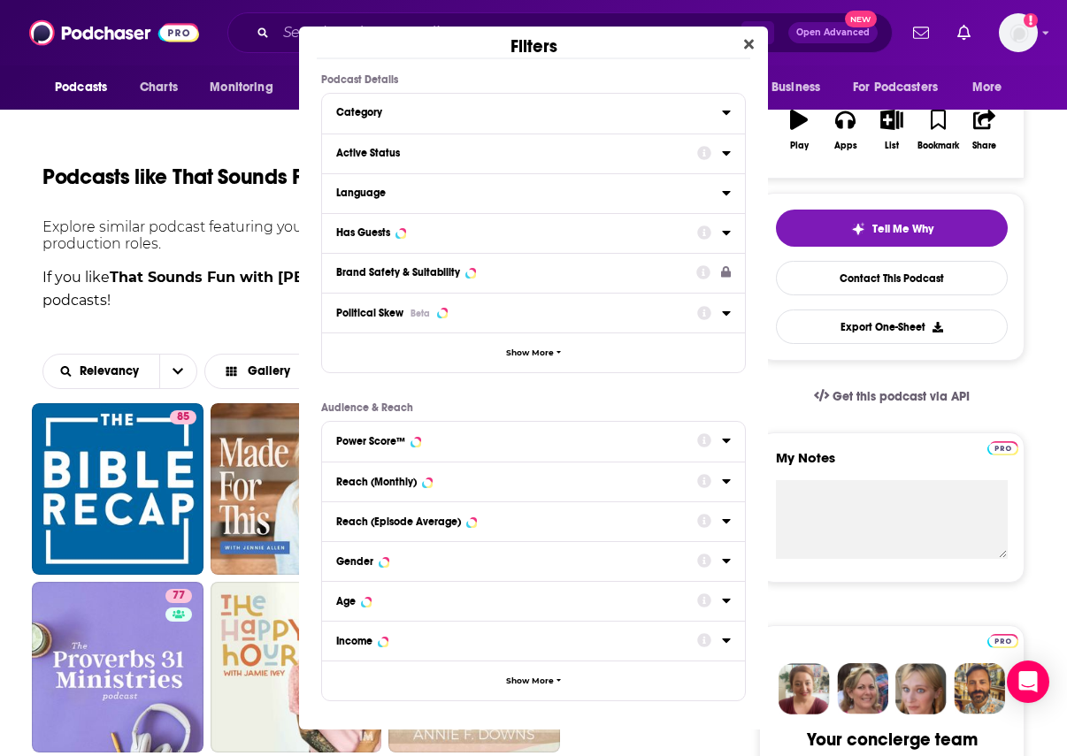
scroll to position [0, 0]
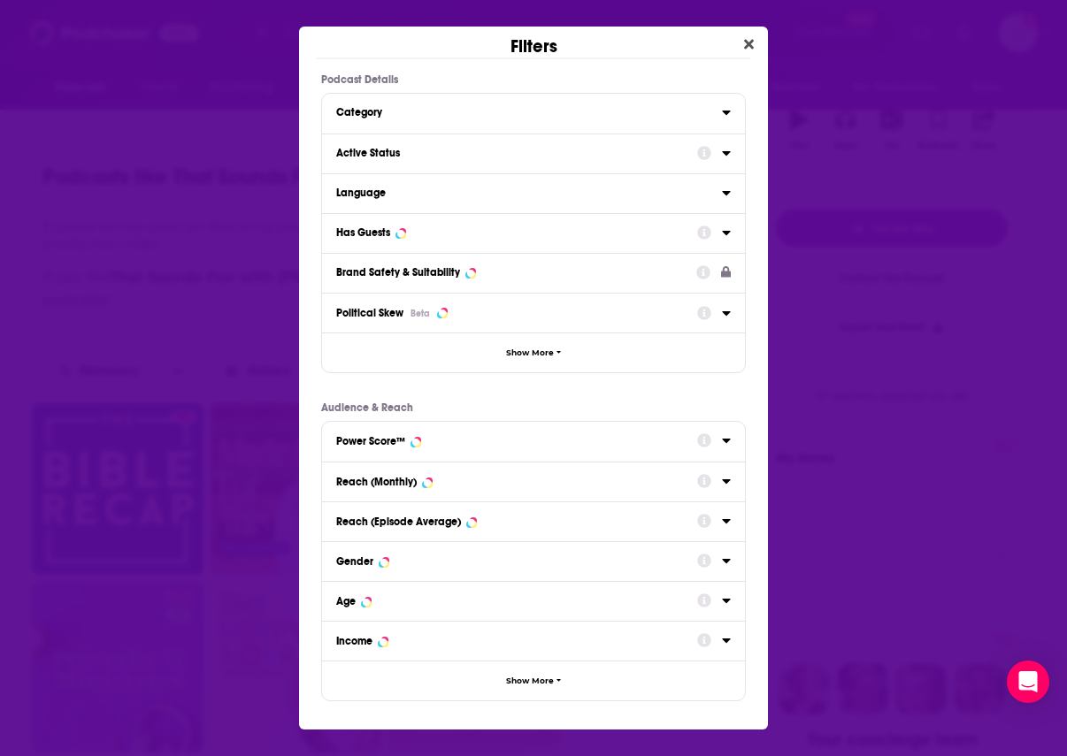
click at [463, 109] on div "Category" at bounding box center [523, 112] width 374 height 12
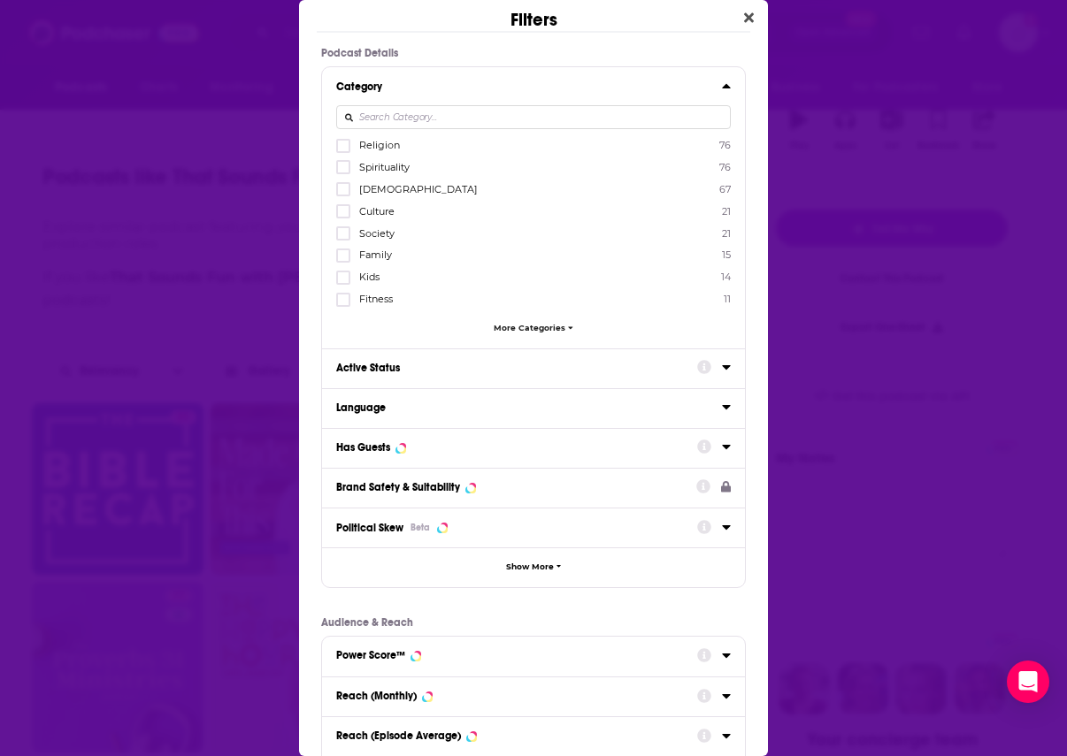
click at [443, 89] on div "Category" at bounding box center [523, 87] width 374 height 12
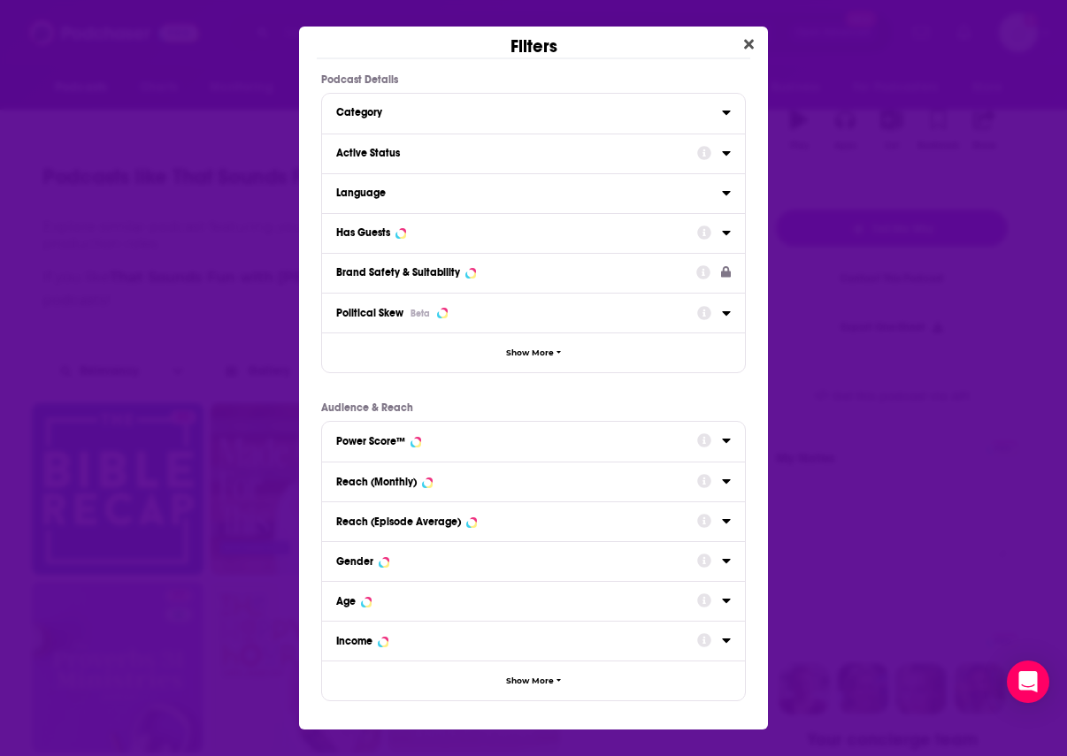
click at [412, 167] on div "Active Status" at bounding box center [533, 154] width 423 height 40
click at [401, 154] on div "Active Status" at bounding box center [510, 153] width 349 height 12
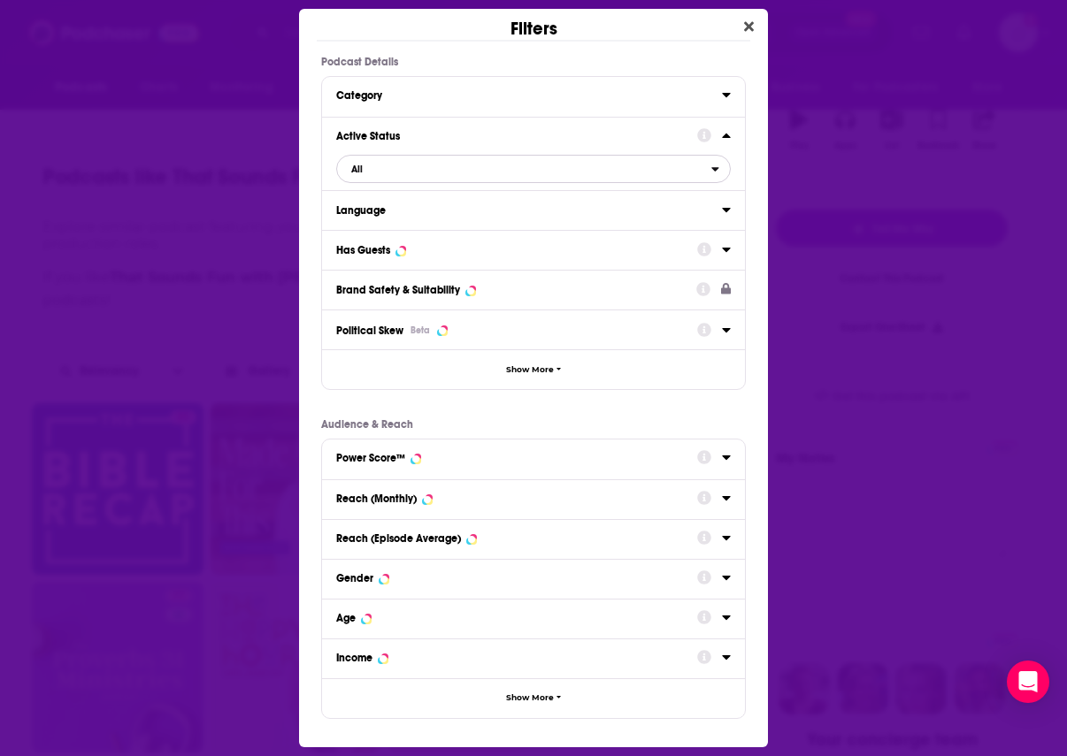
click at [386, 166] on span "All" at bounding box center [524, 168] width 374 height 23
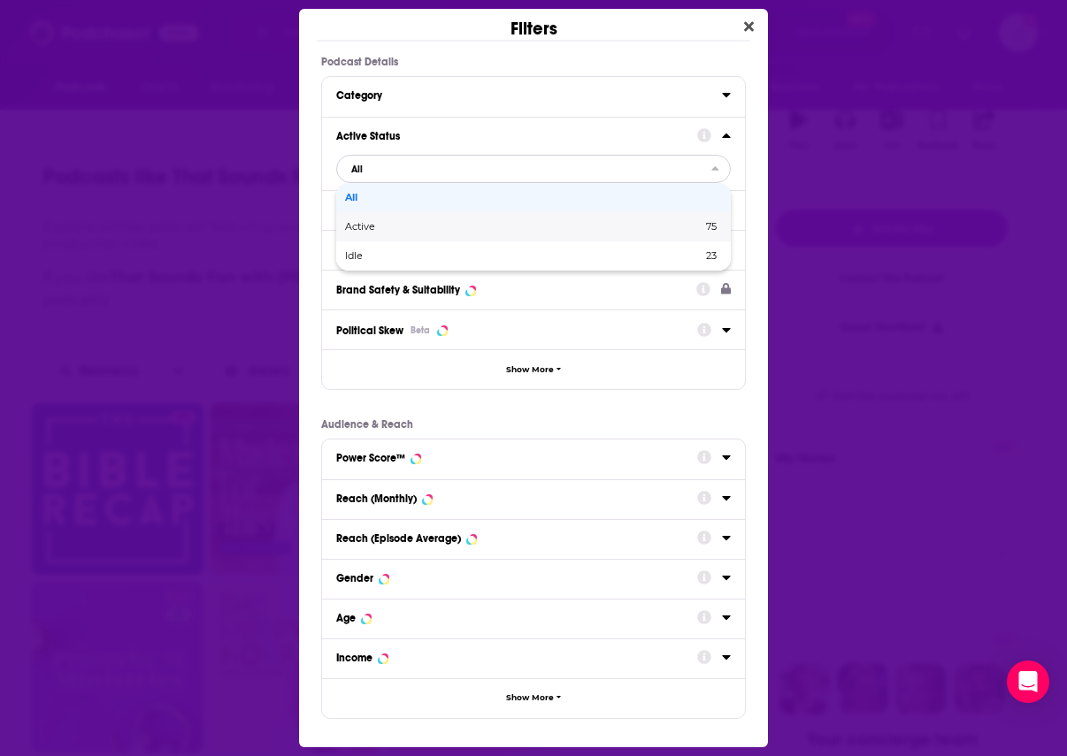
click at [386, 223] on span "Active" at bounding box center [442, 227] width 194 height 10
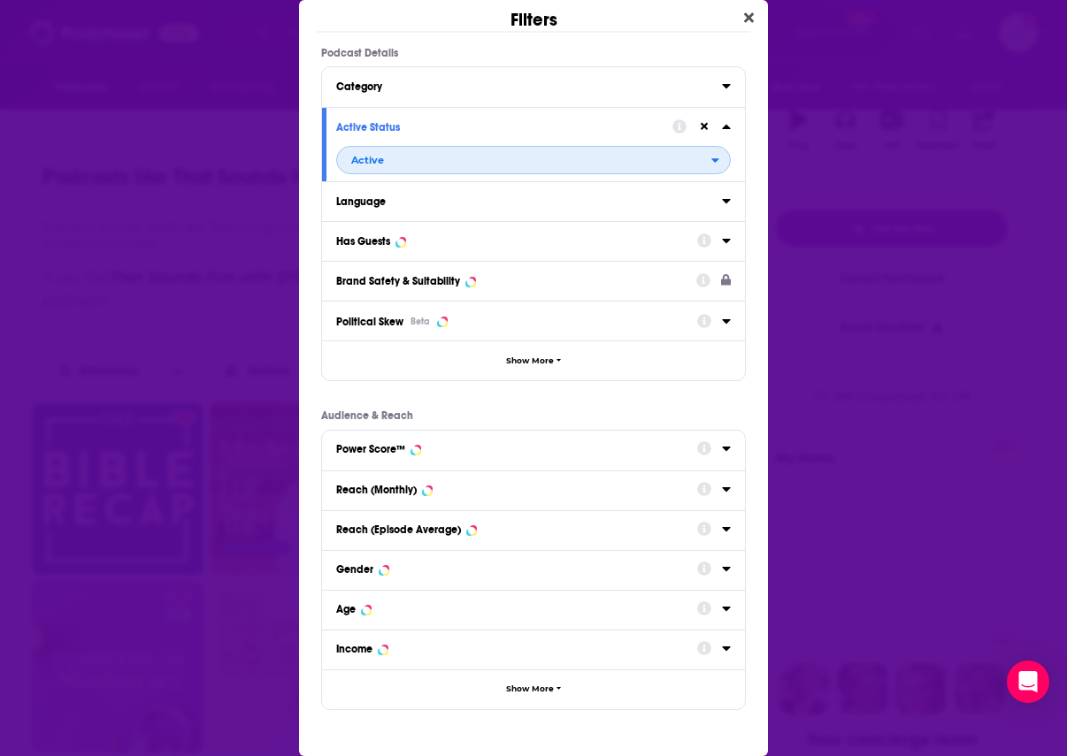
scroll to position [58, 0]
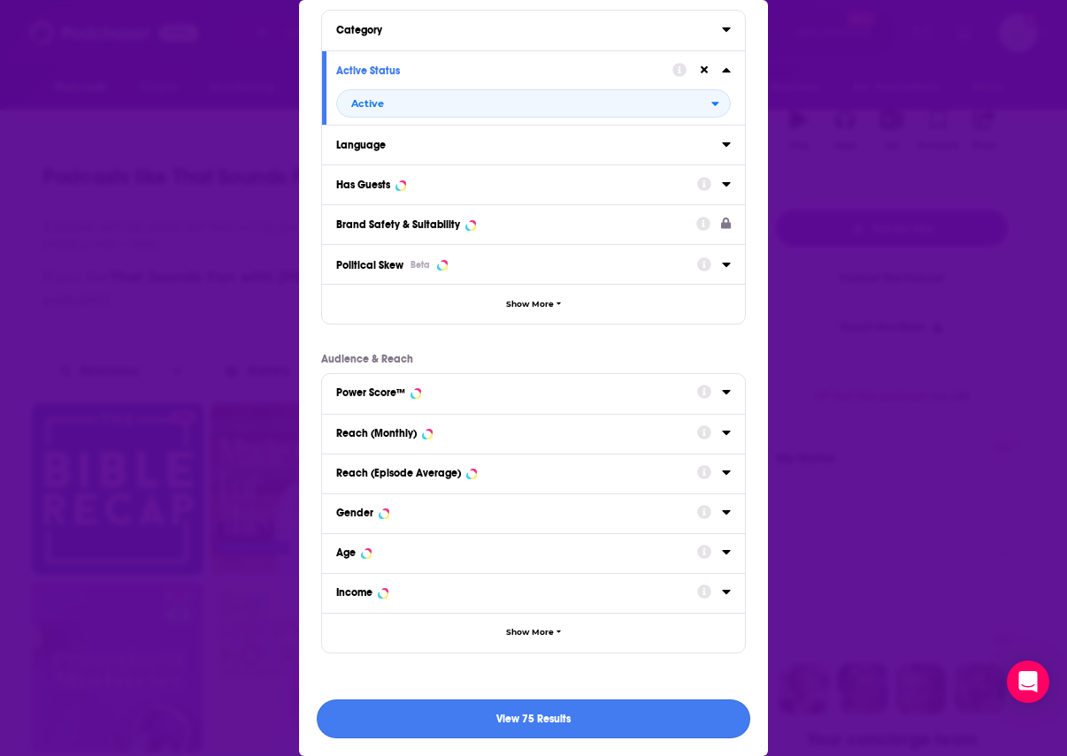
click at [563, 714] on button "View 75 Results" at bounding box center [533, 720] width 433 height 40
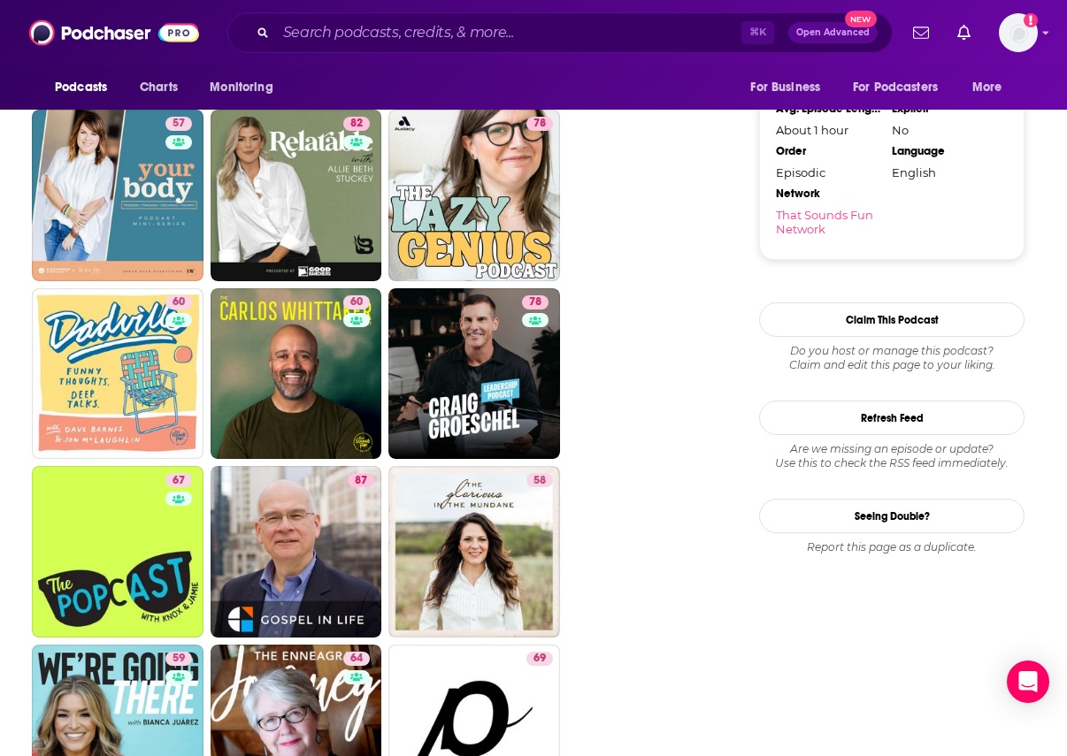
scroll to position [1787, 0]
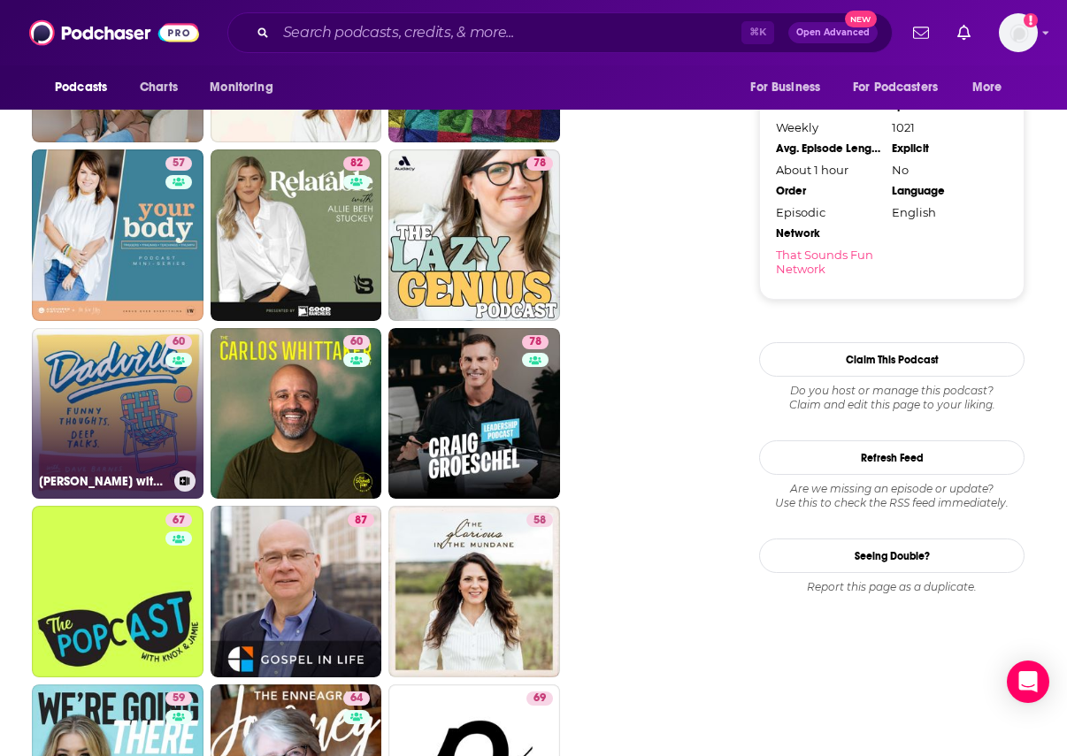
click at [140, 423] on link "60 Dadville with Dave Barnes and Jon McLaughlin" at bounding box center [118, 414] width 172 height 172
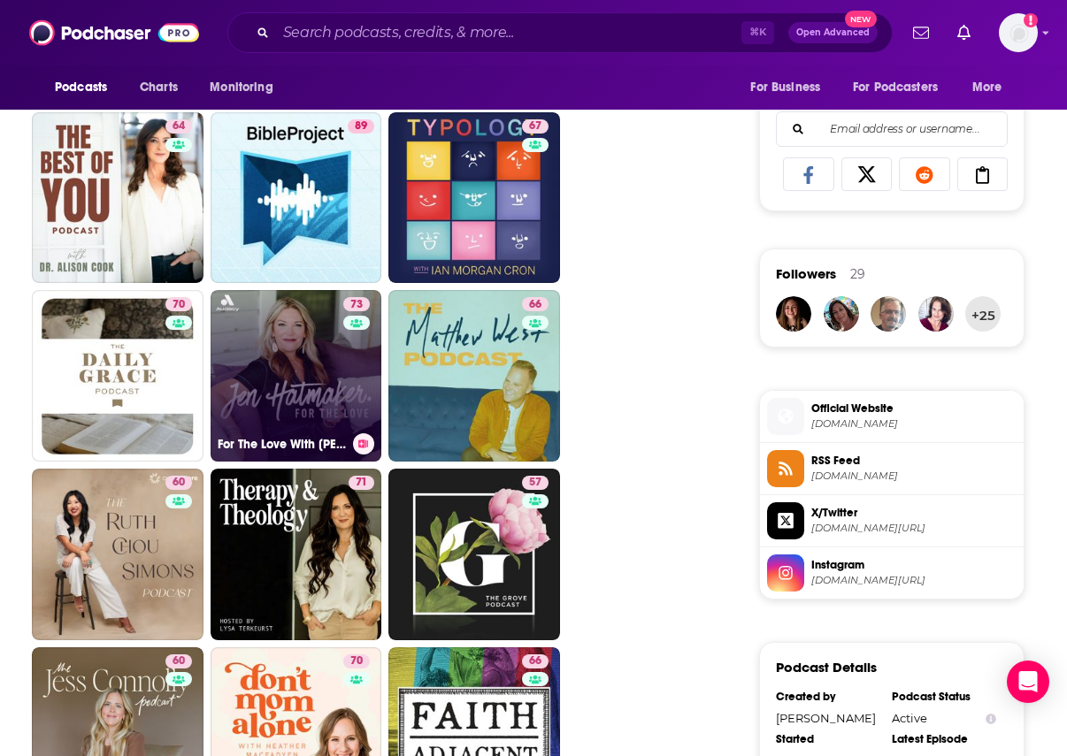
scroll to position [1093, 0]
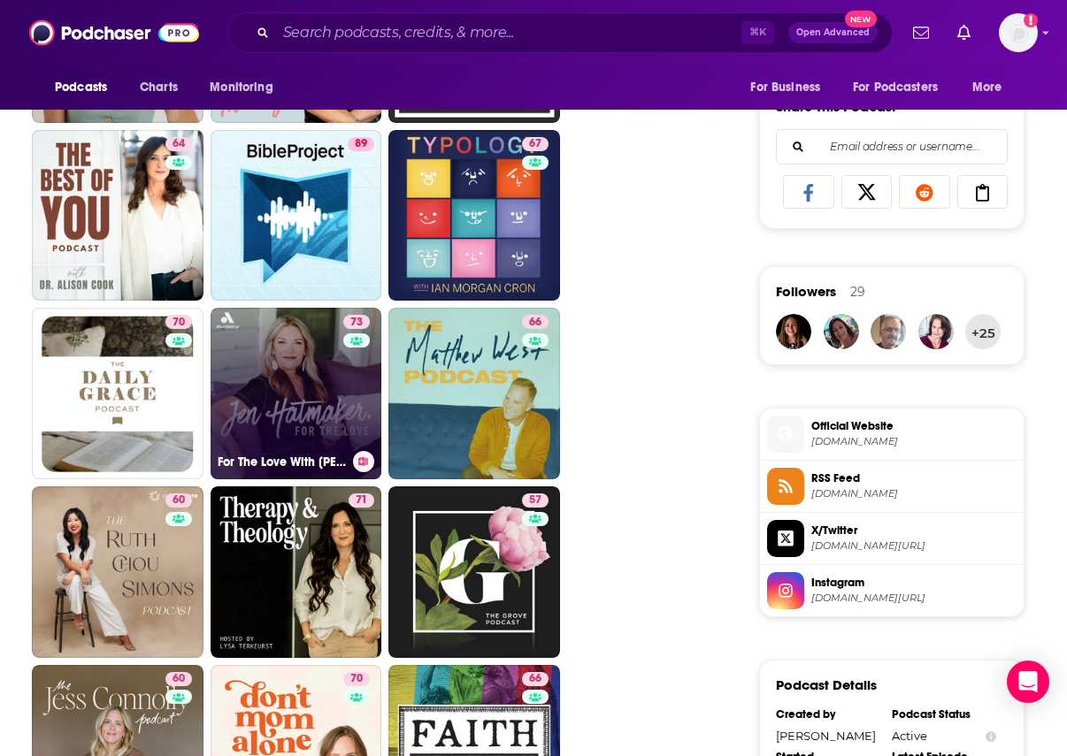
click at [290, 364] on link "73 For The Love With Jen Hatmaker Podcast" at bounding box center [297, 394] width 172 height 172
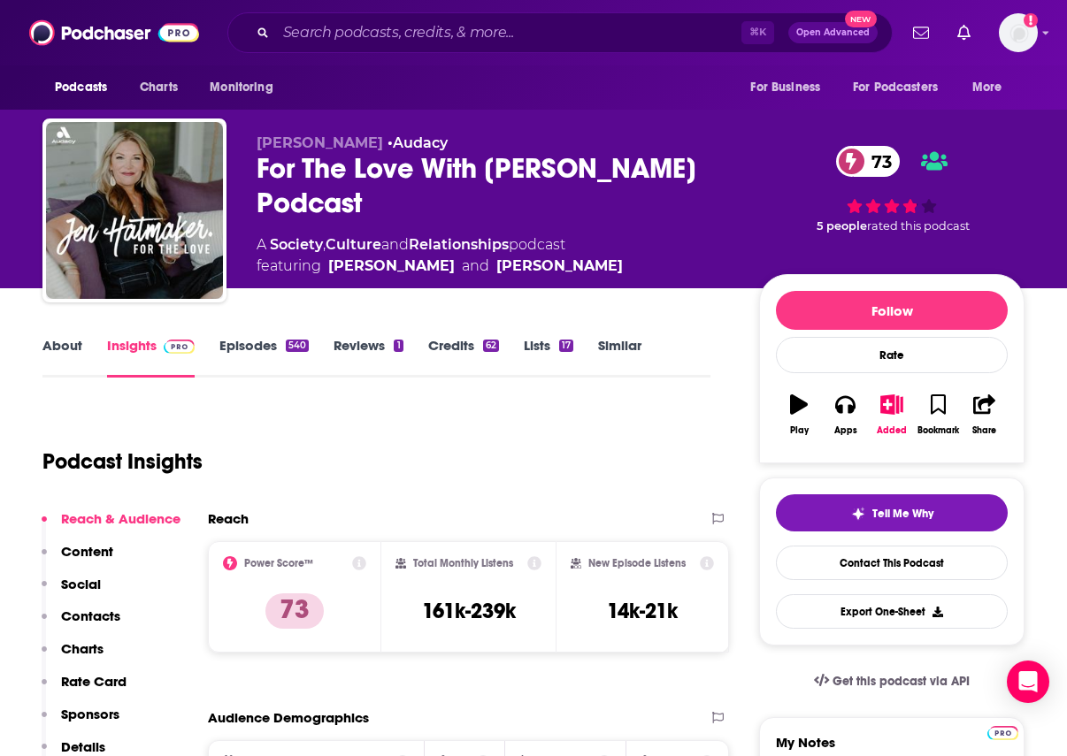
click at [628, 336] on div "About Insights Episodes 540 Reviews 1 Credits 62 Lists 17 Similar" at bounding box center [376, 355] width 668 height 43
click at [627, 347] on link "Similar" at bounding box center [619, 357] width 43 height 41
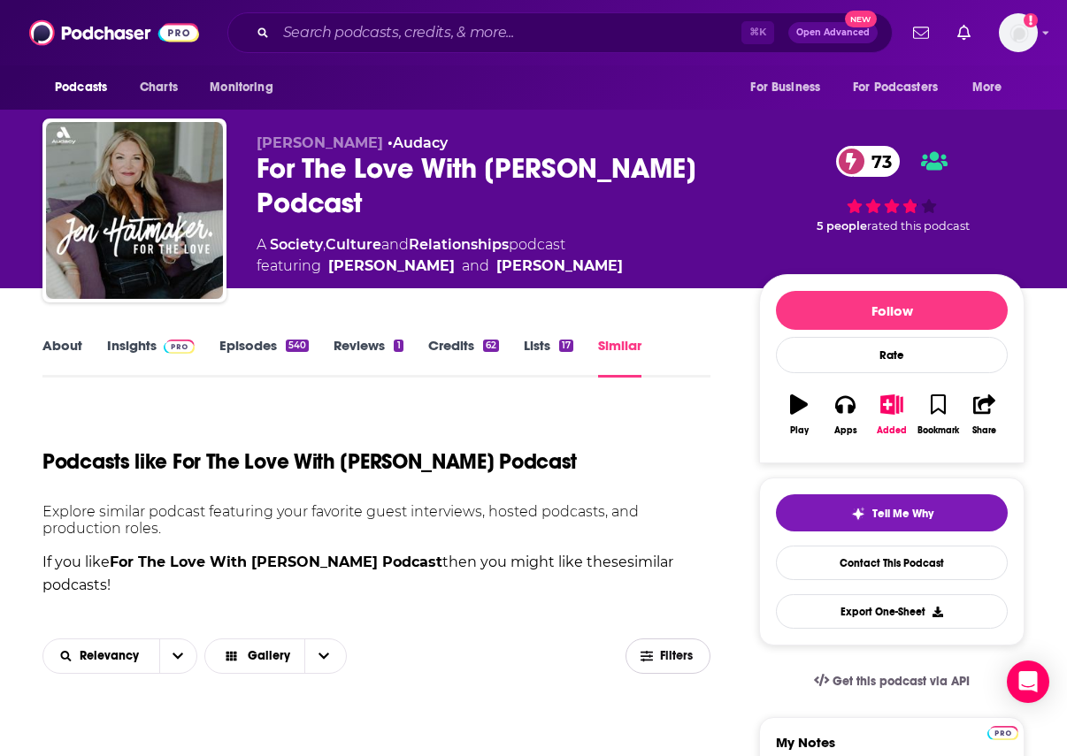
click at [660, 656] on span "Filters" at bounding box center [677, 656] width 35 height 12
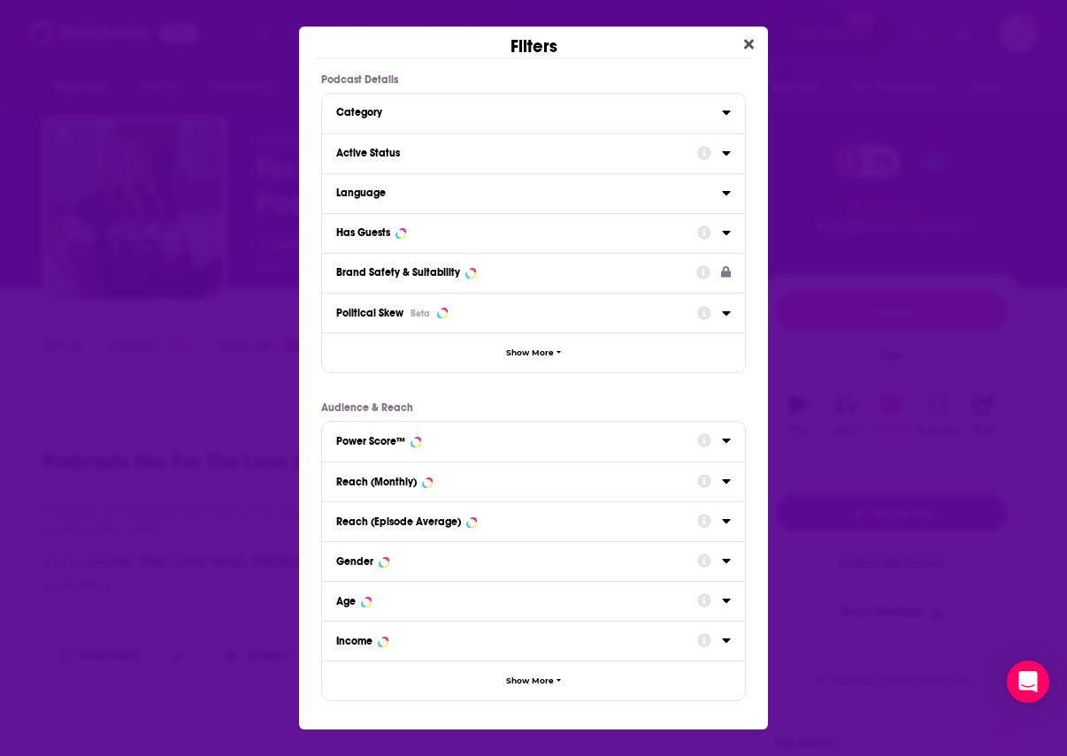
click at [463, 151] on div "Active Status" at bounding box center [510, 153] width 349 height 12
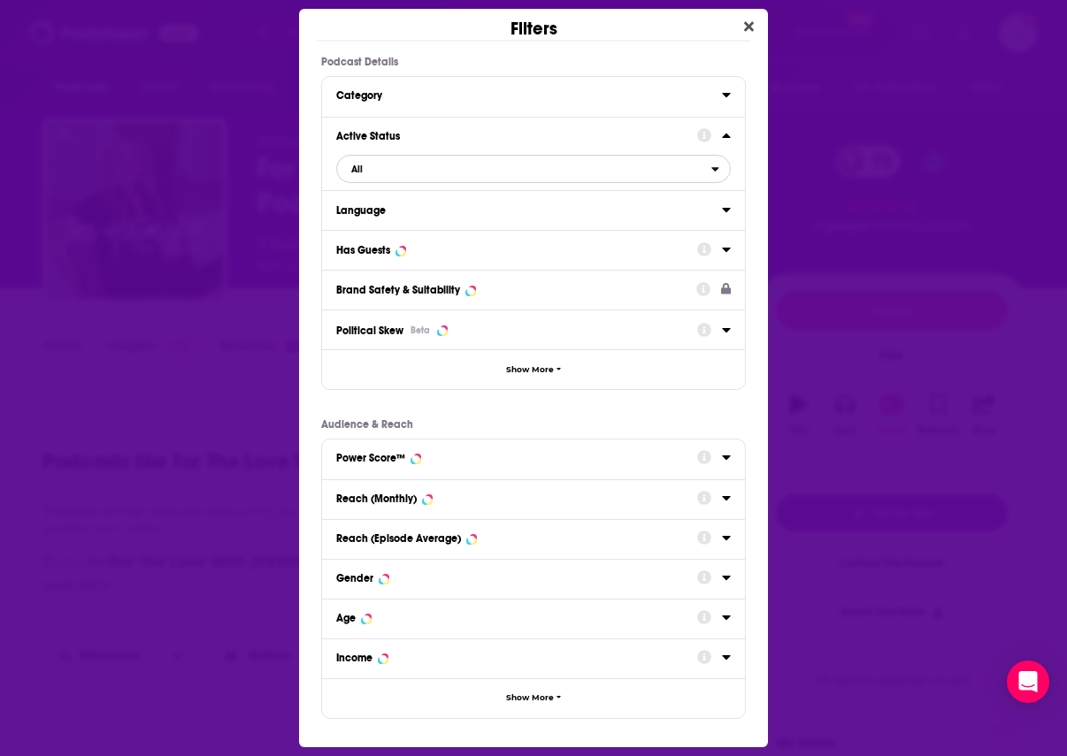
click at [391, 173] on span "All" at bounding box center [524, 168] width 374 height 23
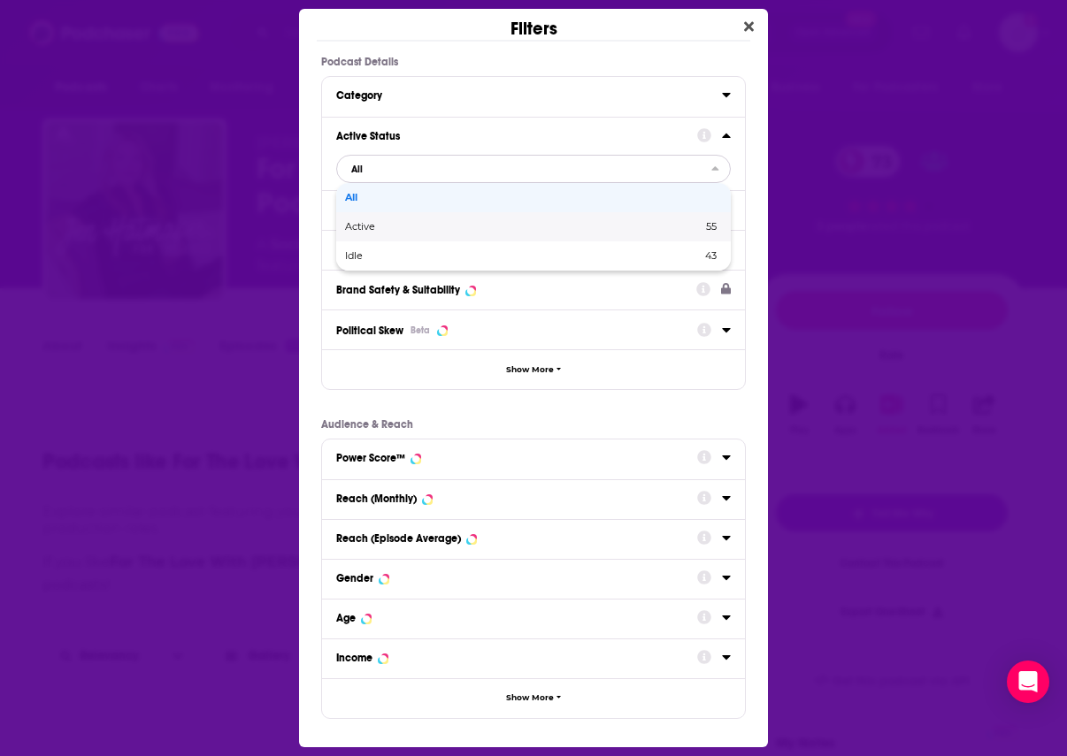
click at [379, 230] on span "Active" at bounding box center [442, 227] width 194 height 10
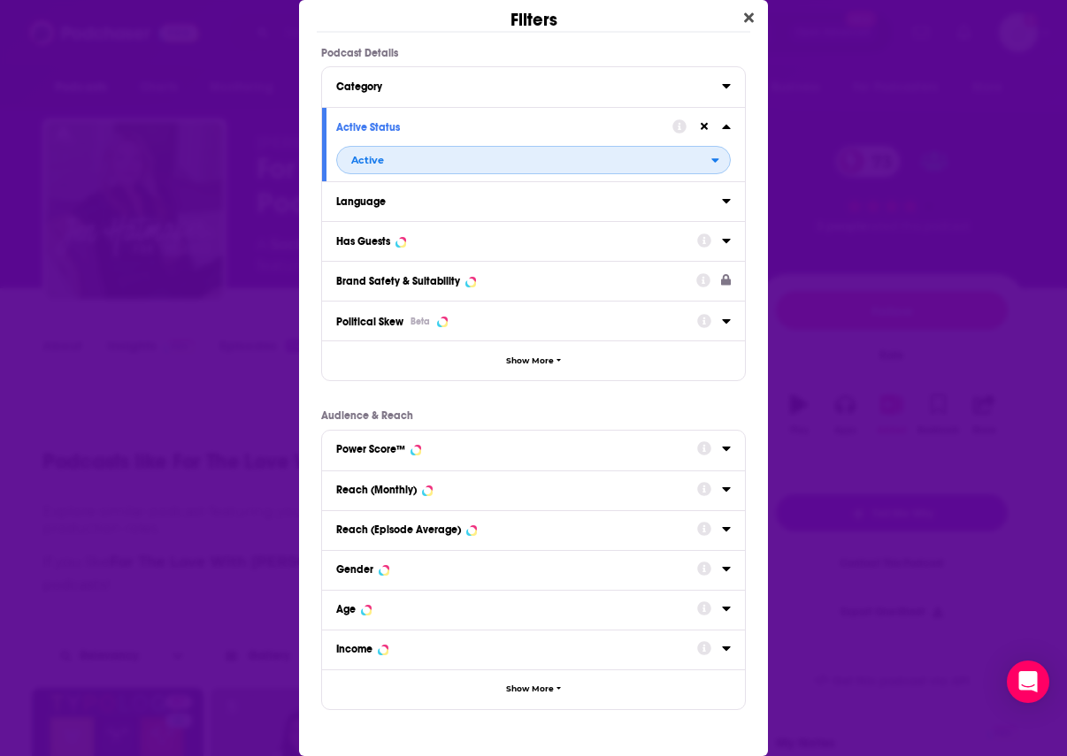
scroll to position [58, 0]
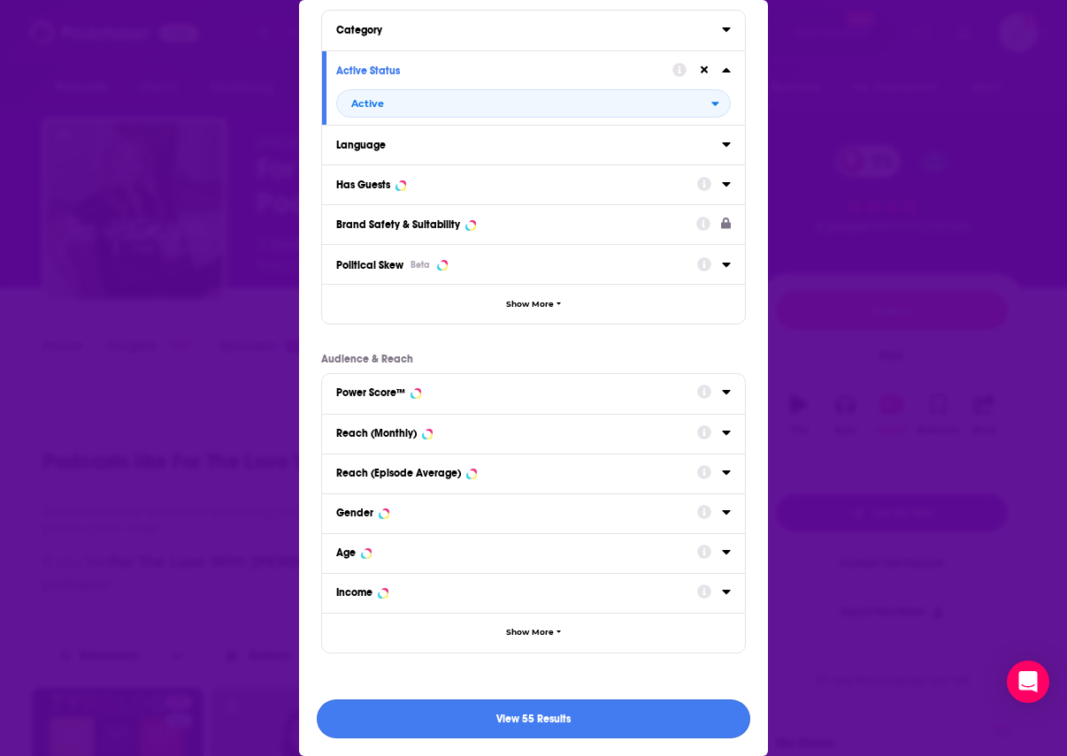
click at [554, 715] on button "View 55 Results" at bounding box center [533, 720] width 433 height 40
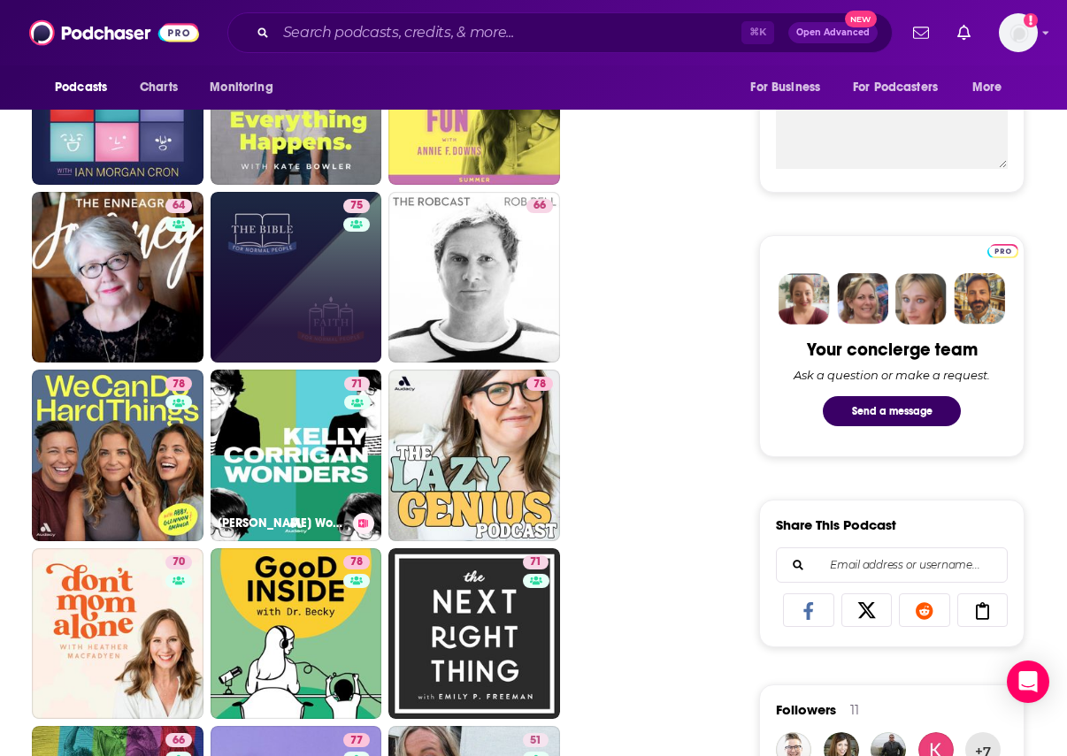
scroll to position [670, 0]
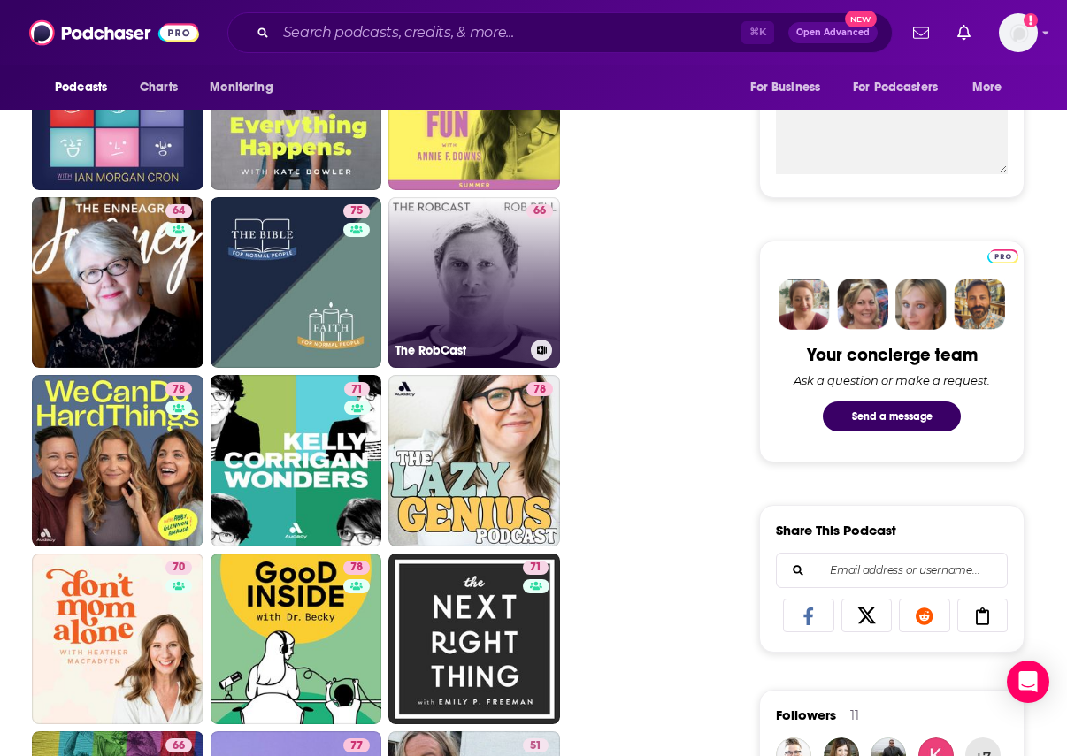
click at [472, 252] on link "66 The RobCast" at bounding box center [474, 283] width 172 height 172
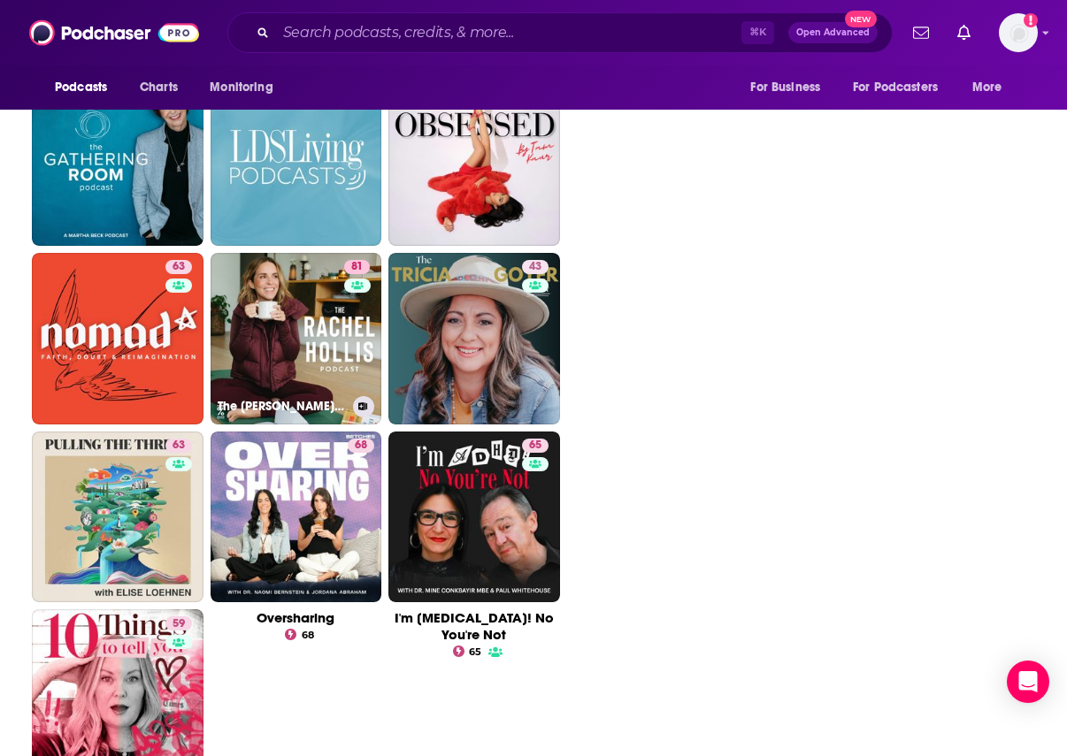
scroll to position [3299, 0]
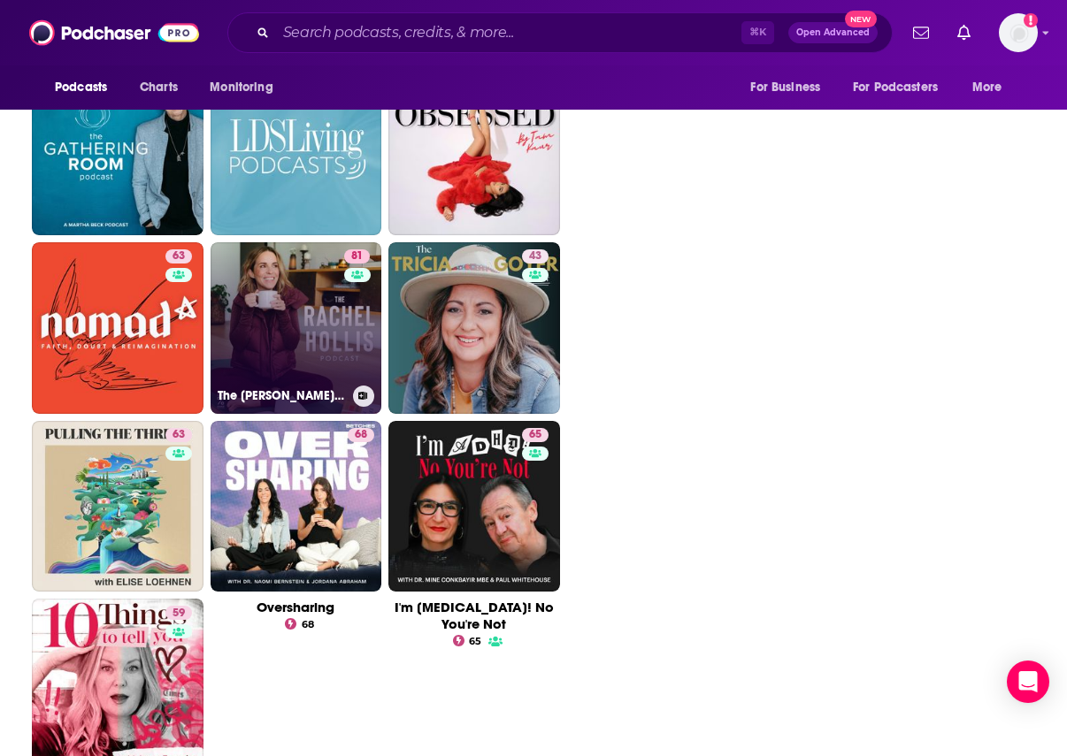
click at [314, 341] on link "81 The Rachel Hollis Podcast" at bounding box center [297, 328] width 172 height 172
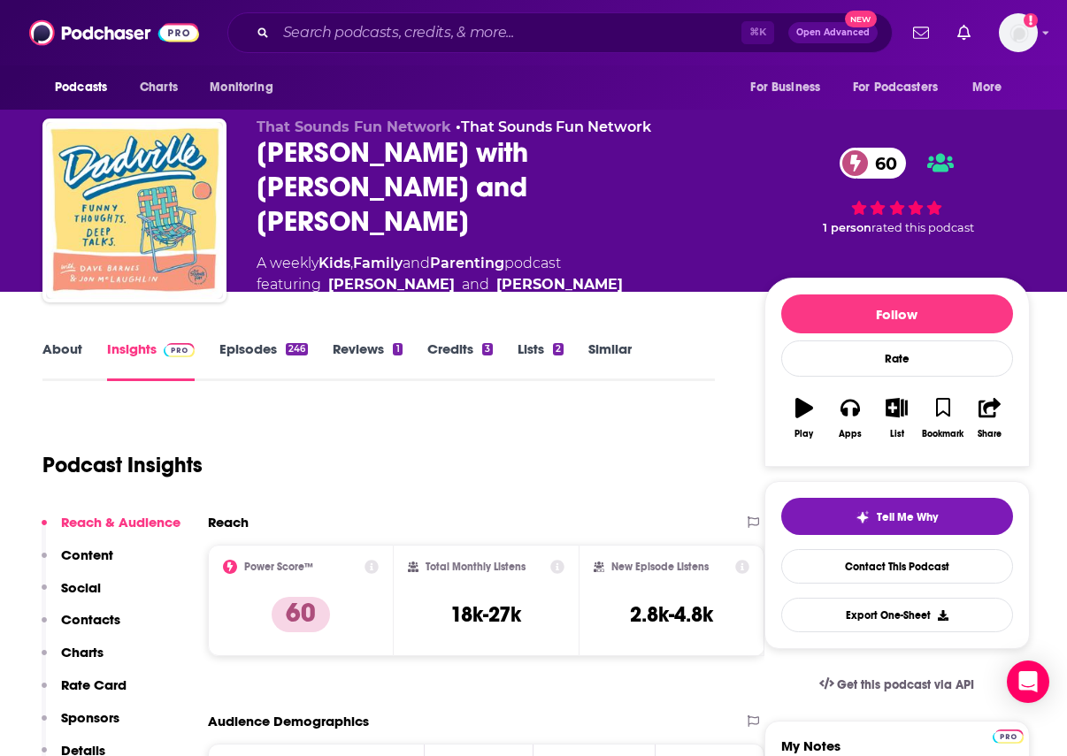
click at [46, 350] on link "About" at bounding box center [62, 361] width 40 height 41
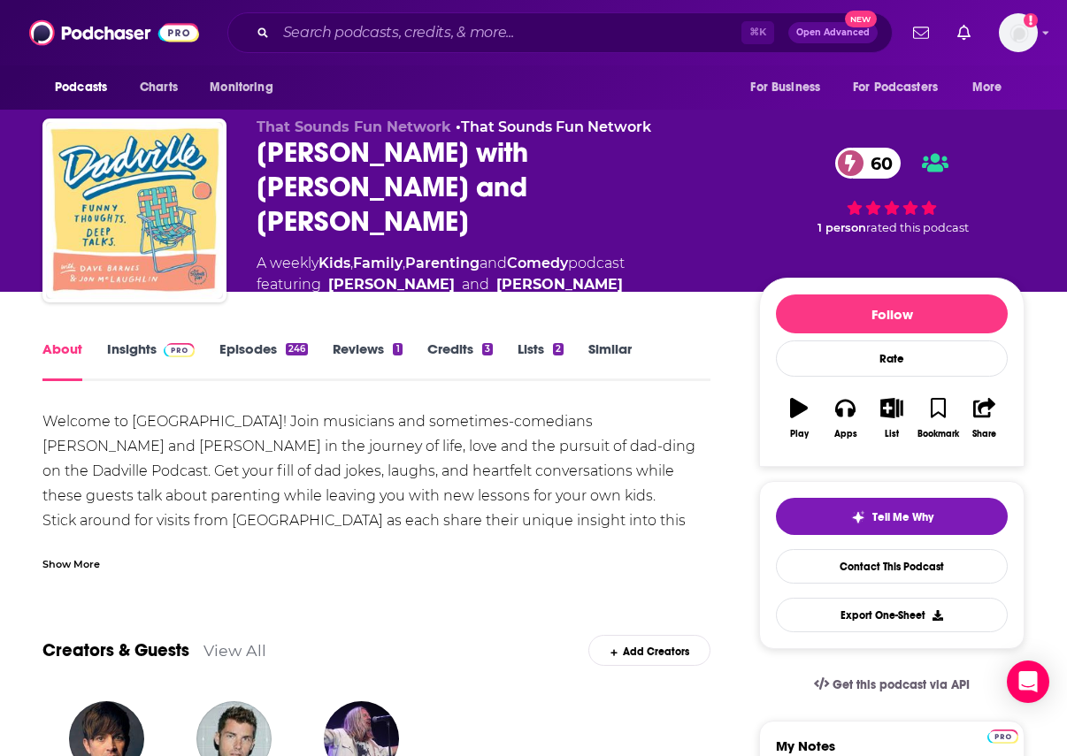
click at [148, 357] on link "Insights" at bounding box center [151, 361] width 88 height 41
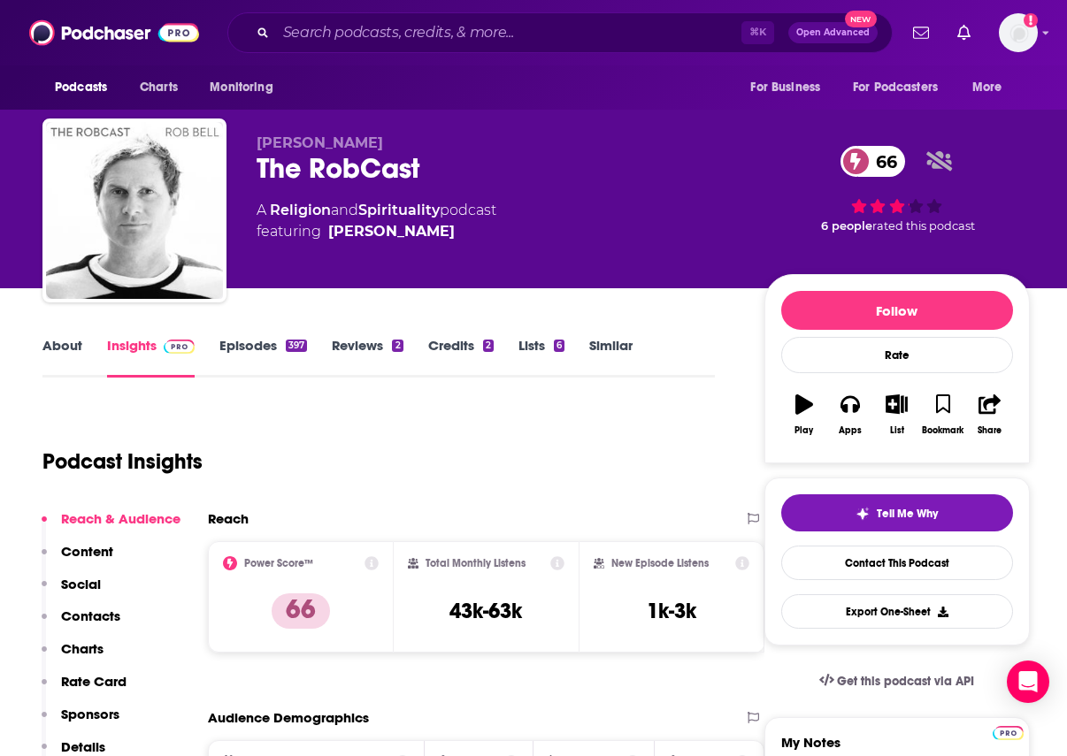
click at [68, 362] on link "About" at bounding box center [62, 357] width 40 height 41
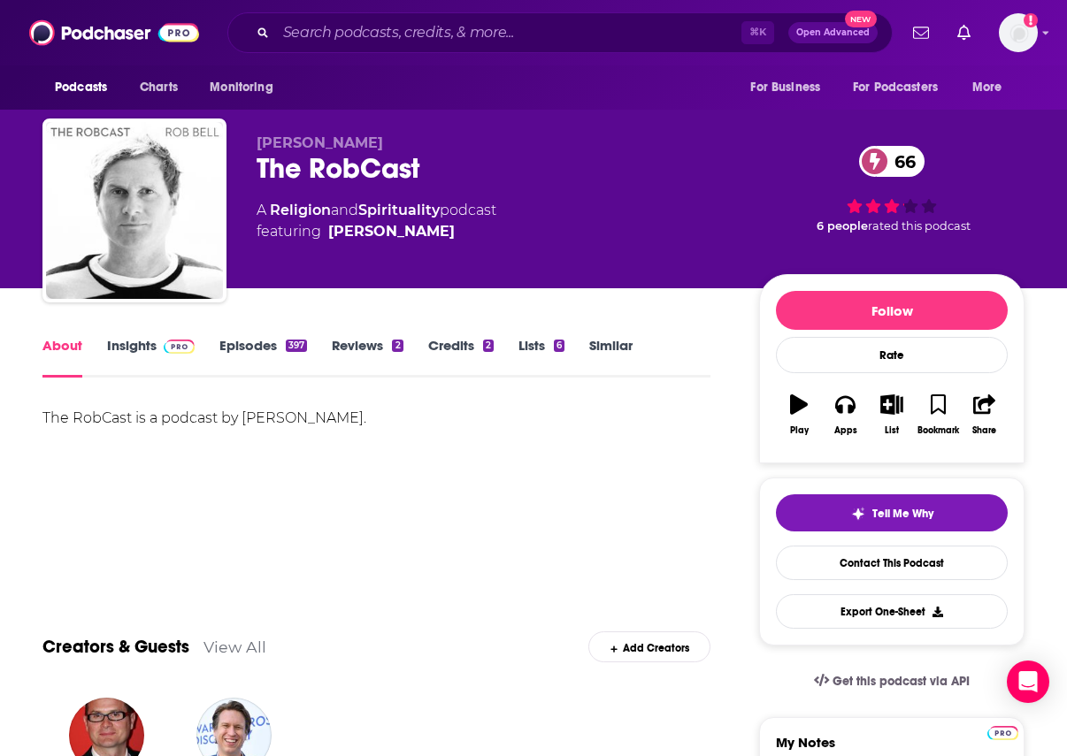
click at [157, 351] on span at bounding box center [176, 345] width 38 height 17
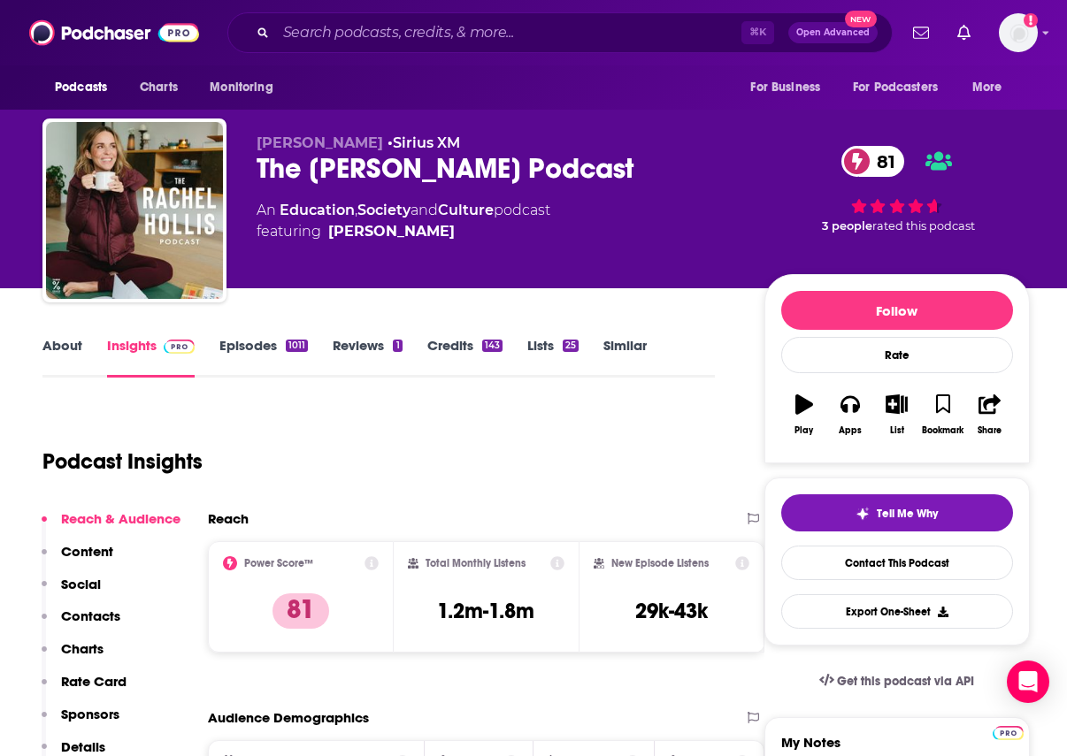
click at [49, 352] on link "About" at bounding box center [62, 357] width 40 height 41
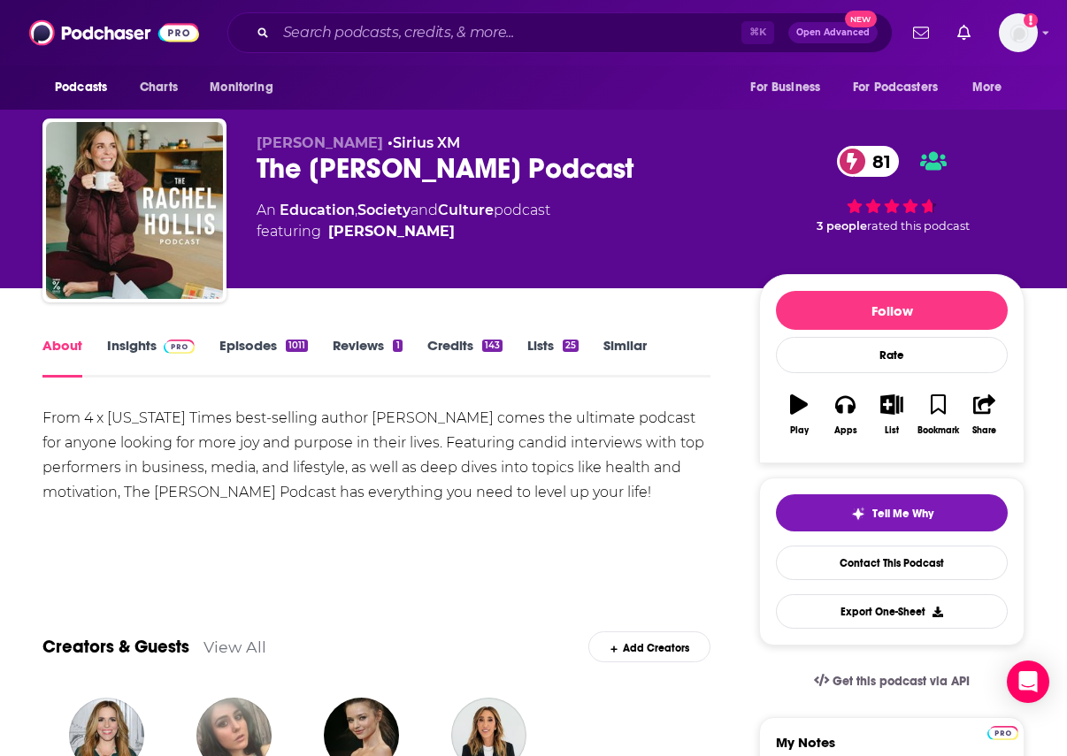
click at [247, 352] on link "Episodes 1011" at bounding box center [263, 357] width 88 height 41
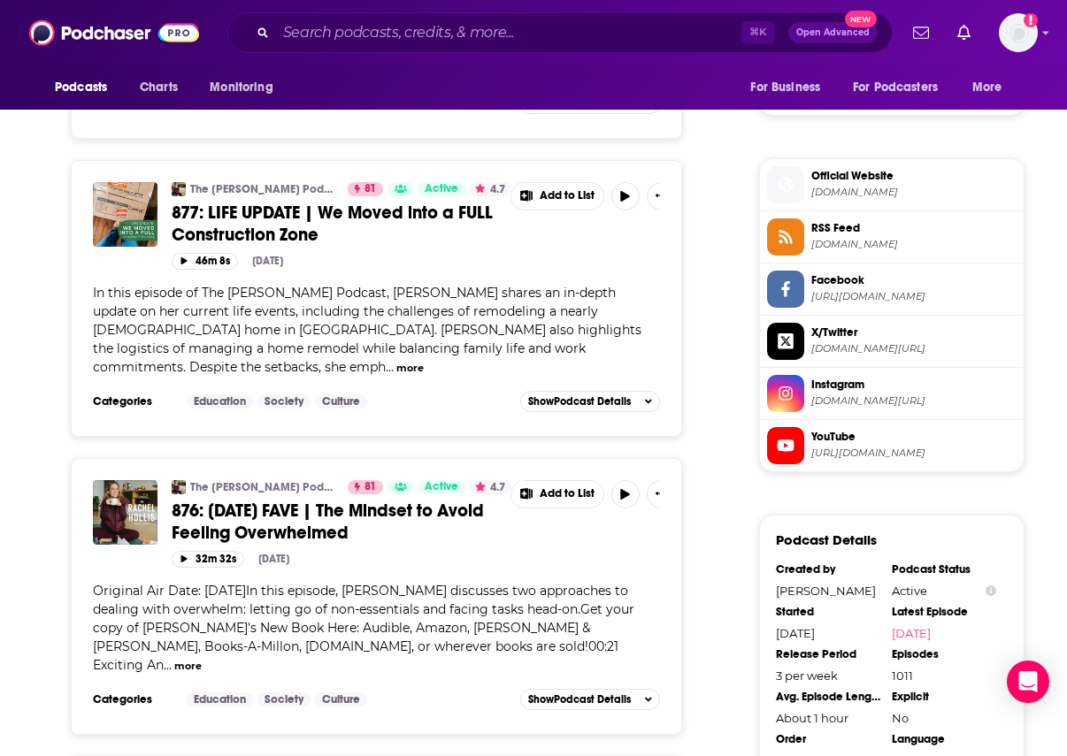
scroll to position [1548, 0]
